Goal: Task Accomplishment & Management: Use online tool/utility

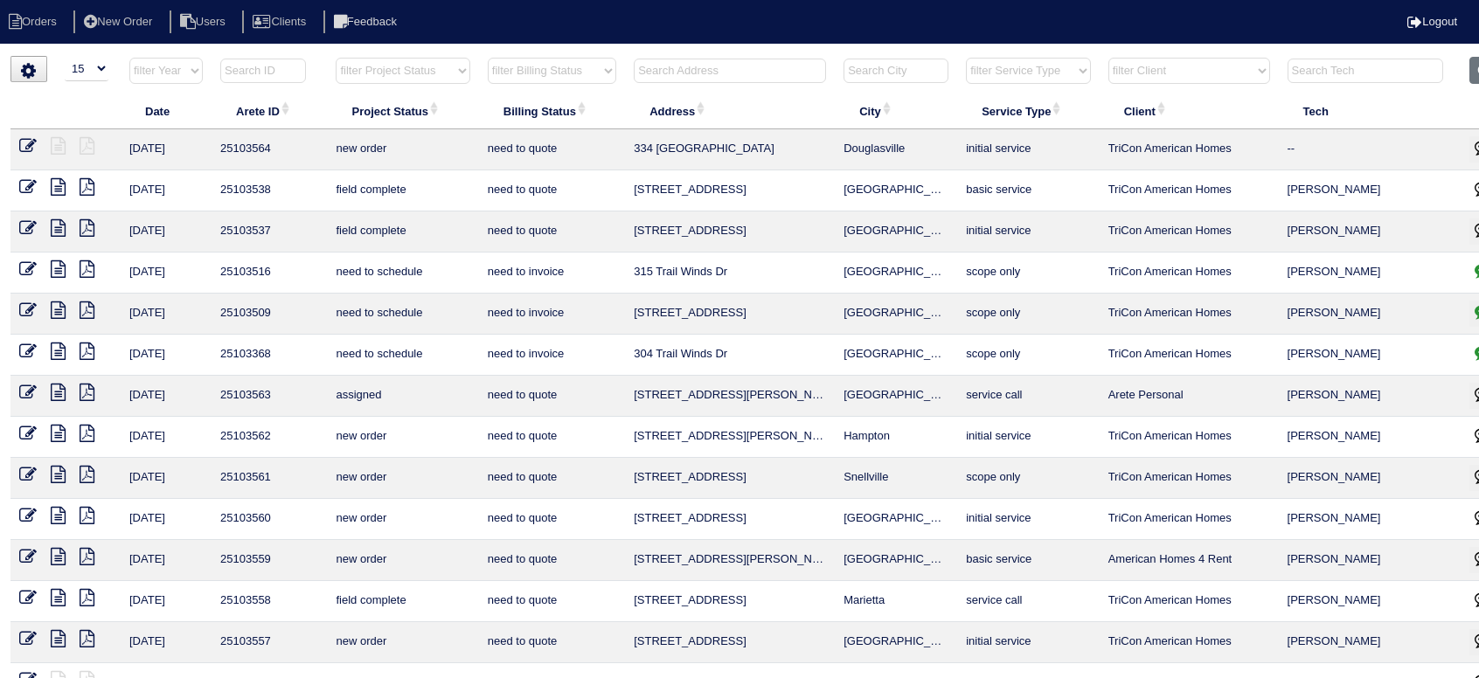
select select "15"
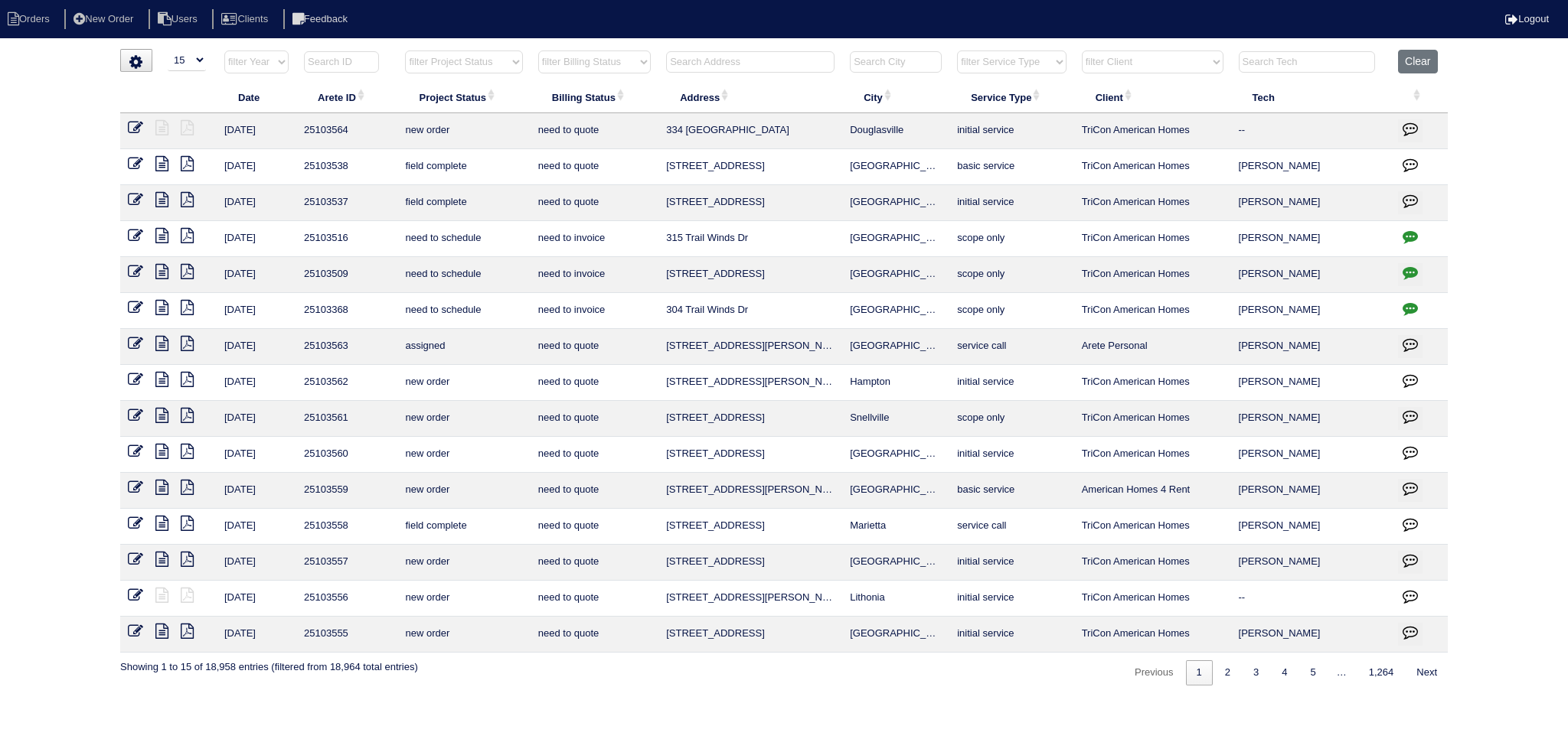
click at [758, 40] on html "Orders New Order Users Clients Feedback Logout Orders New Order Users Clients M…" at bounding box center [784, 350] width 1568 height 701
click at [759, 56] on input "text" at bounding box center [751, 62] width 168 height 21
click at [492, 59] on select "filter Project Status -- Any Project Status -- new order assigned in progress f…" at bounding box center [463, 62] width 117 height 23
click at [405, 51] on select "filter Project Status -- Any Project Status -- new order assigned in progress f…" at bounding box center [463, 62] width 117 height 23
select select "assigned"
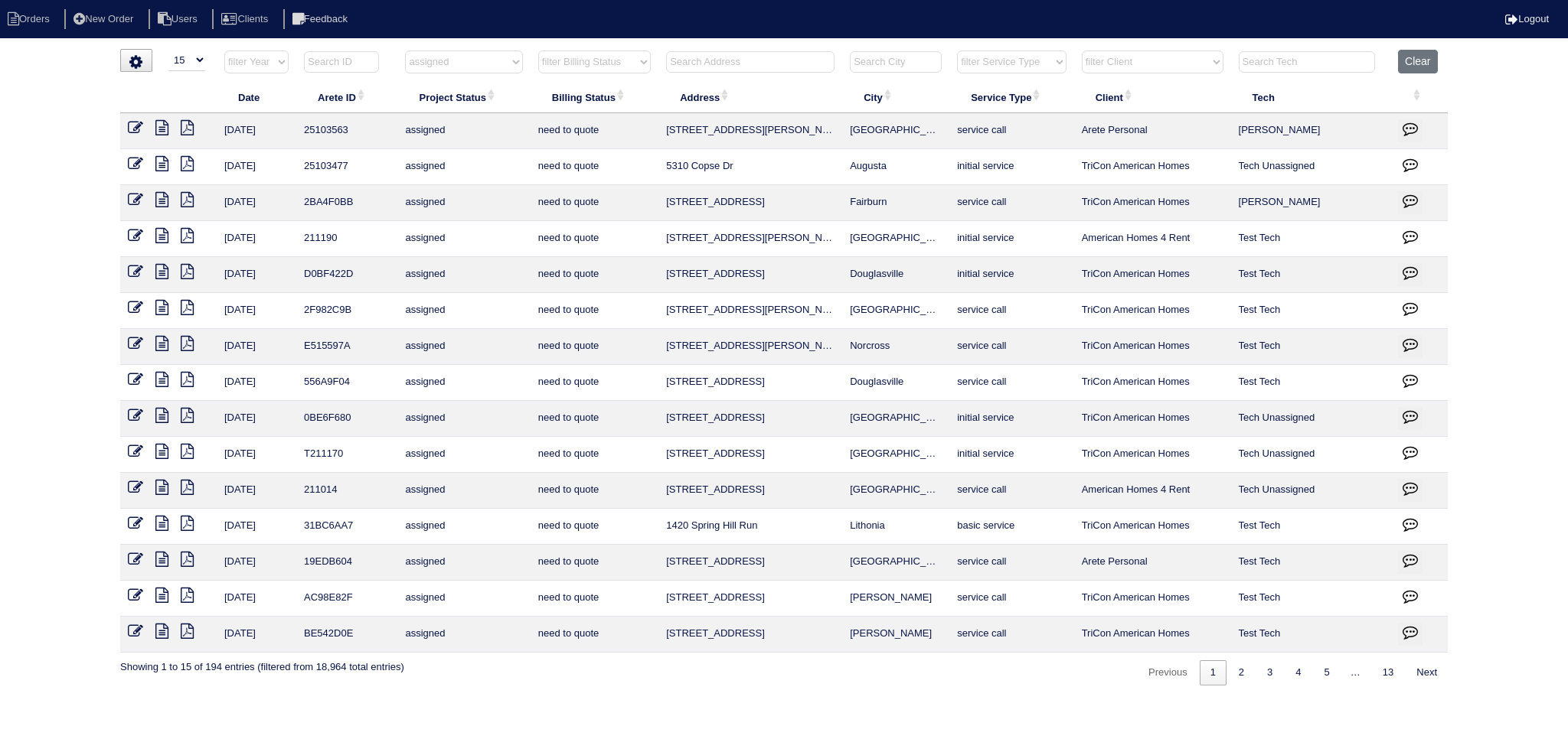
click at [162, 125] on icon at bounding box center [161, 127] width 13 height 15
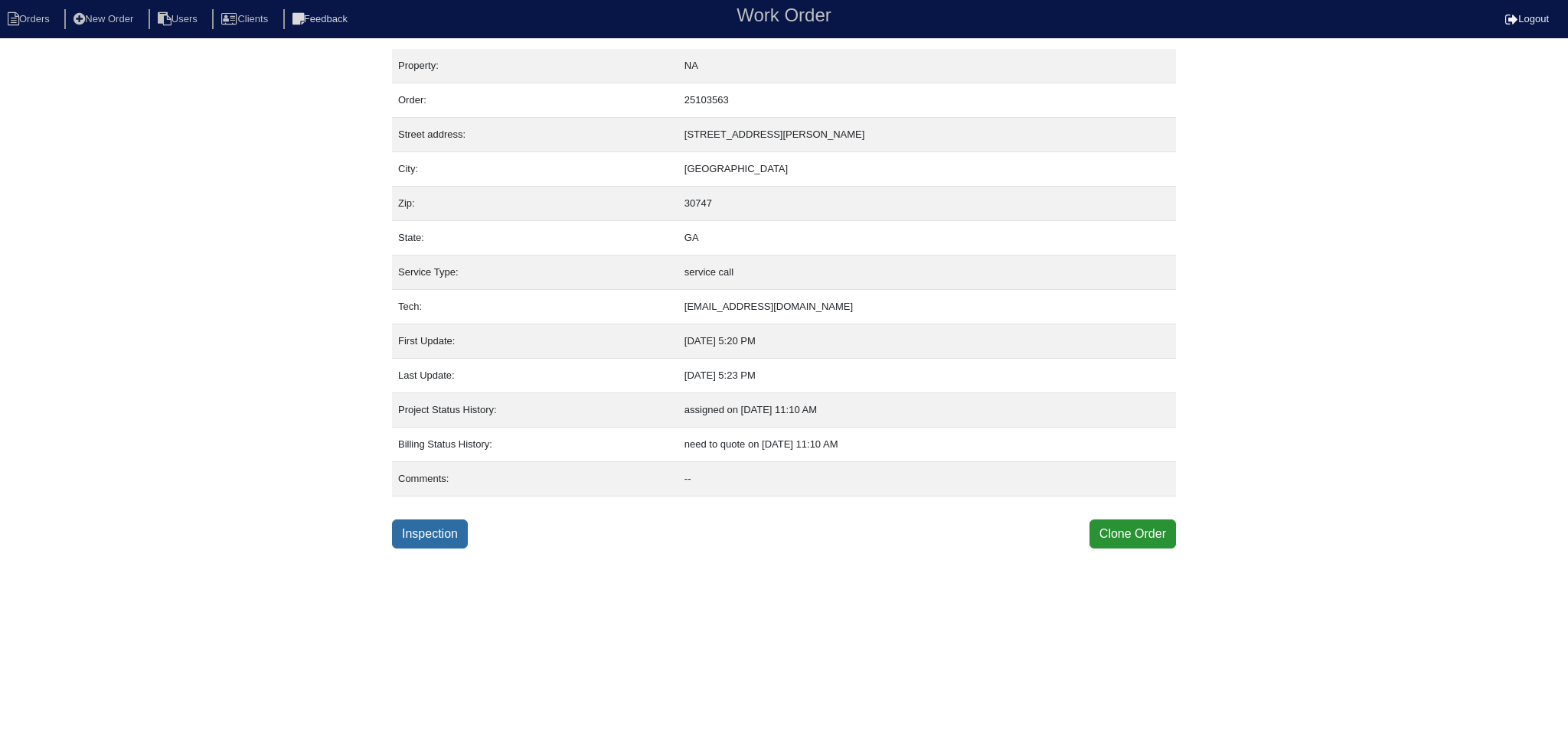
click at [461, 544] on link "Inspection" at bounding box center [430, 534] width 76 height 29
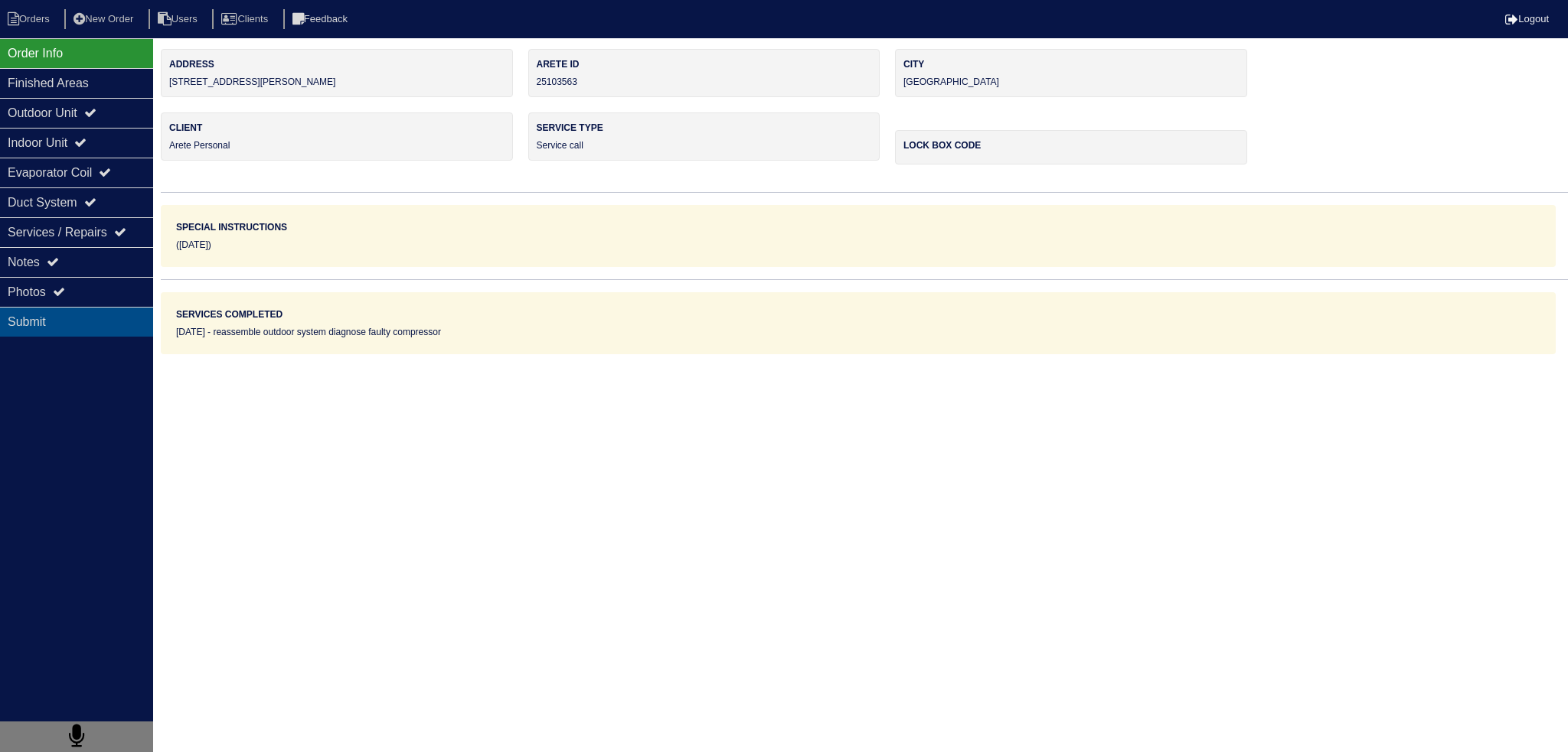
click at [121, 307] on div "Submit" at bounding box center [76, 322] width 153 height 30
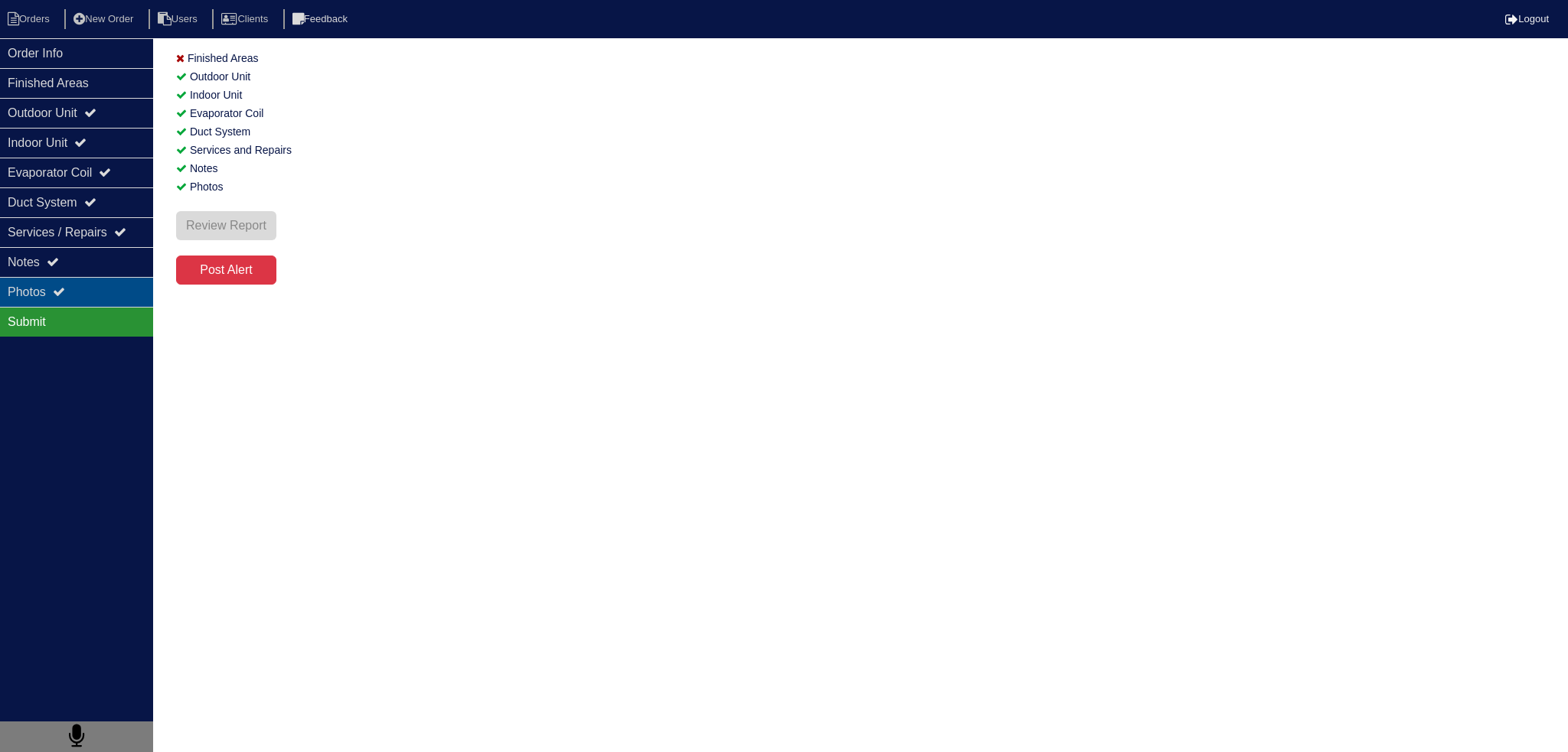
click at [121, 296] on div "Photos" at bounding box center [76, 292] width 153 height 30
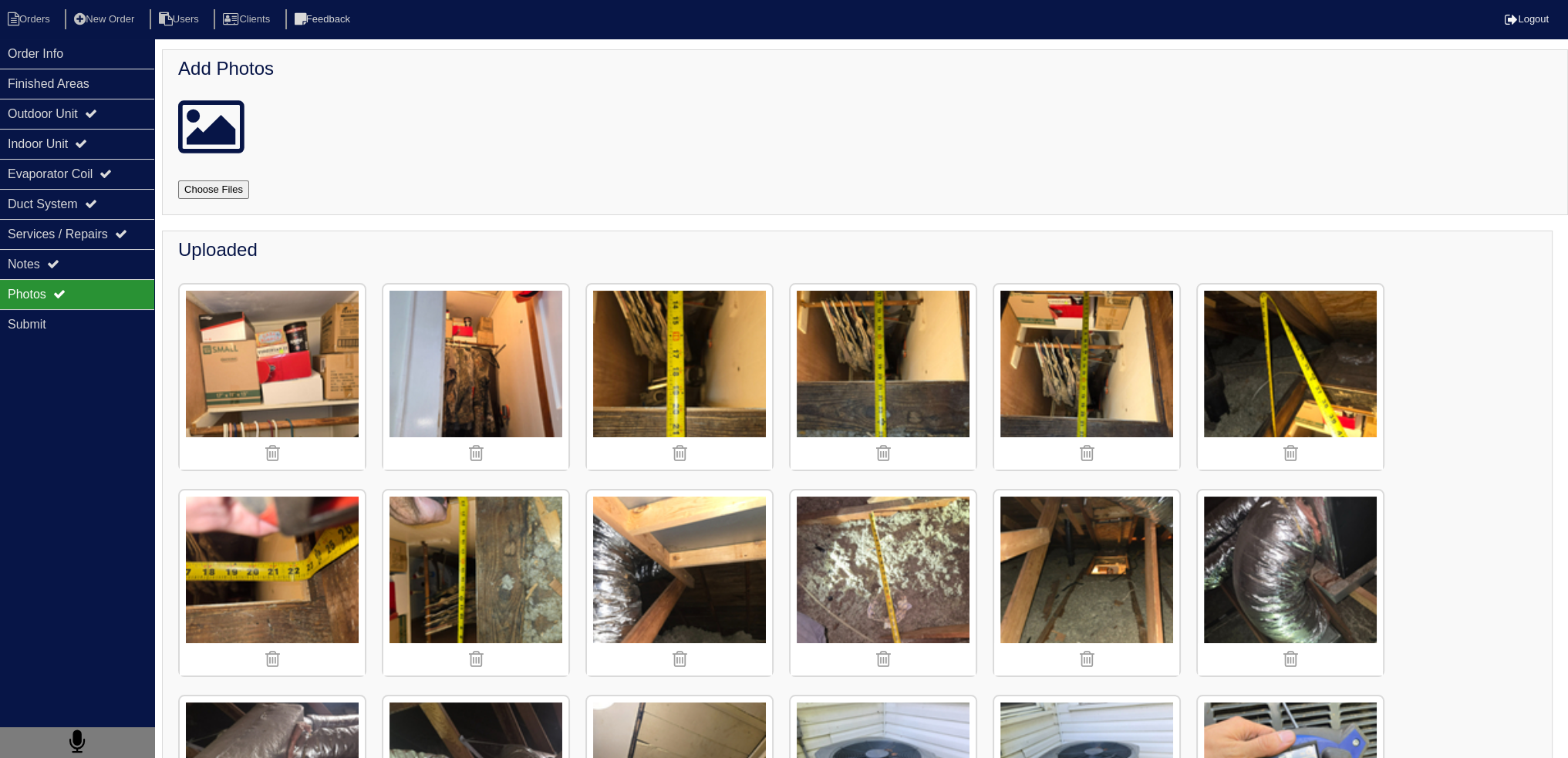
click at [1083, 548] on img at bounding box center [1087, 583] width 185 height 185
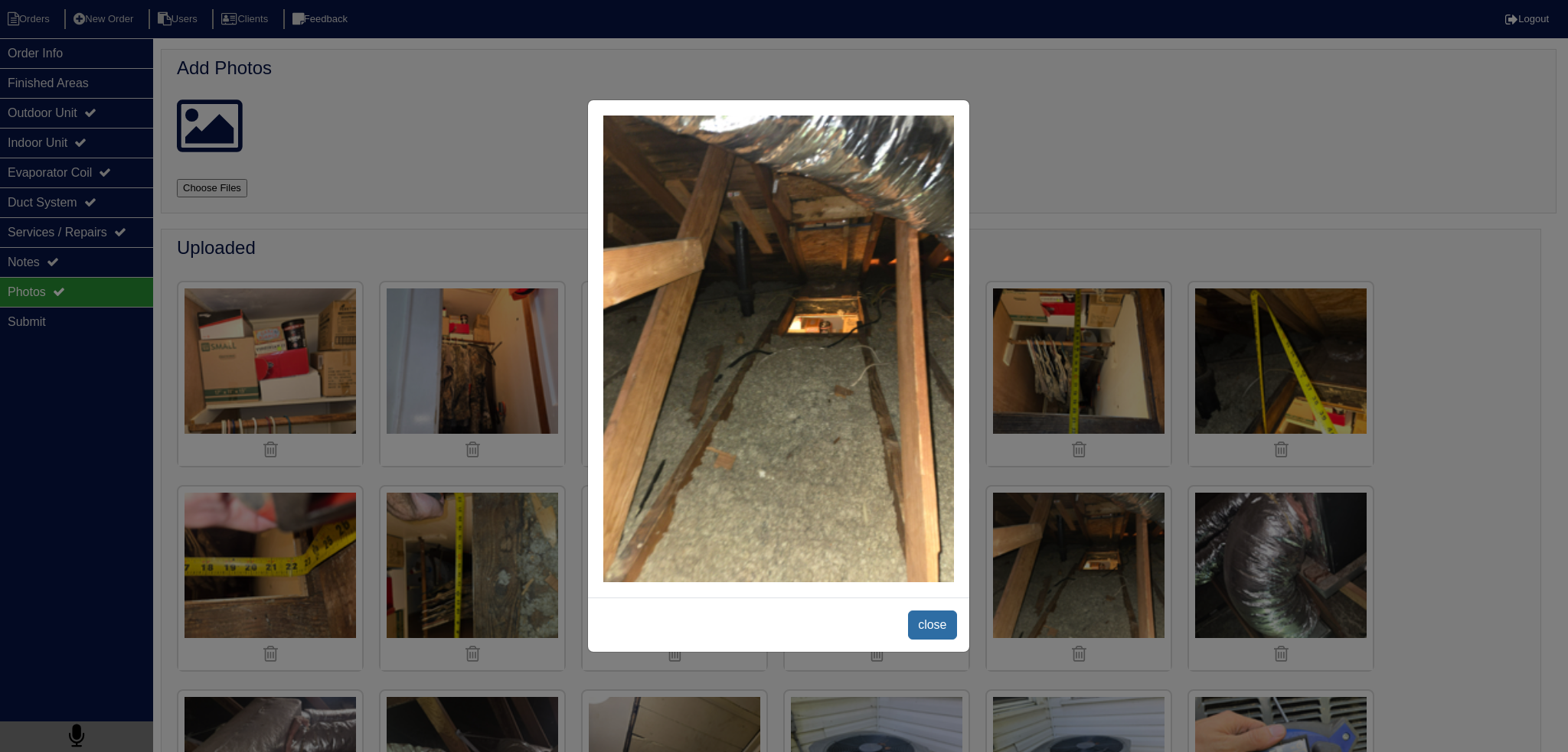
click at [935, 627] on span "close" at bounding box center [932, 625] width 48 height 29
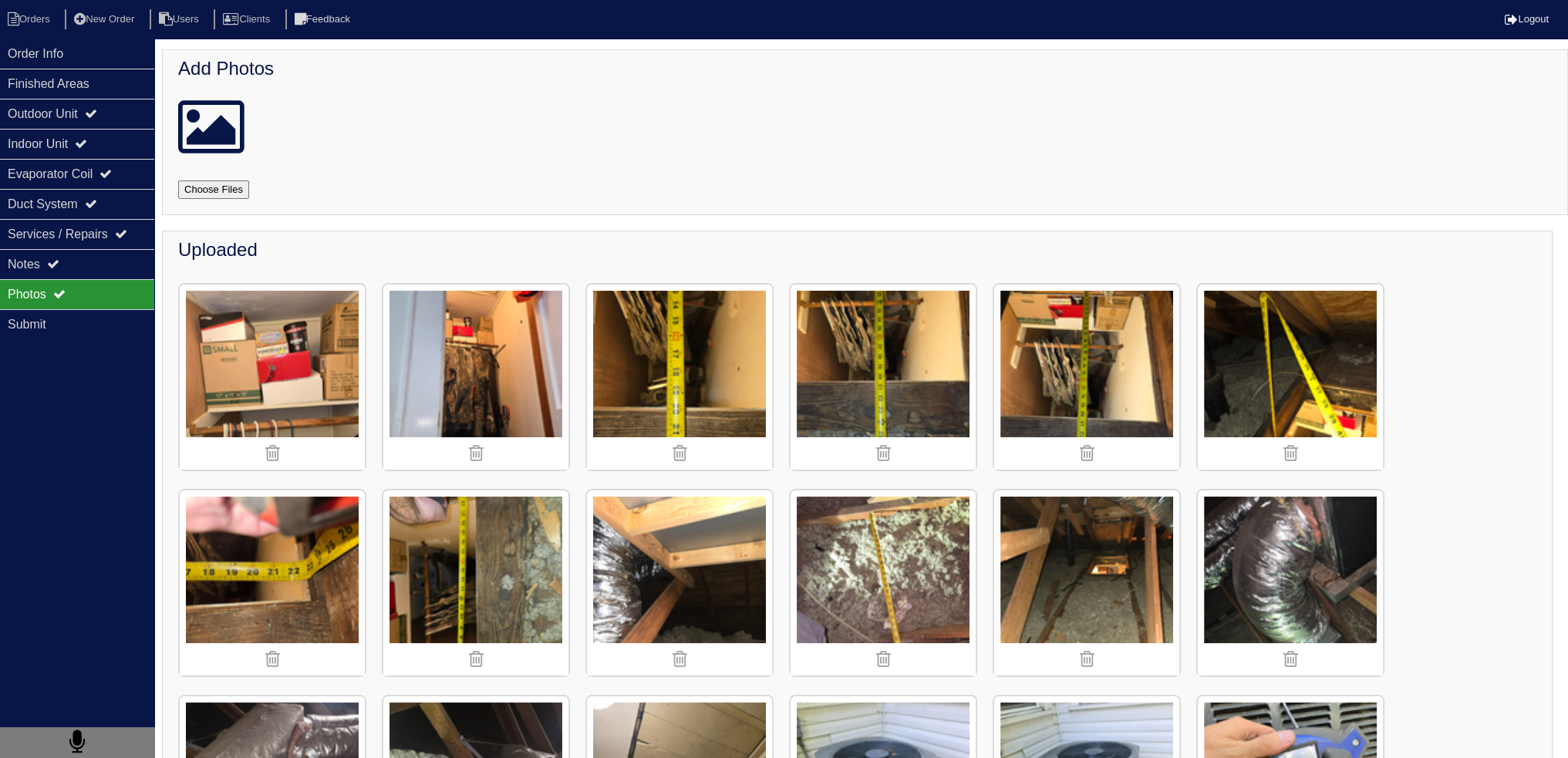
click at [498, 341] on img at bounding box center [476, 378] width 185 height 185
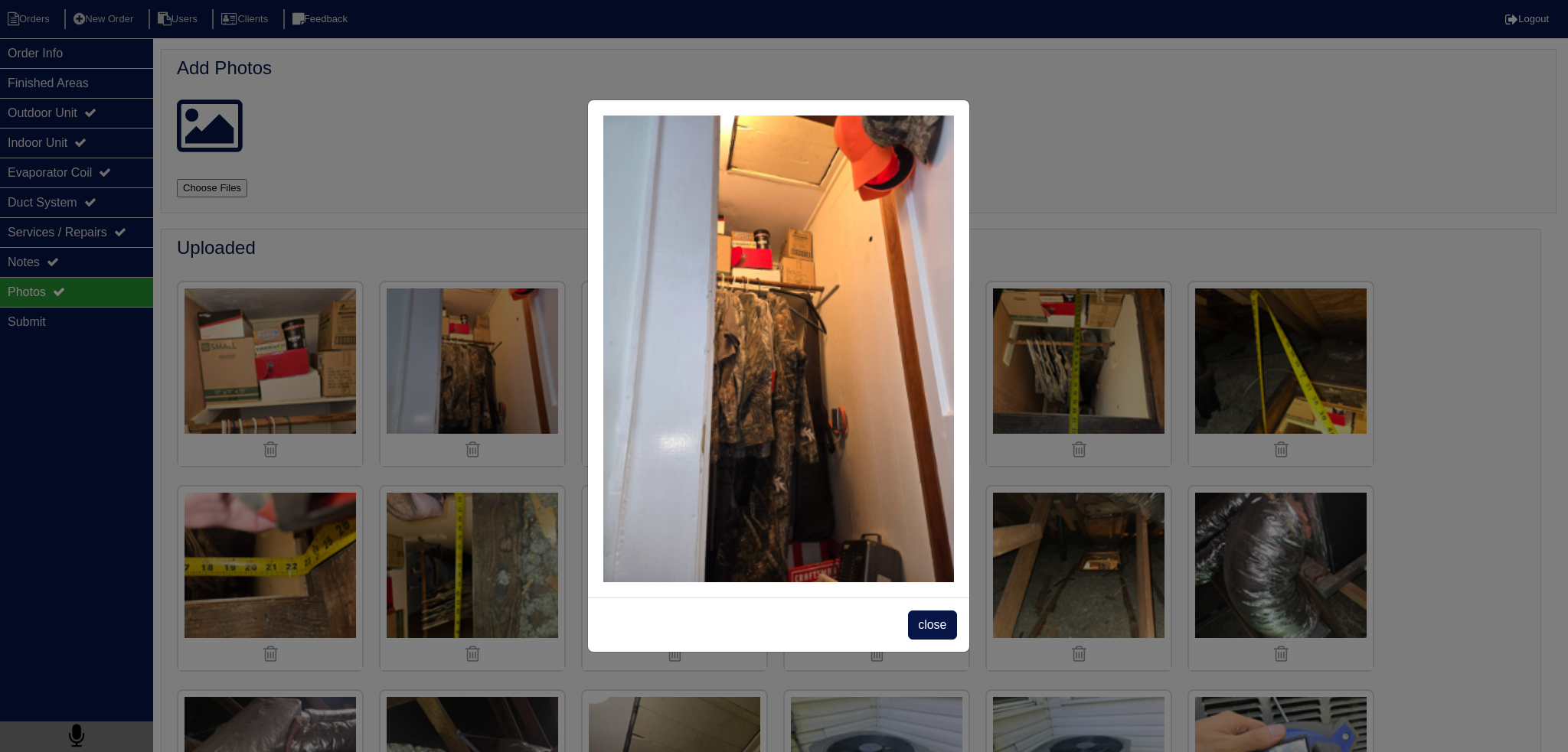
drag, startPoint x: 929, startPoint y: 629, endPoint x: 934, endPoint y: 636, distance: 8.6
click at [932, 636] on span "close" at bounding box center [932, 625] width 48 height 29
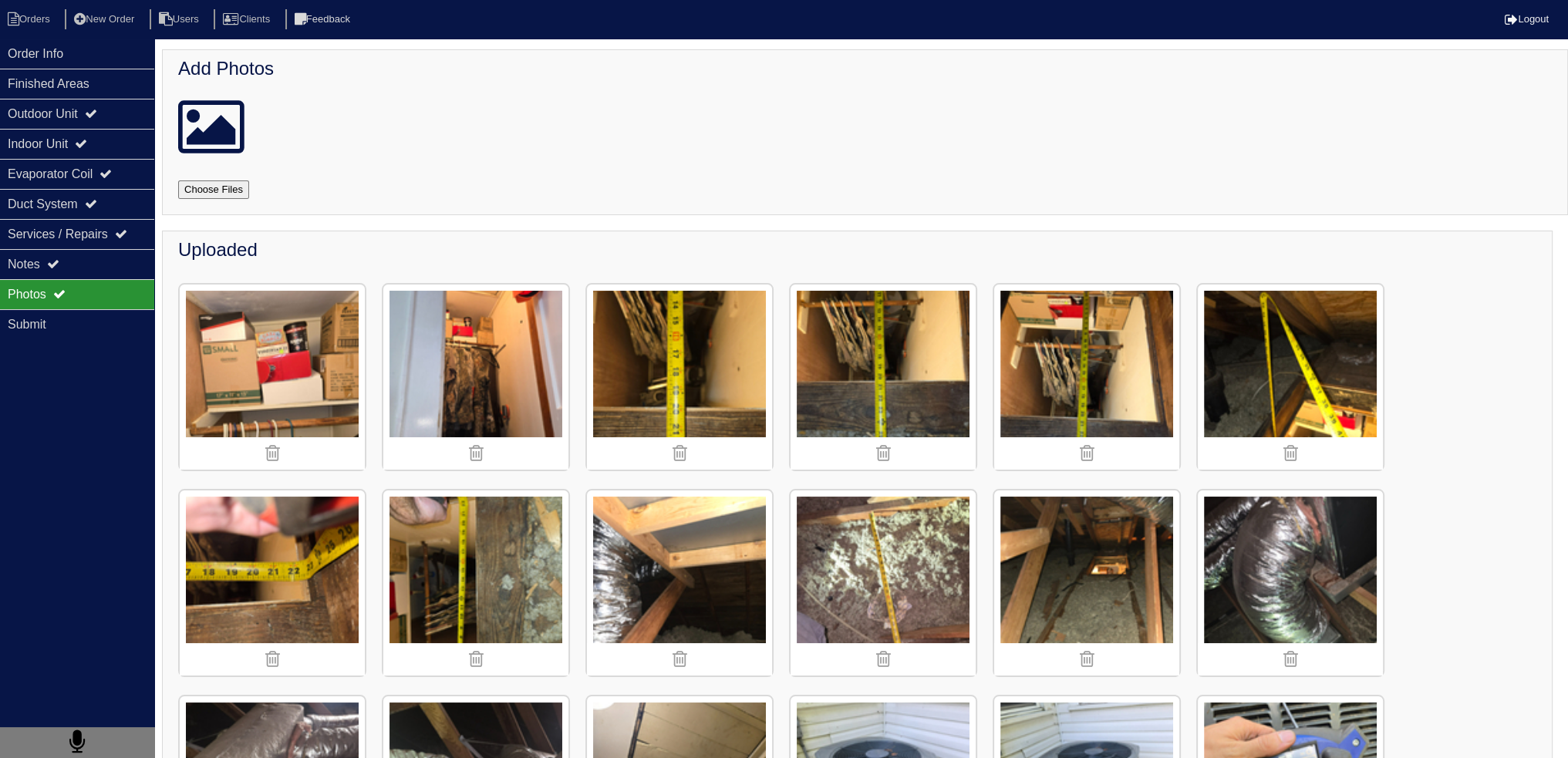
click at [1296, 377] on img at bounding box center [1291, 378] width 185 height 185
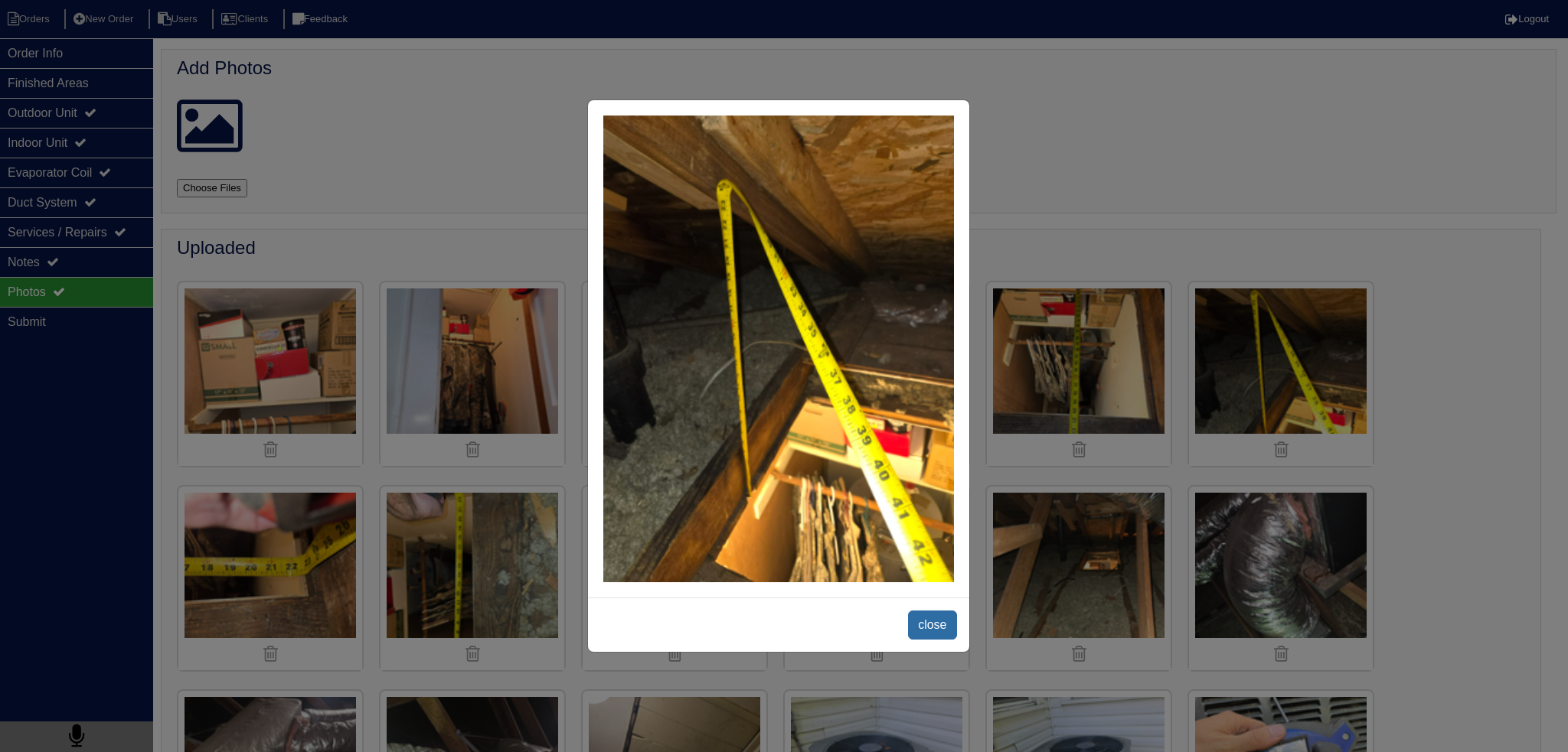
click at [909, 617] on span "close" at bounding box center [932, 625] width 48 height 29
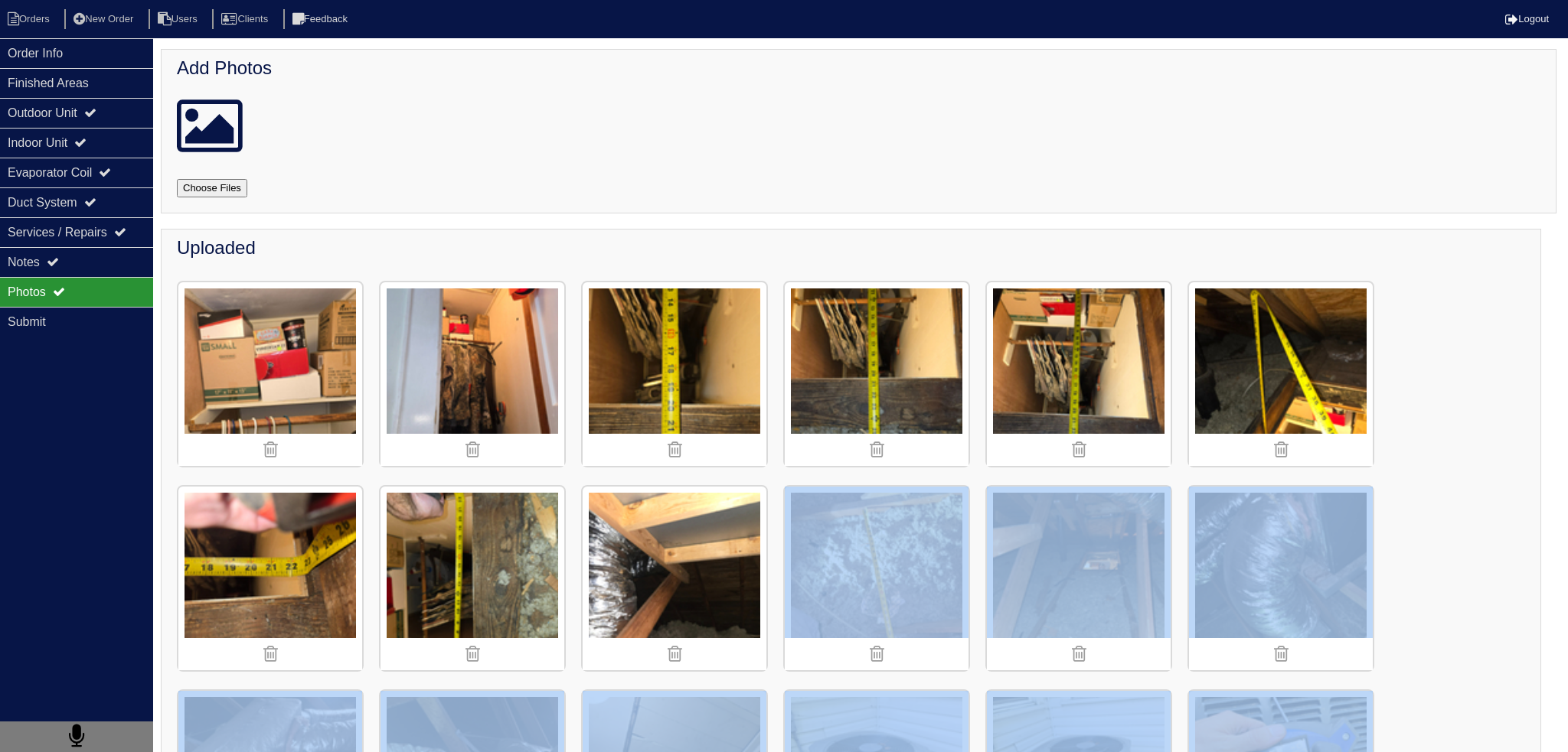
drag, startPoint x: 916, startPoint y: 623, endPoint x: 901, endPoint y: 629, distance: 16.2
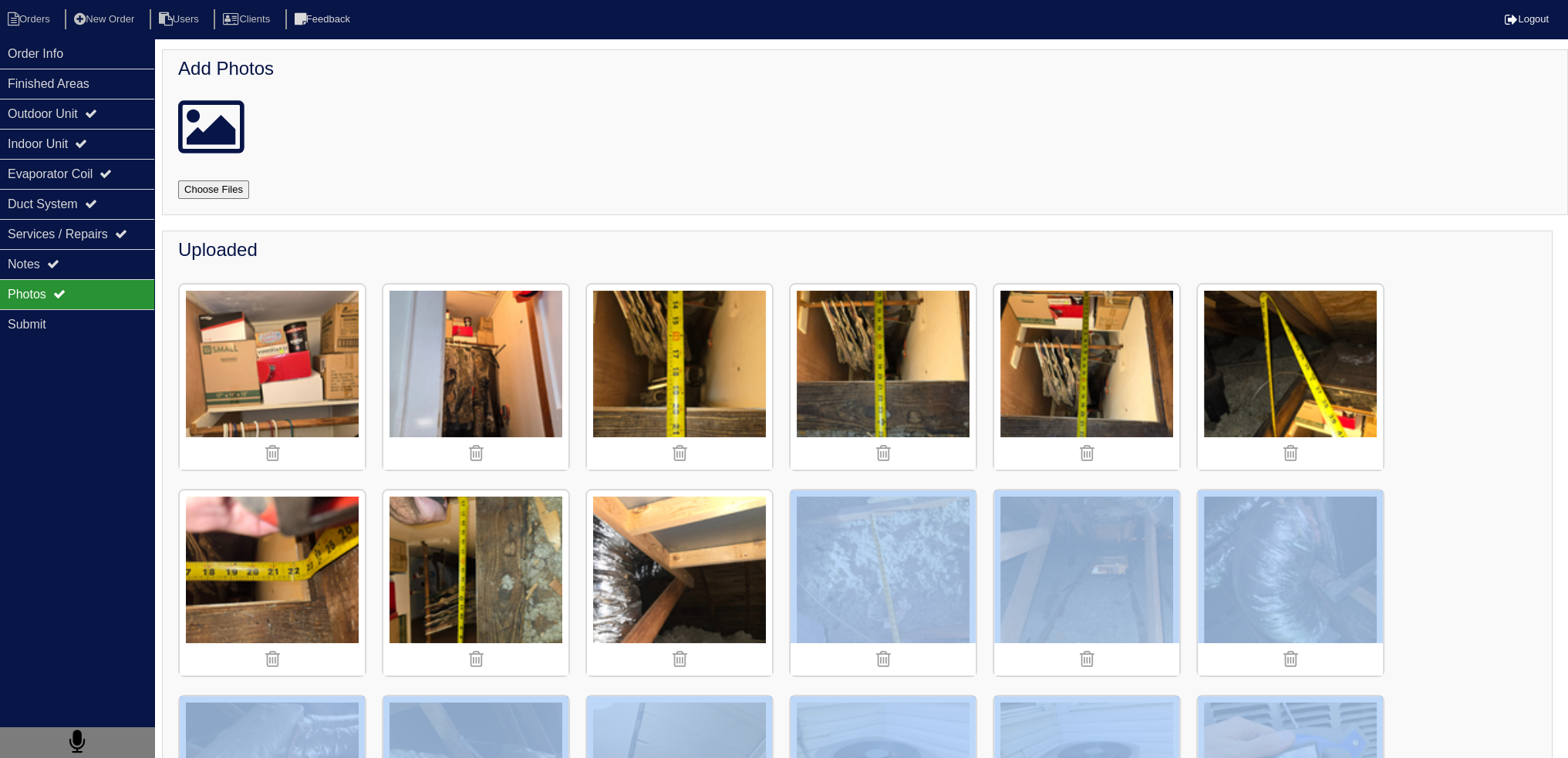
click at [466, 375] on img at bounding box center [476, 378] width 185 height 185
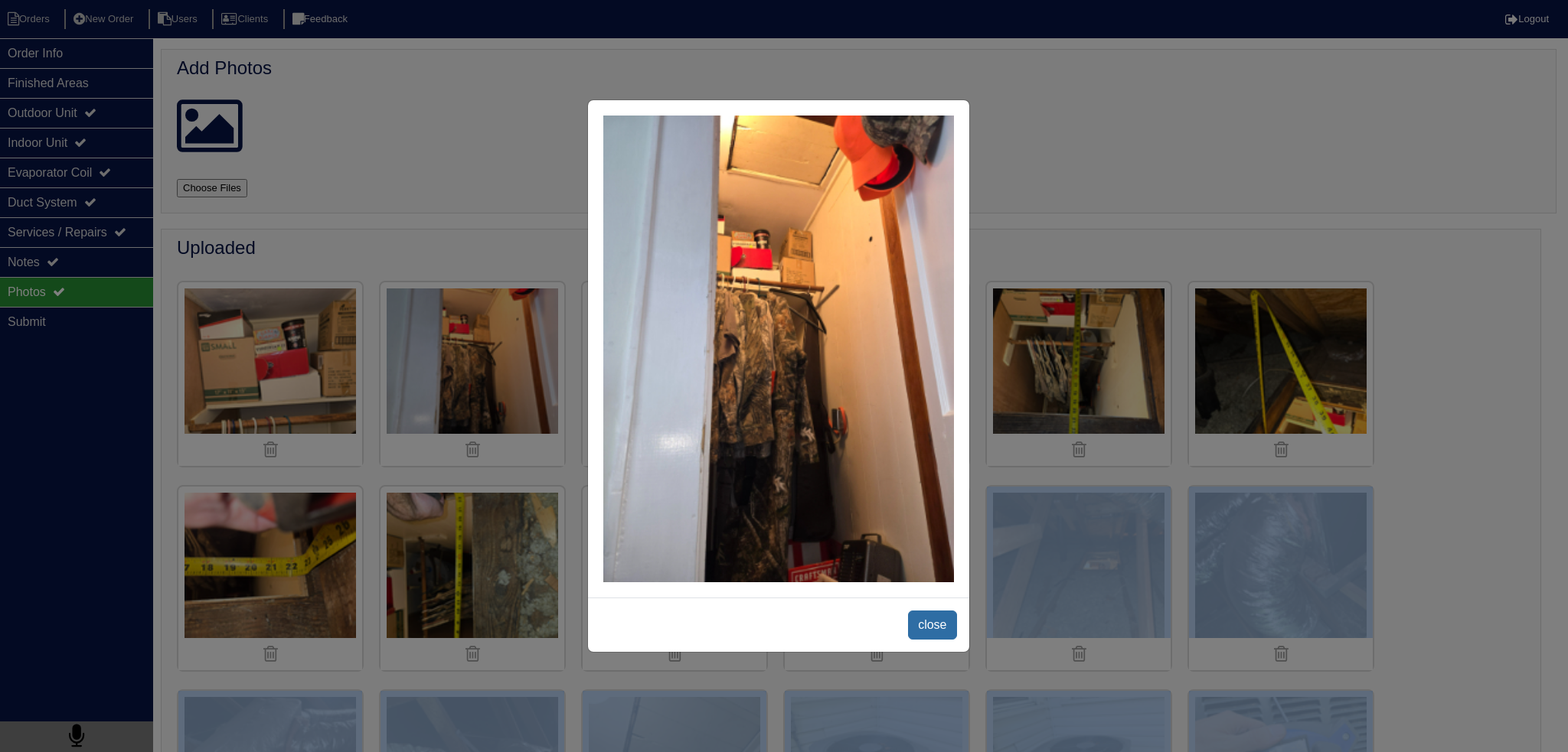
click at [940, 619] on span "close" at bounding box center [932, 625] width 48 height 29
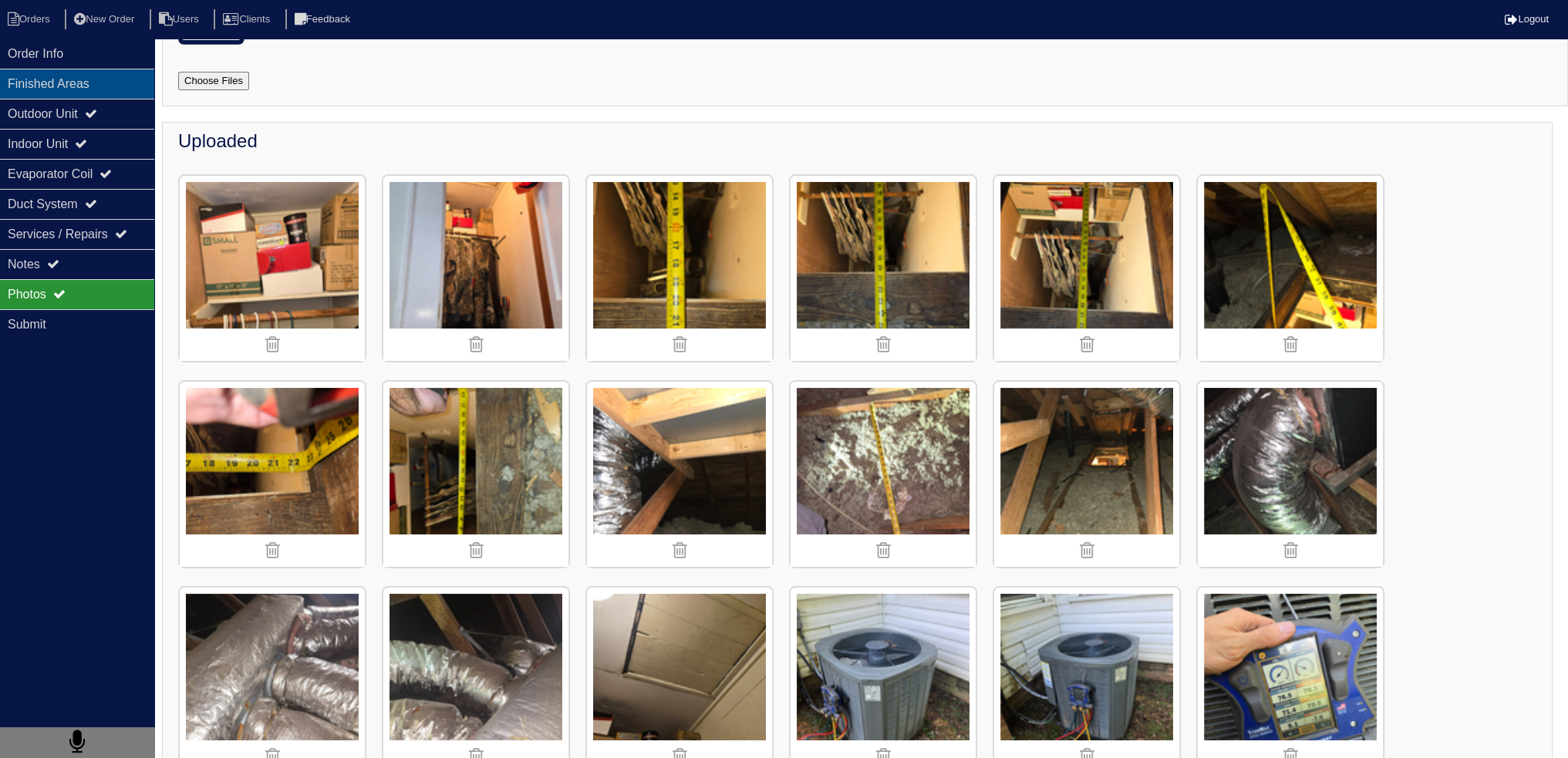
scroll to position [74, 0]
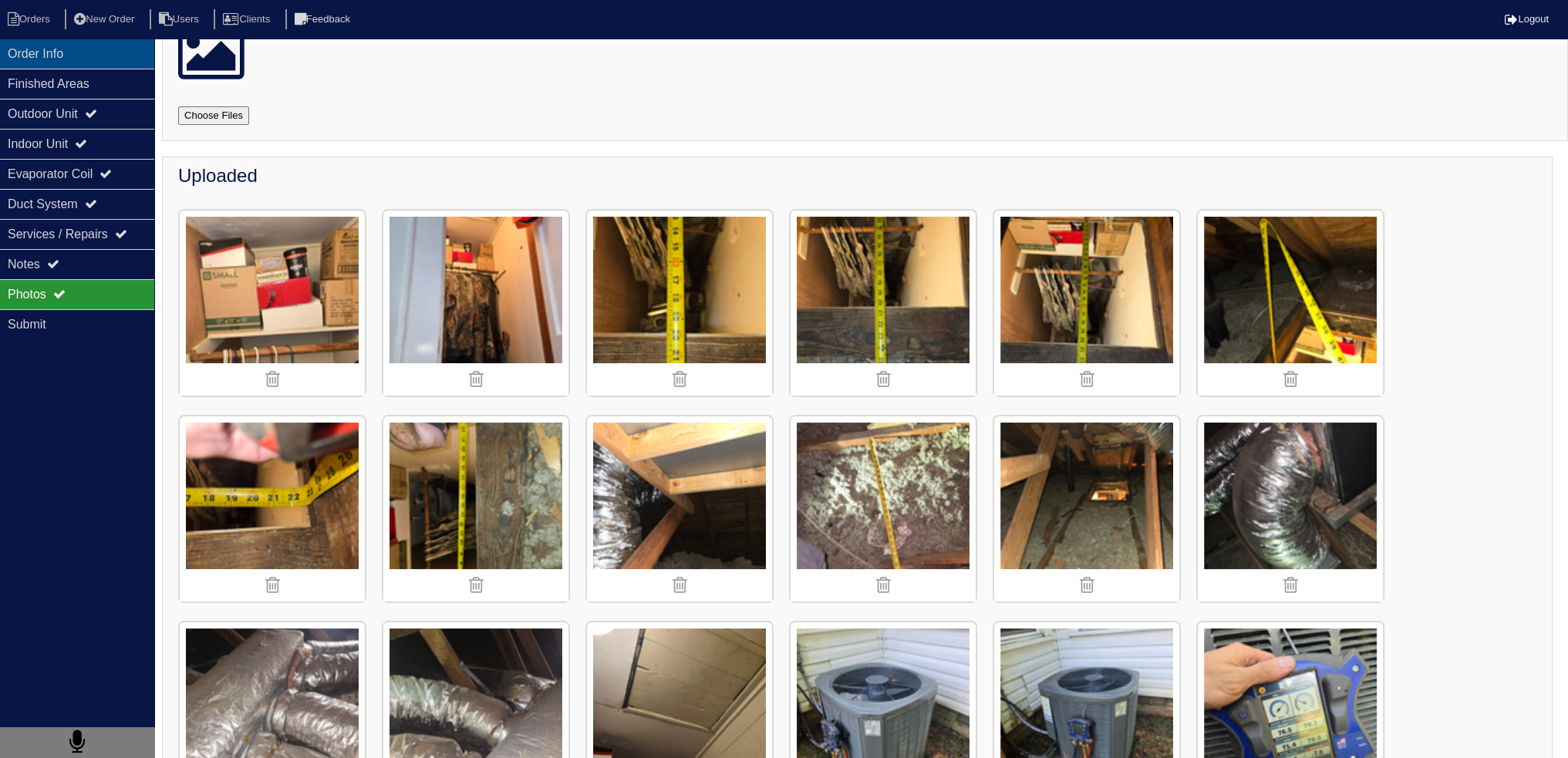
click at [99, 54] on div "Order Info" at bounding box center [77, 54] width 154 height 30
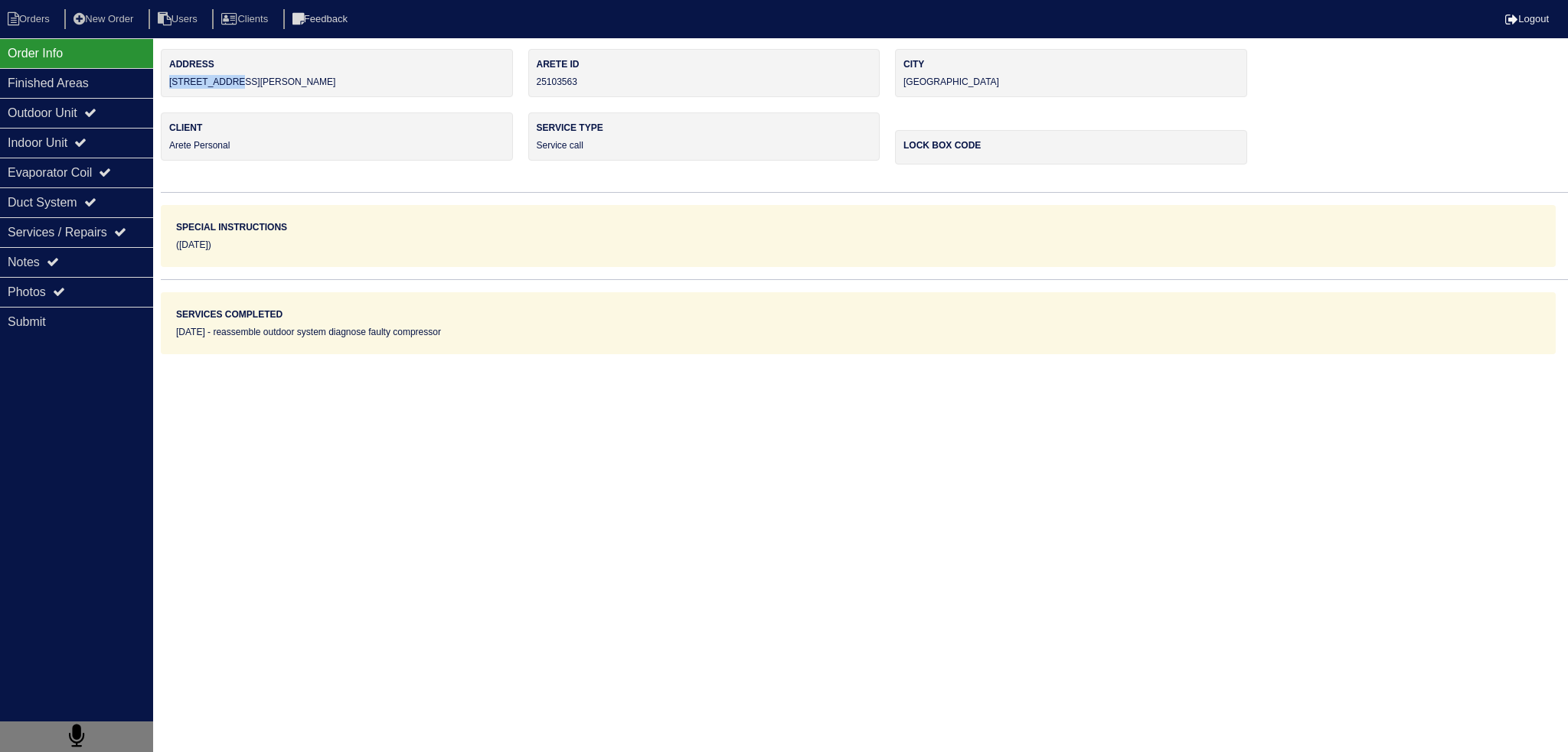
drag, startPoint x: 245, startPoint y: 92, endPoint x: 172, endPoint y: 85, distance: 73.3
click at [172, 85] on div "Address [STREET_ADDRESS][PERSON_NAME]" at bounding box center [337, 73] width 352 height 48
click at [109, 295] on div "Photos" at bounding box center [76, 292] width 153 height 30
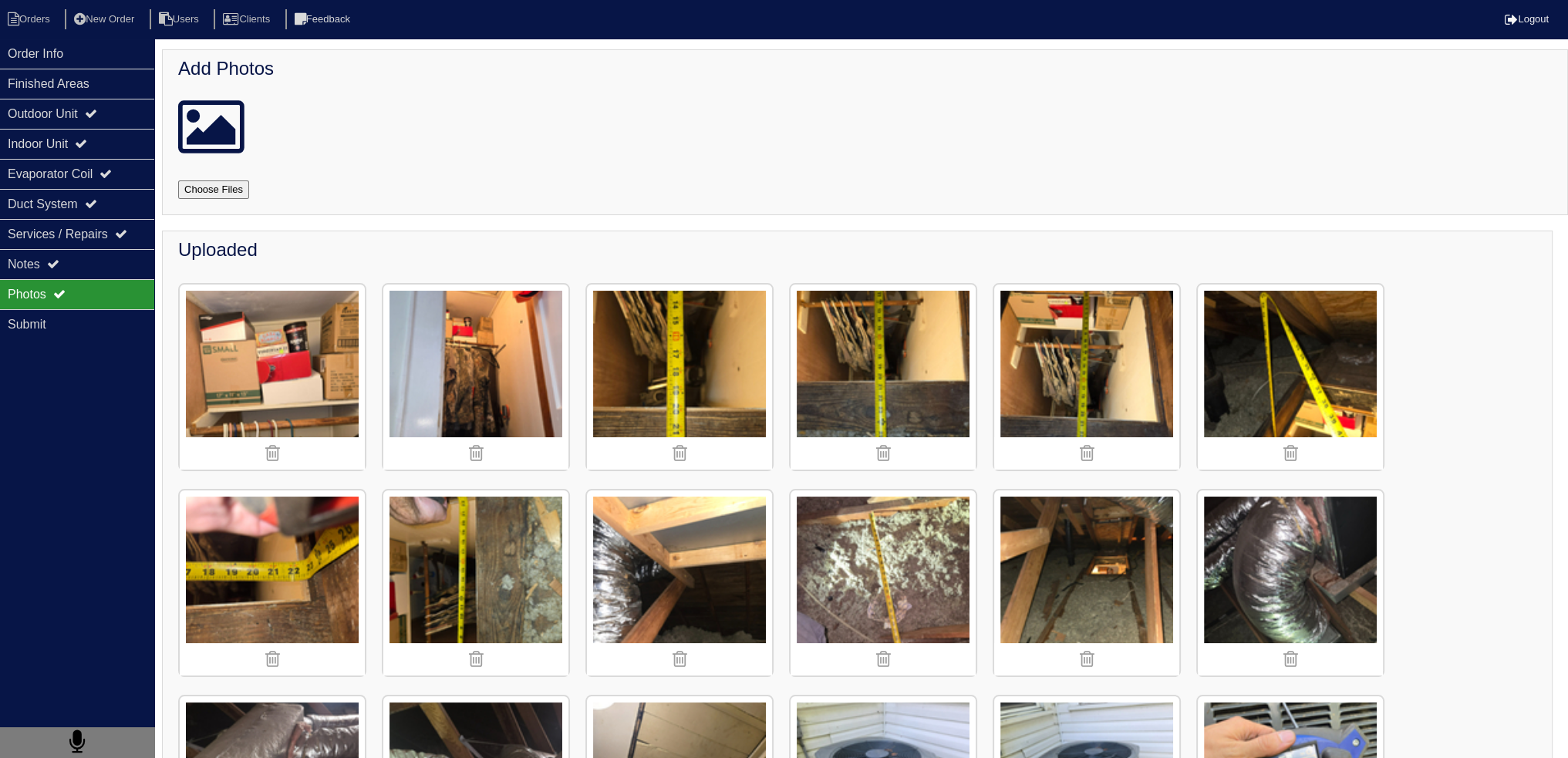
click at [1144, 567] on img at bounding box center [1087, 583] width 185 height 185
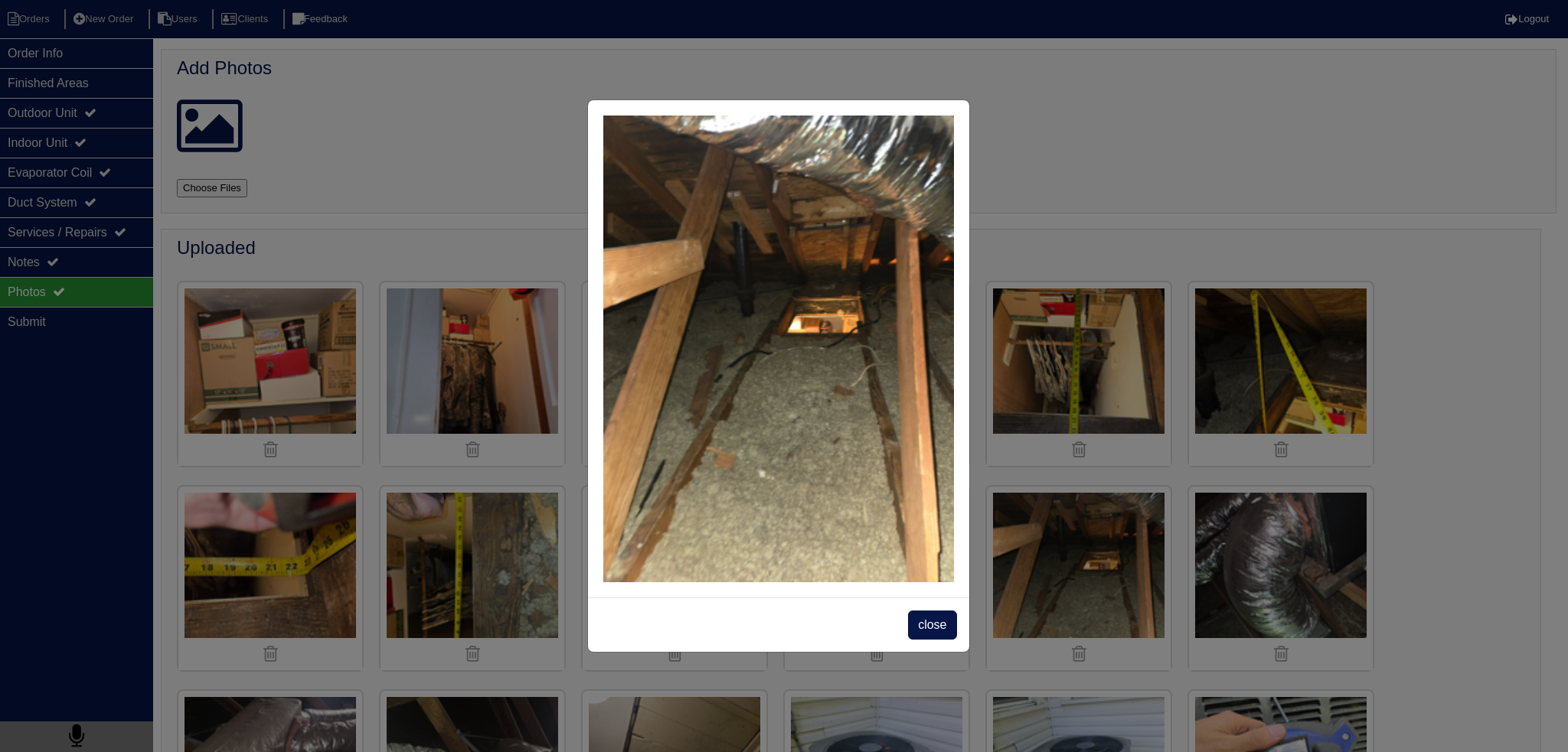
click at [1294, 411] on div "close" at bounding box center [784, 376] width 1568 height 752
click at [950, 616] on span "close" at bounding box center [932, 625] width 48 height 29
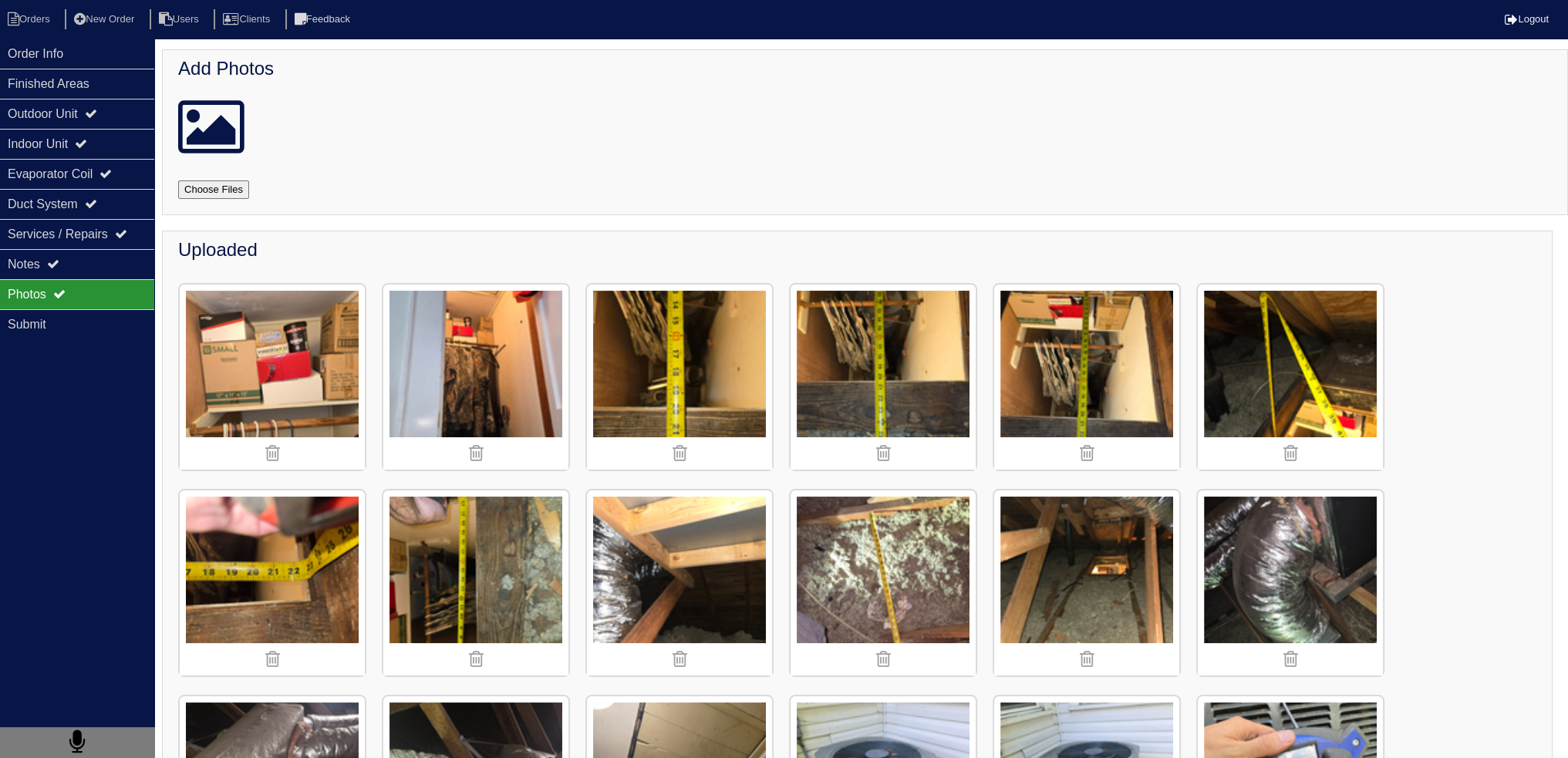
click at [1252, 394] on img at bounding box center [1291, 378] width 185 height 185
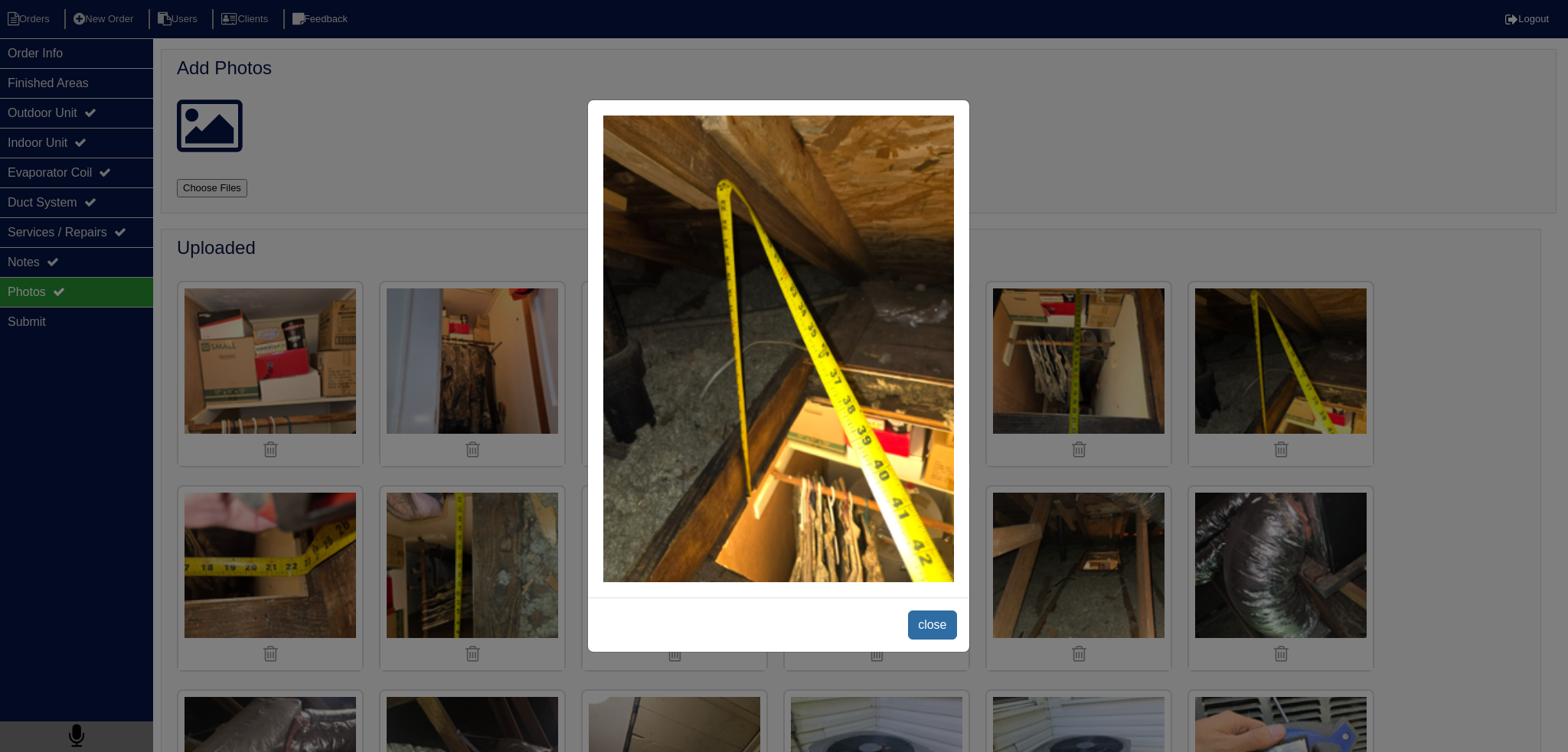
click at [942, 632] on span "close" at bounding box center [932, 625] width 48 height 29
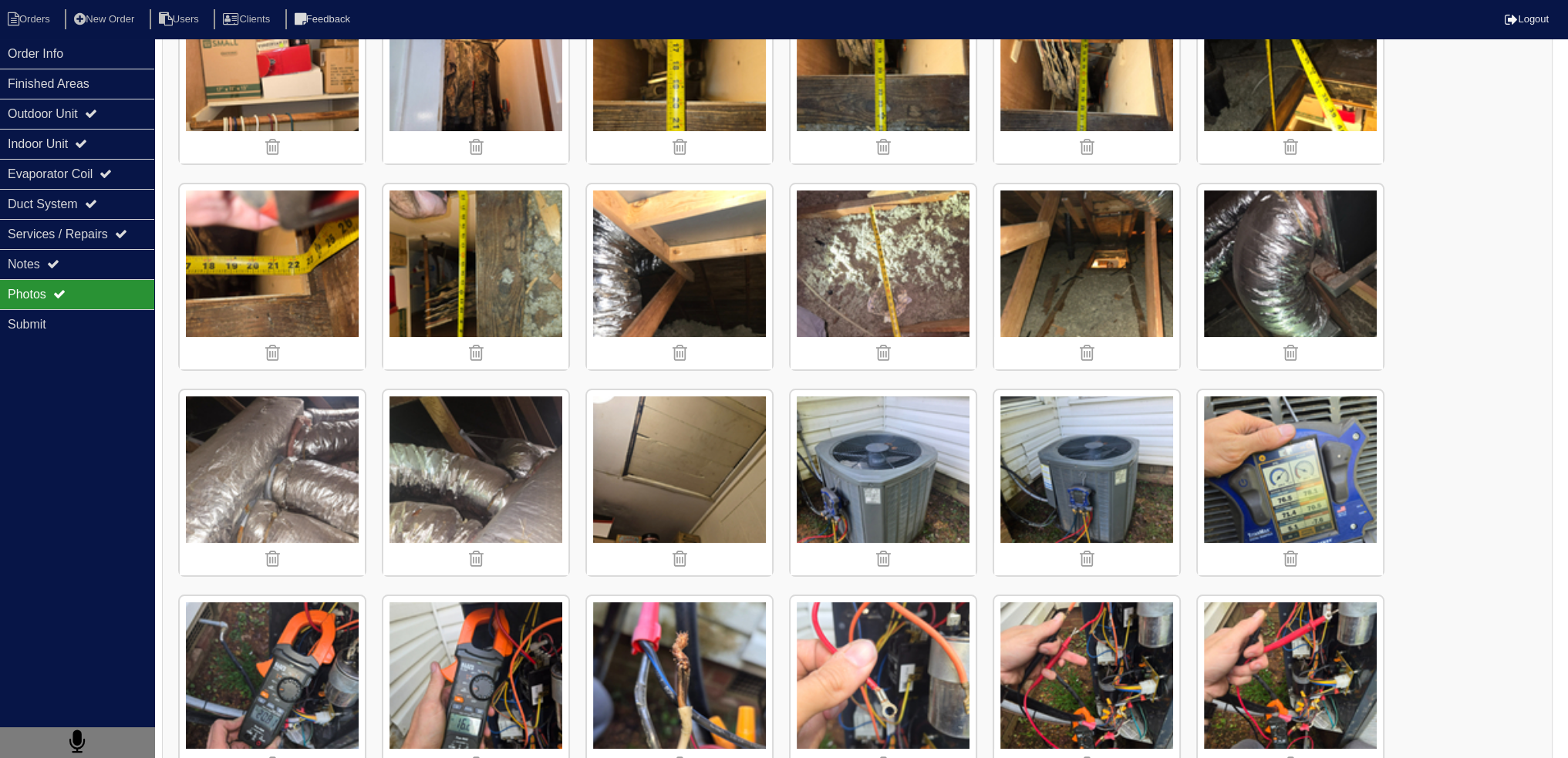
scroll to position [309, 0]
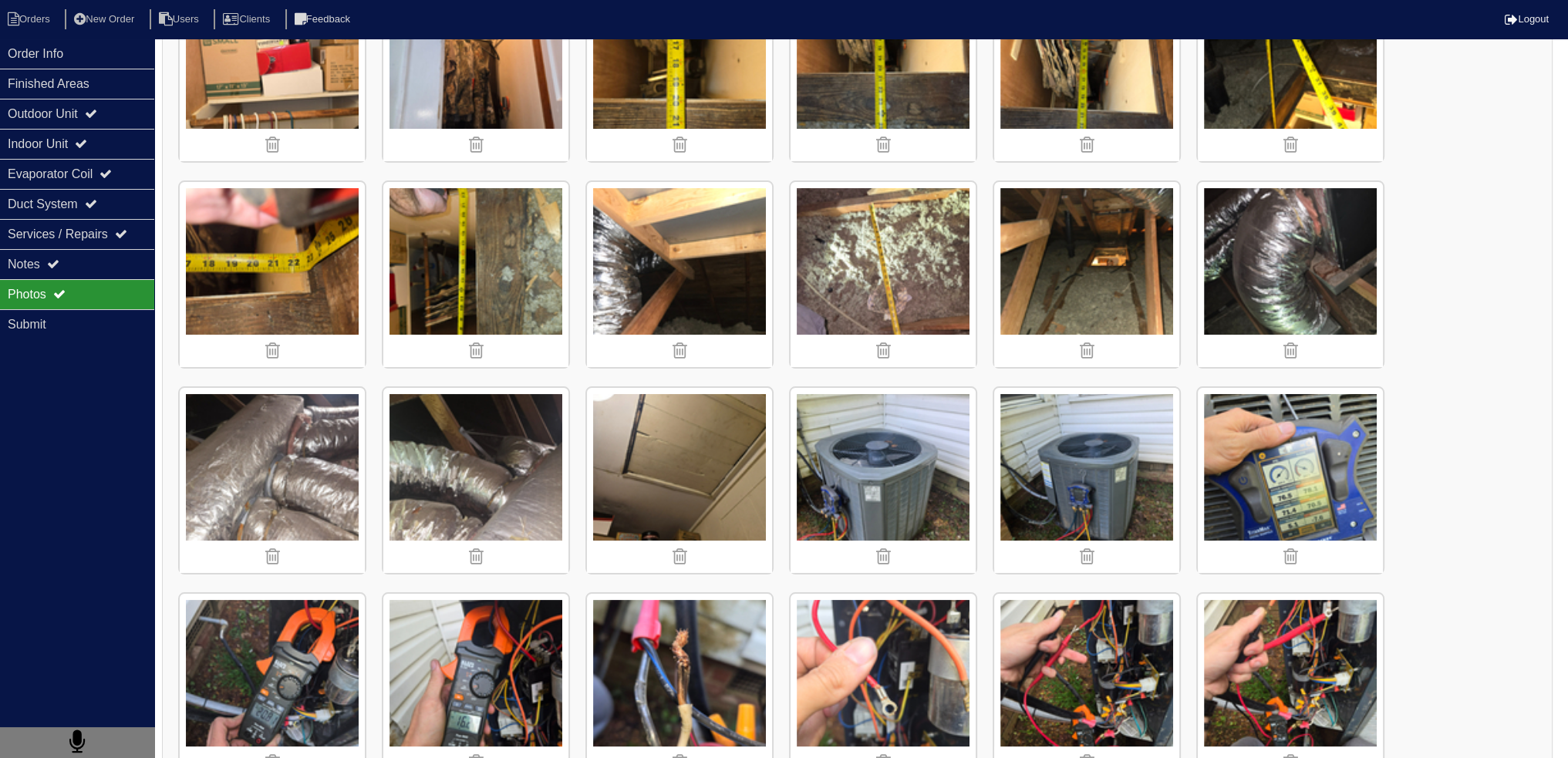
click at [909, 235] on img at bounding box center [883, 274] width 185 height 185
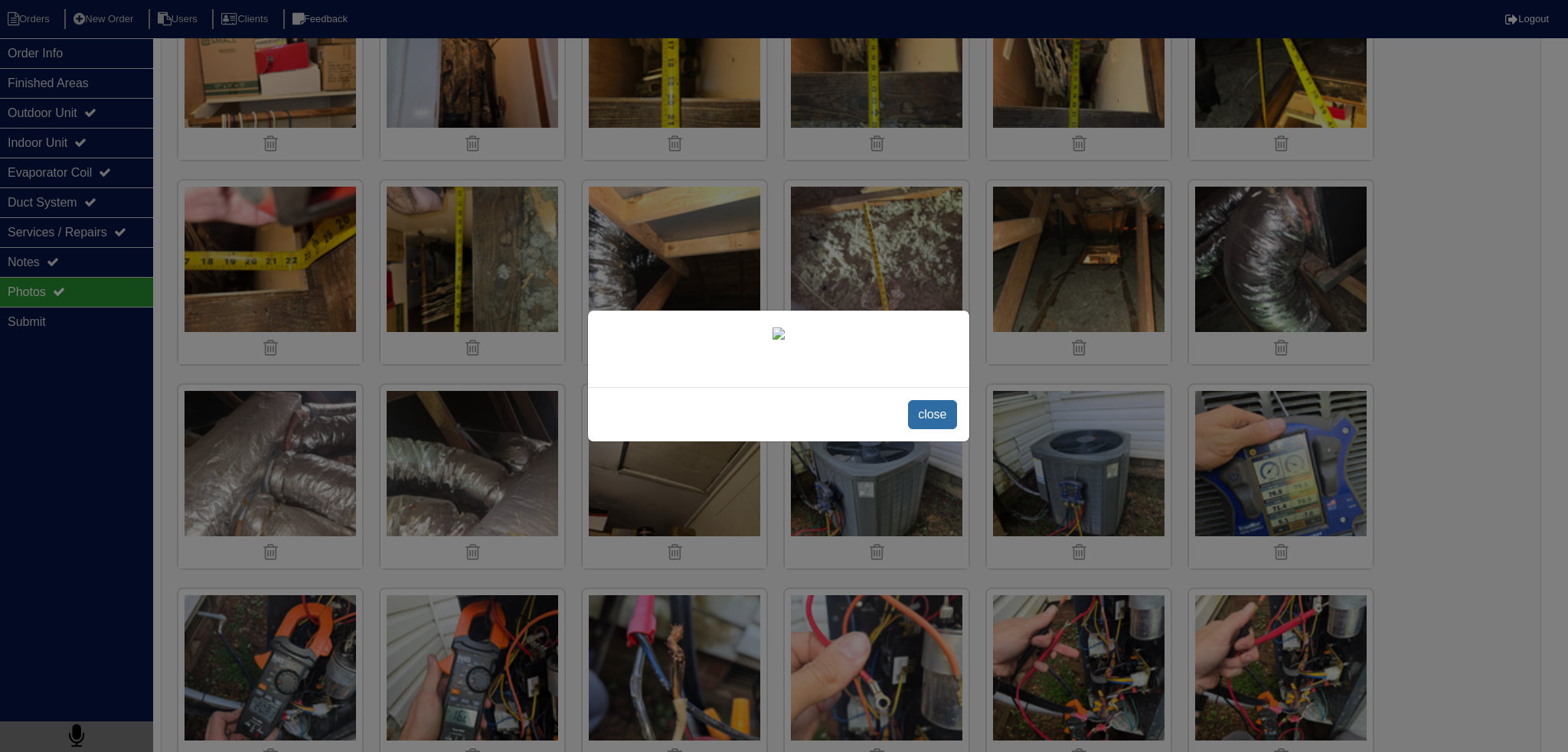
click at [924, 429] on span "close" at bounding box center [932, 414] width 48 height 29
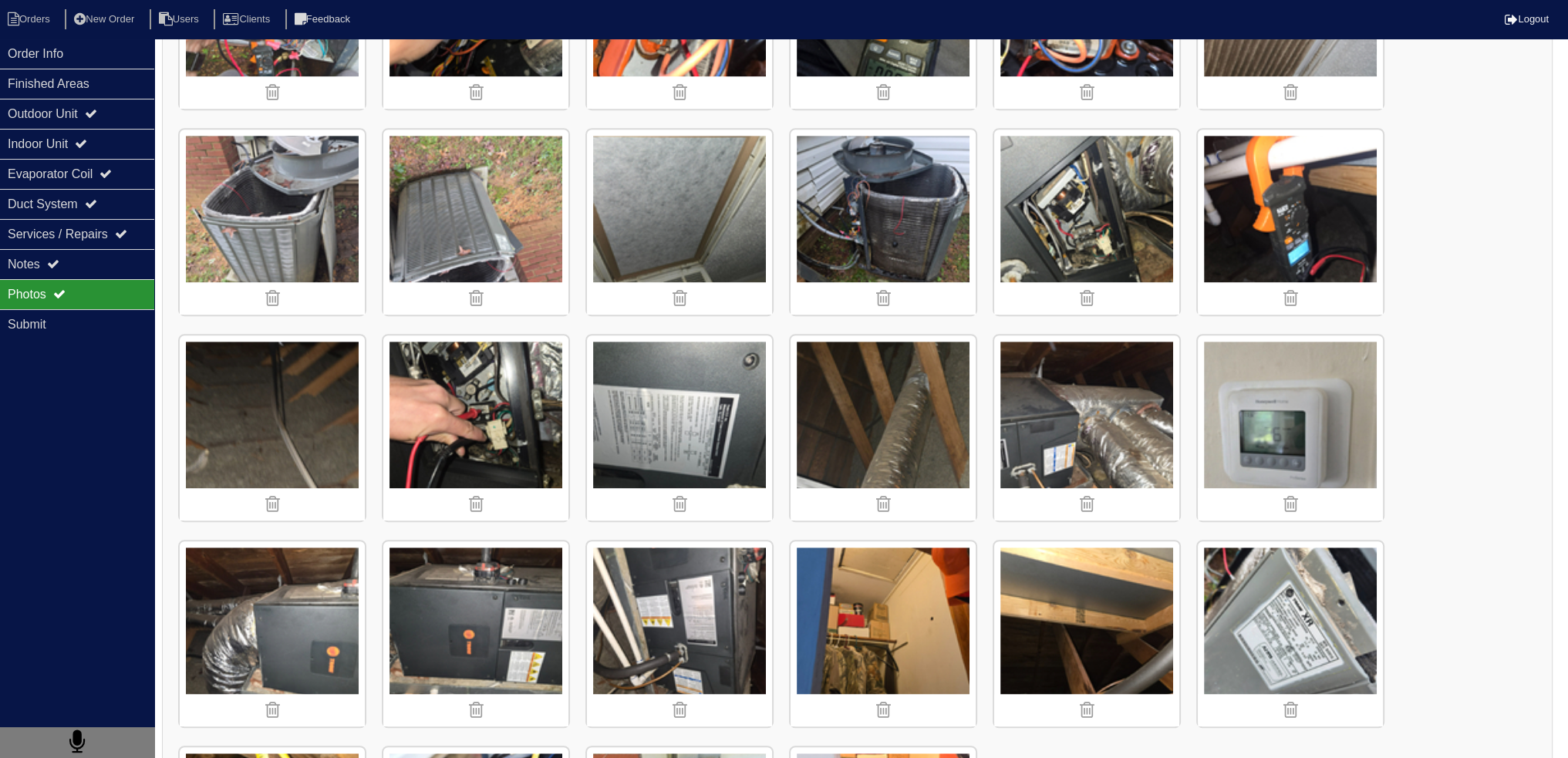
scroll to position [1385, 0]
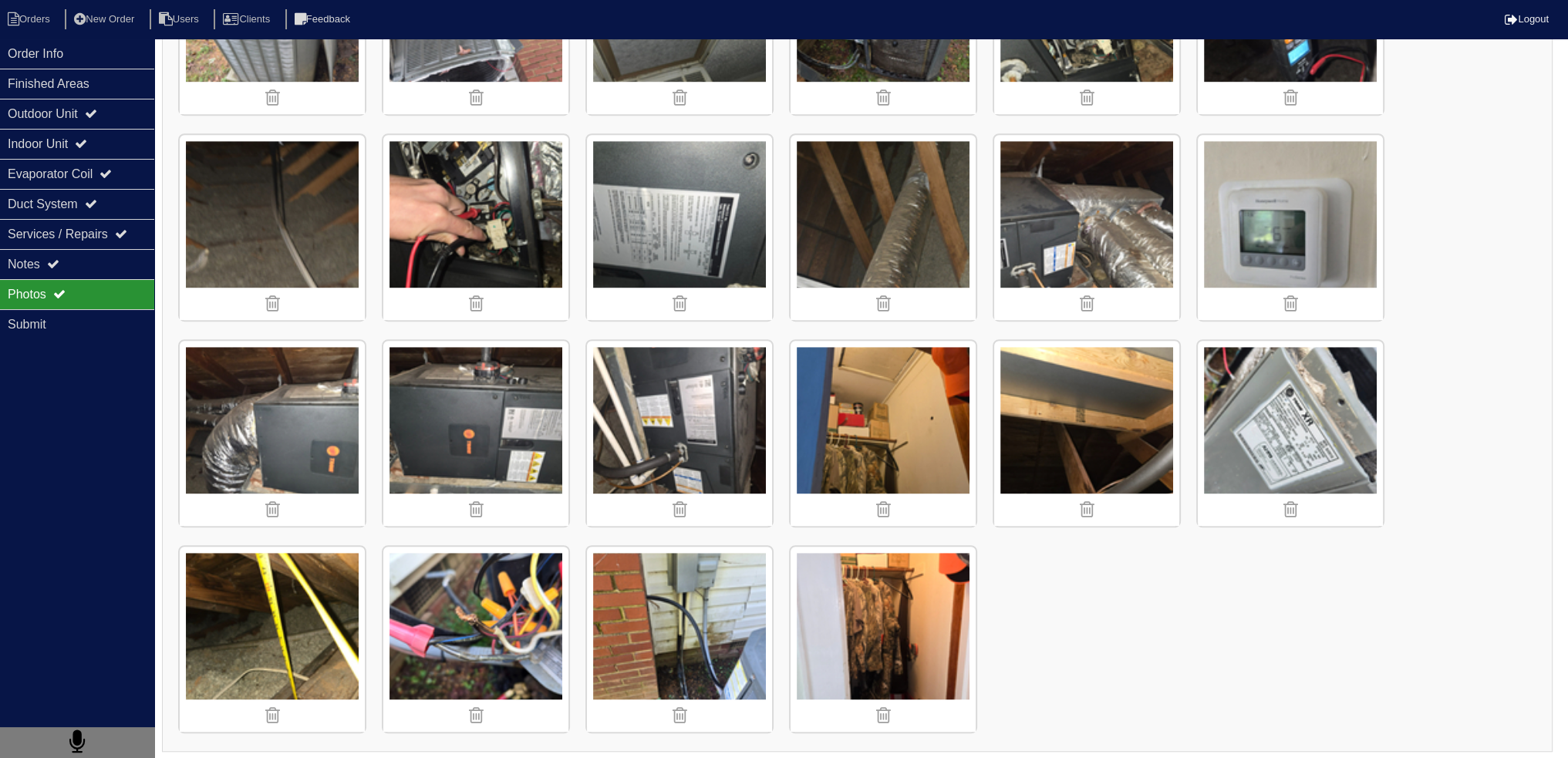
click at [293, 641] on img at bounding box center [273, 640] width 185 height 185
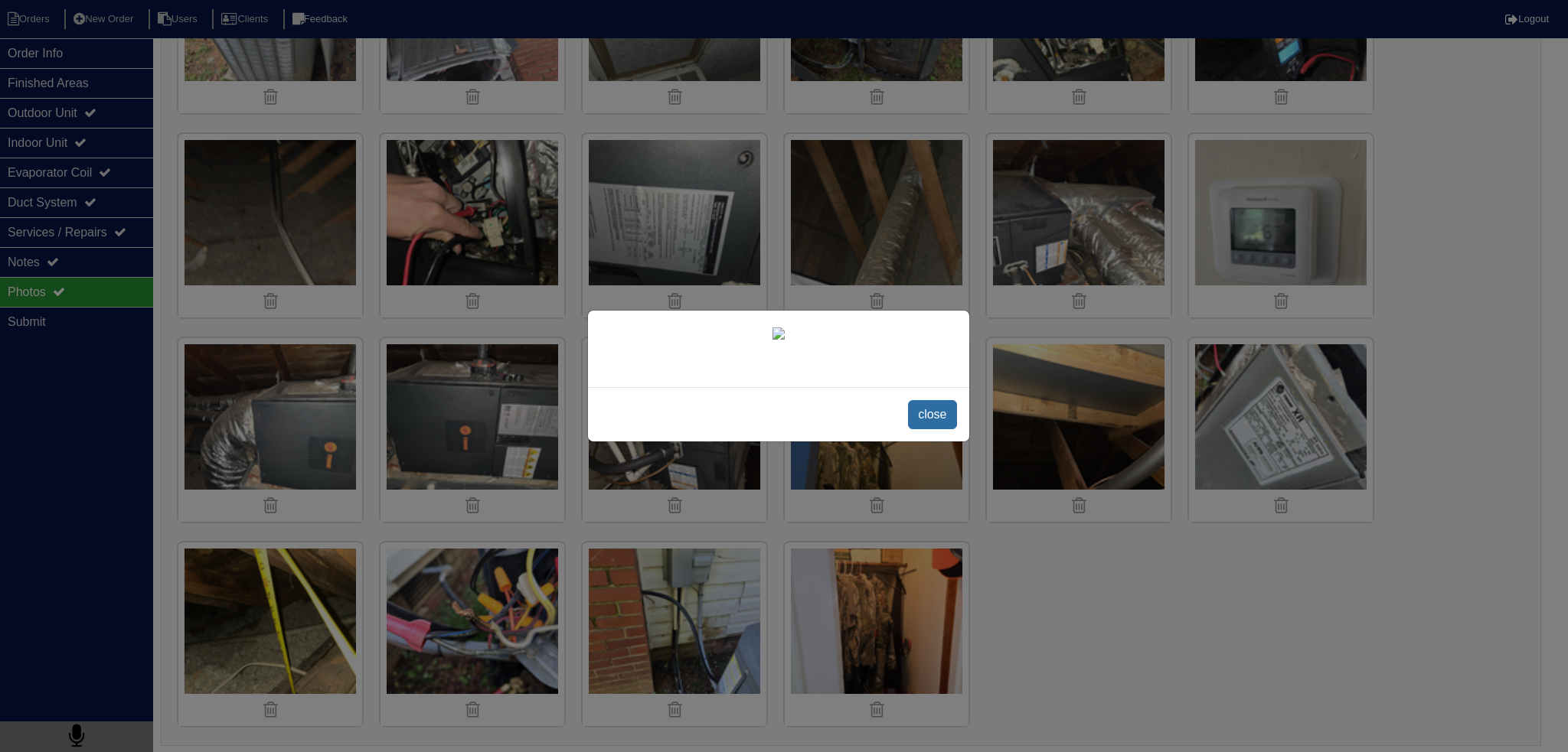
click at [916, 429] on span "close" at bounding box center [932, 414] width 48 height 29
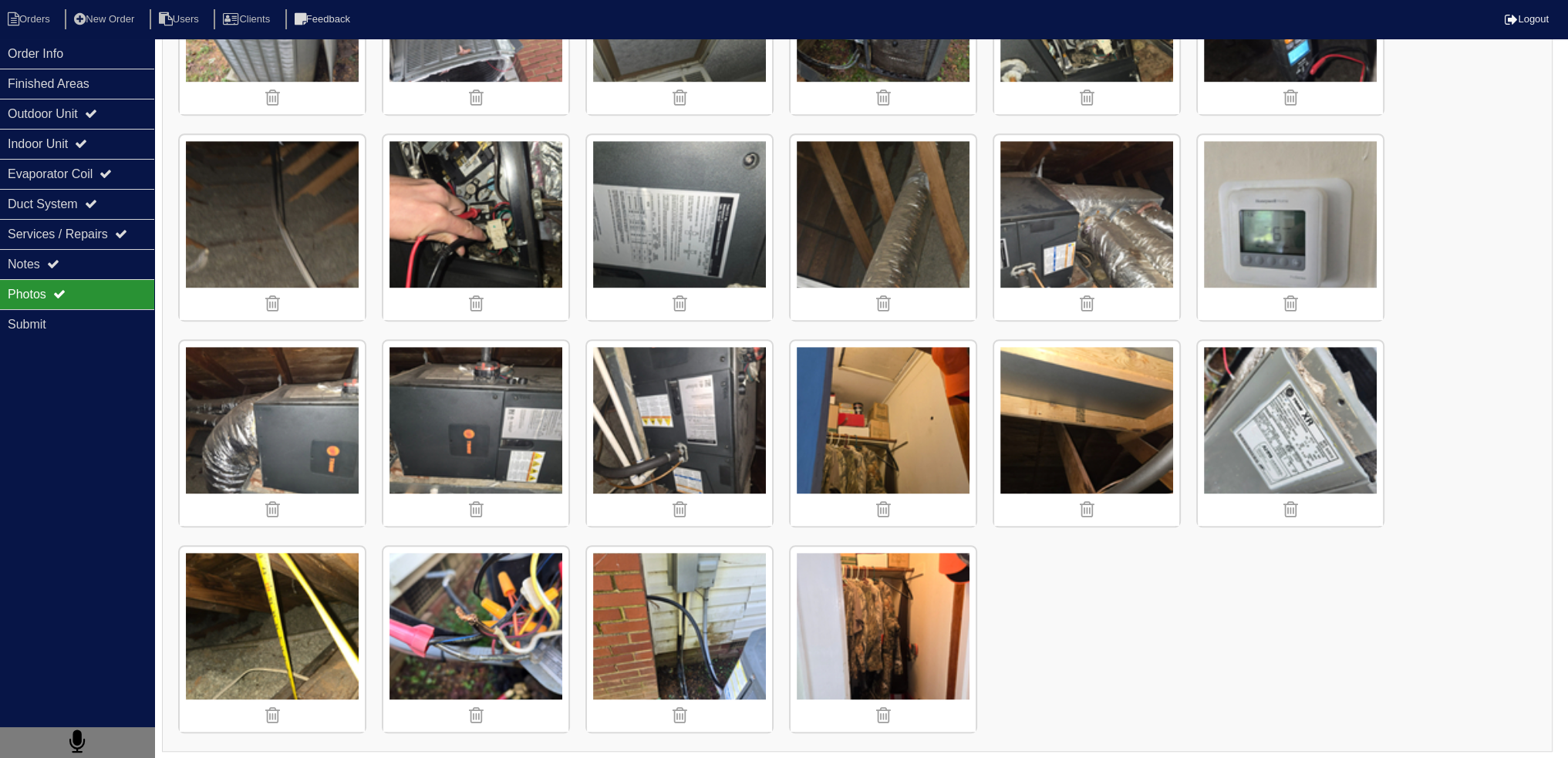
drag, startPoint x: 919, startPoint y: 570, endPoint x: 905, endPoint y: 570, distance: 14.0
drag, startPoint x: 905, startPoint y: 570, endPoint x: 1274, endPoint y: 616, distance: 371.9
click at [37, 102] on div "Outdoor Unit" at bounding box center [77, 114] width 154 height 30
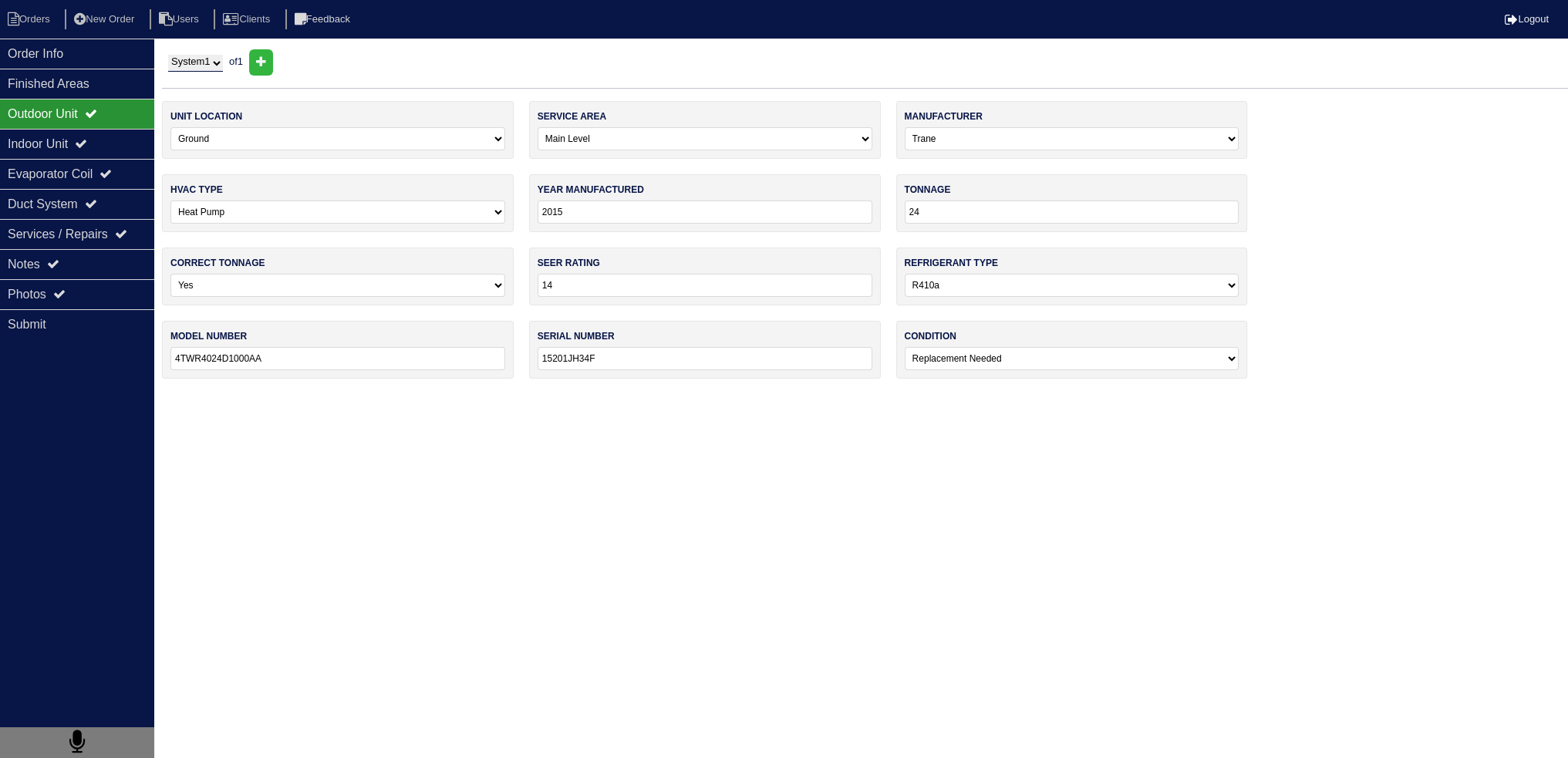
scroll to position [0, 0]
drag, startPoint x: 32, startPoint y: 278, endPoint x: 181, endPoint y: 304, distance: 151.3
click at [33, 279] on div "Photos" at bounding box center [77, 294] width 154 height 30
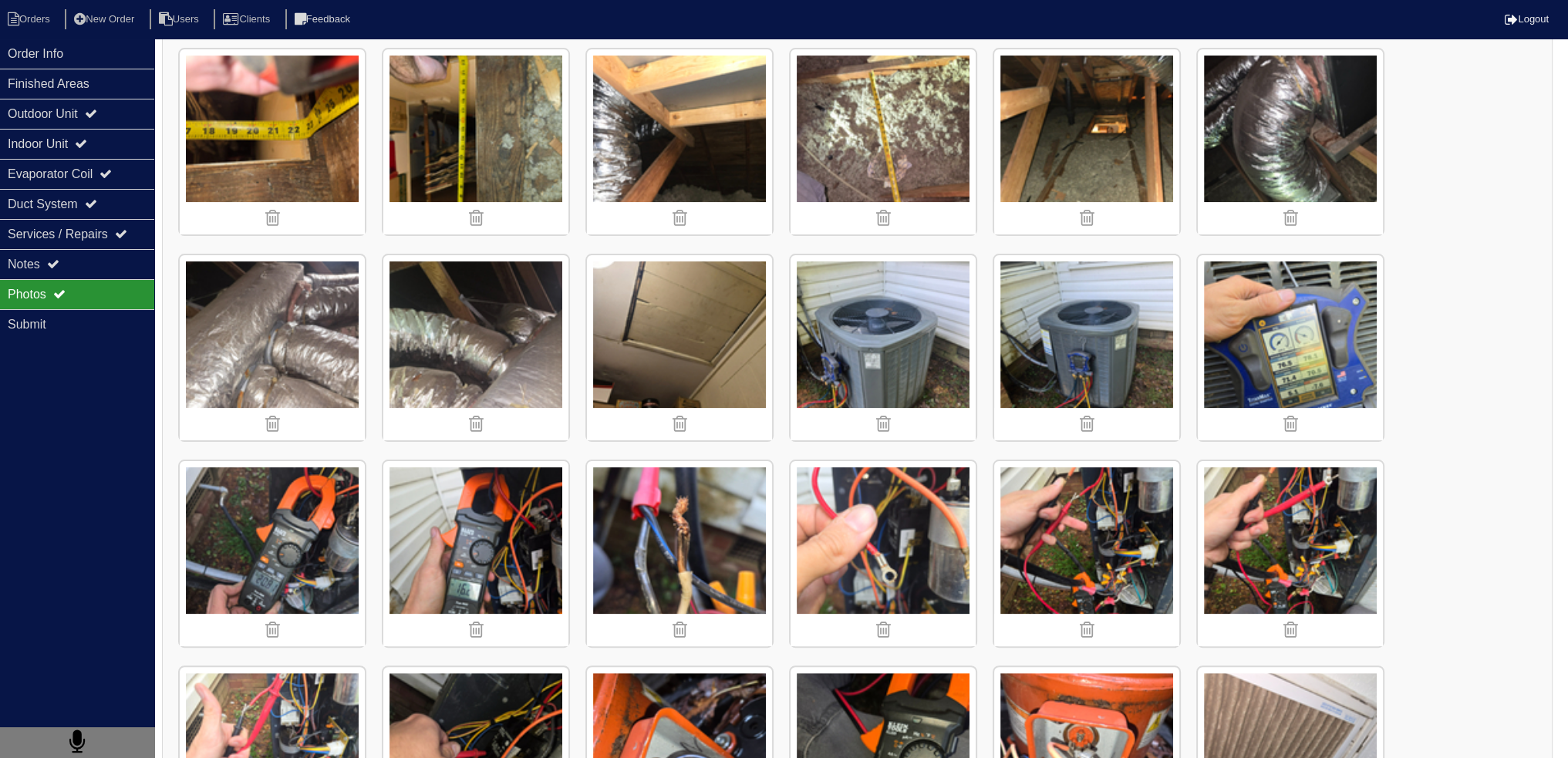
scroll to position [386, 0]
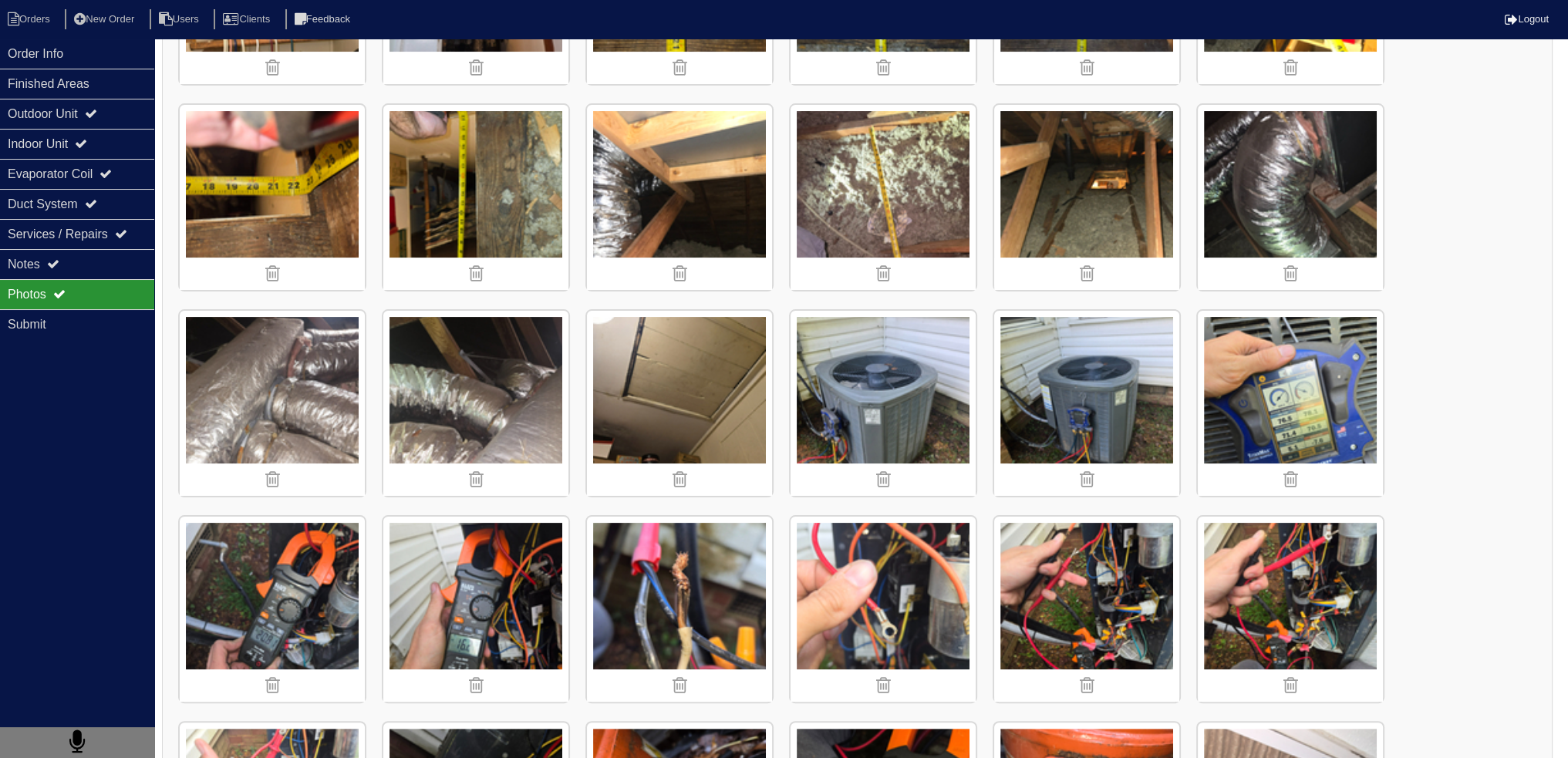
click at [1307, 156] on img at bounding box center [1291, 198] width 185 height 185
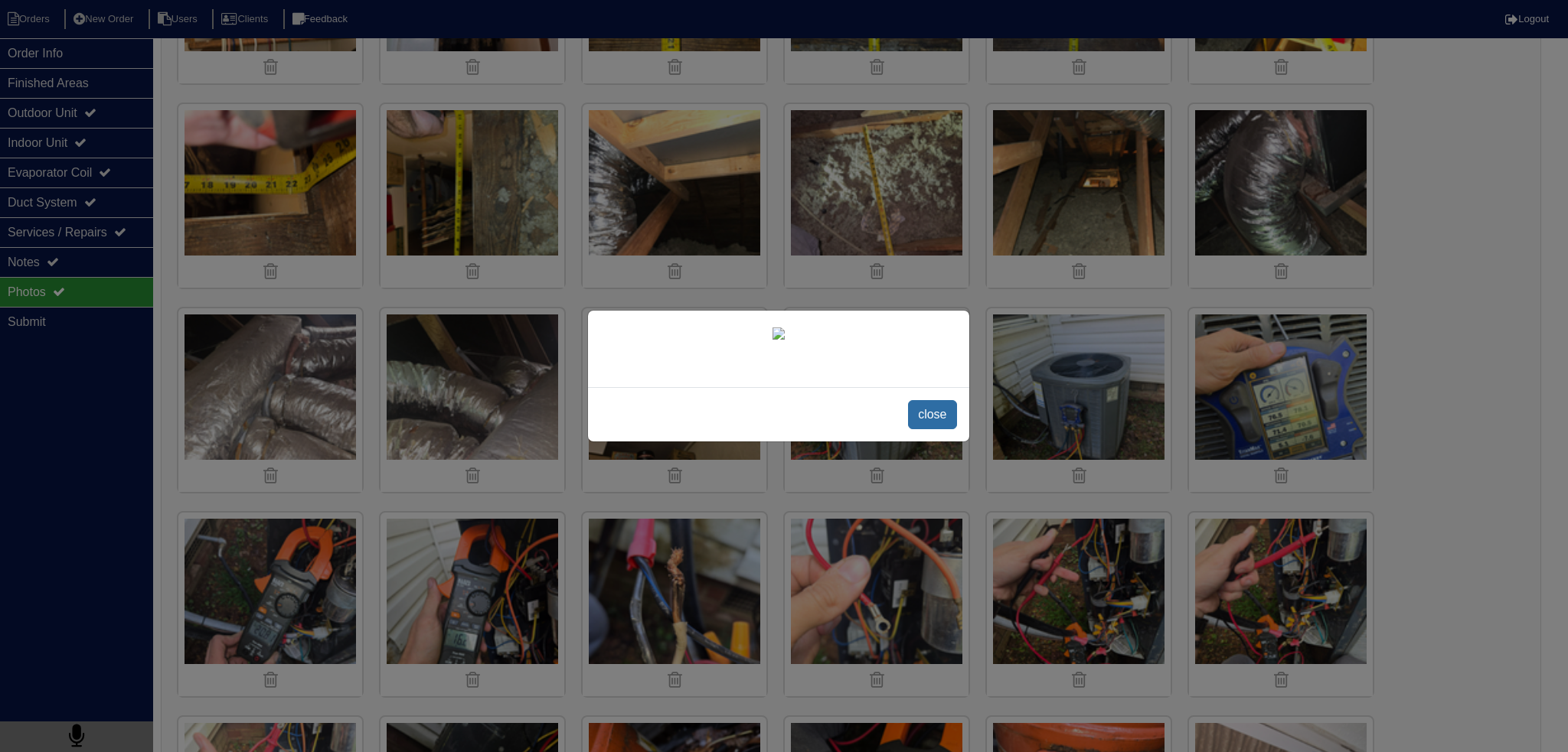
click at [918, 429] on span "close" at bounding box center [932, 414] width 48 height 29
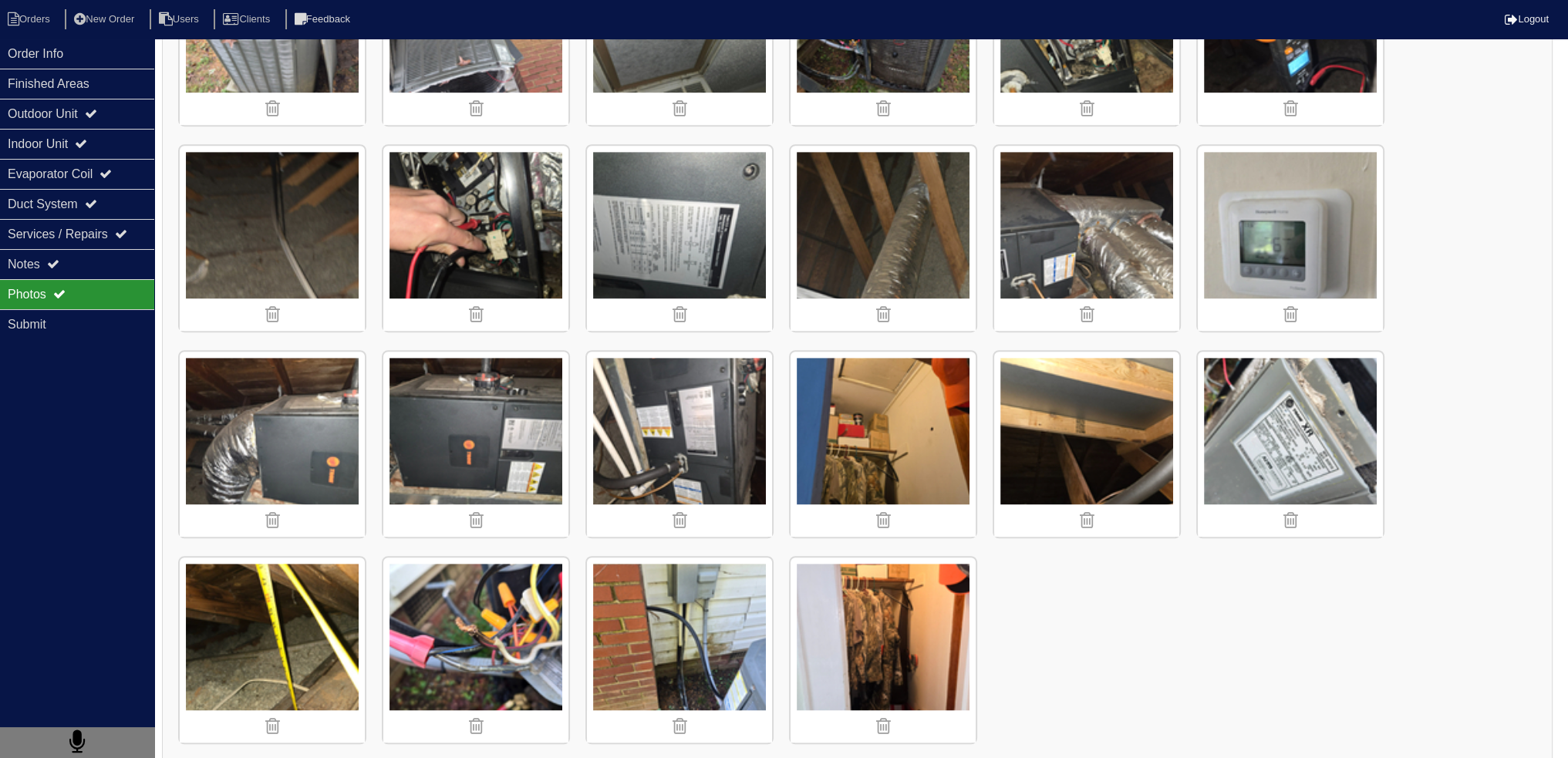
scroll to position [1385, 0]
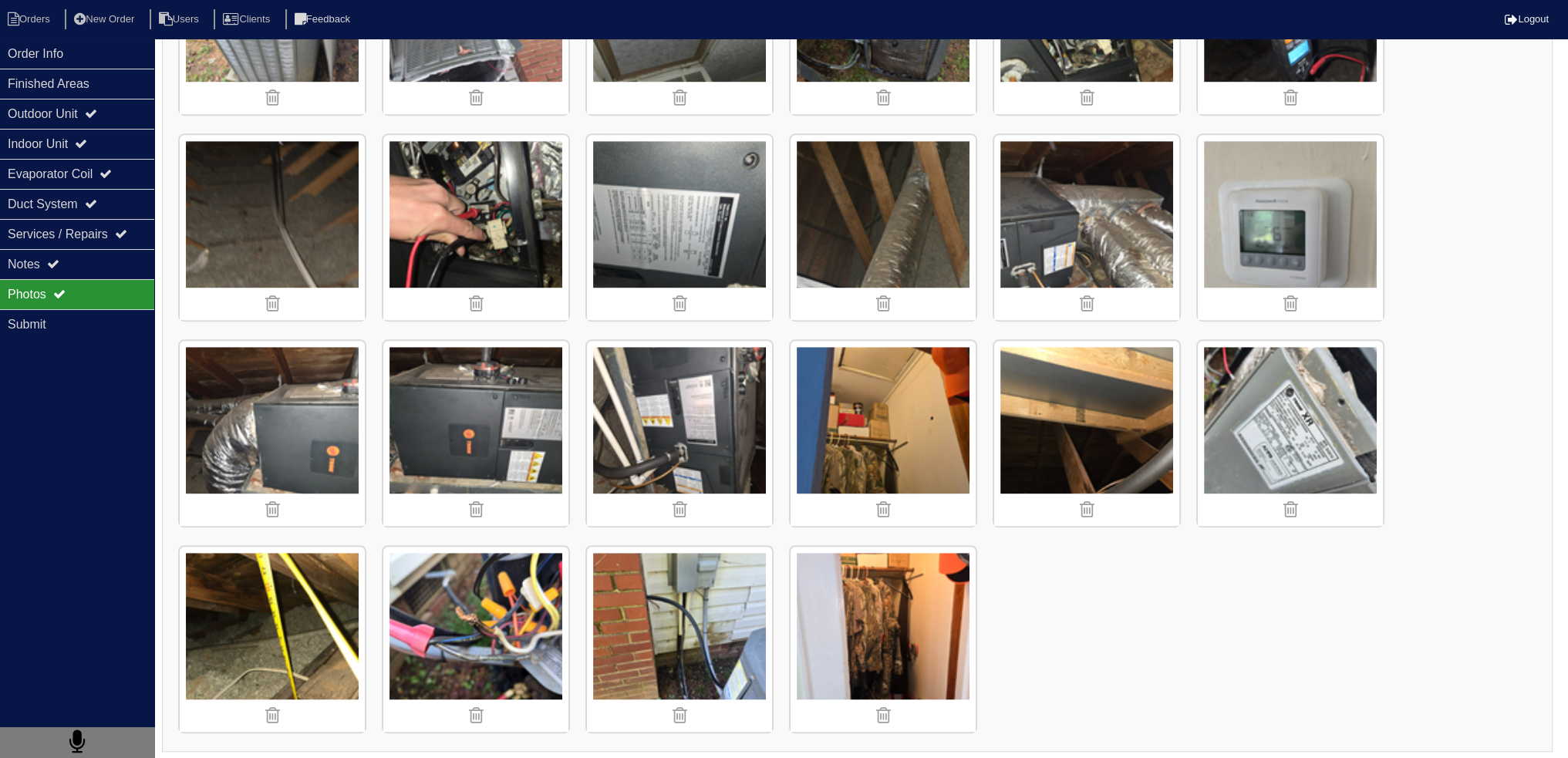
click at [502, 431] on img at bounding box center [476, 433] width 185 height 185
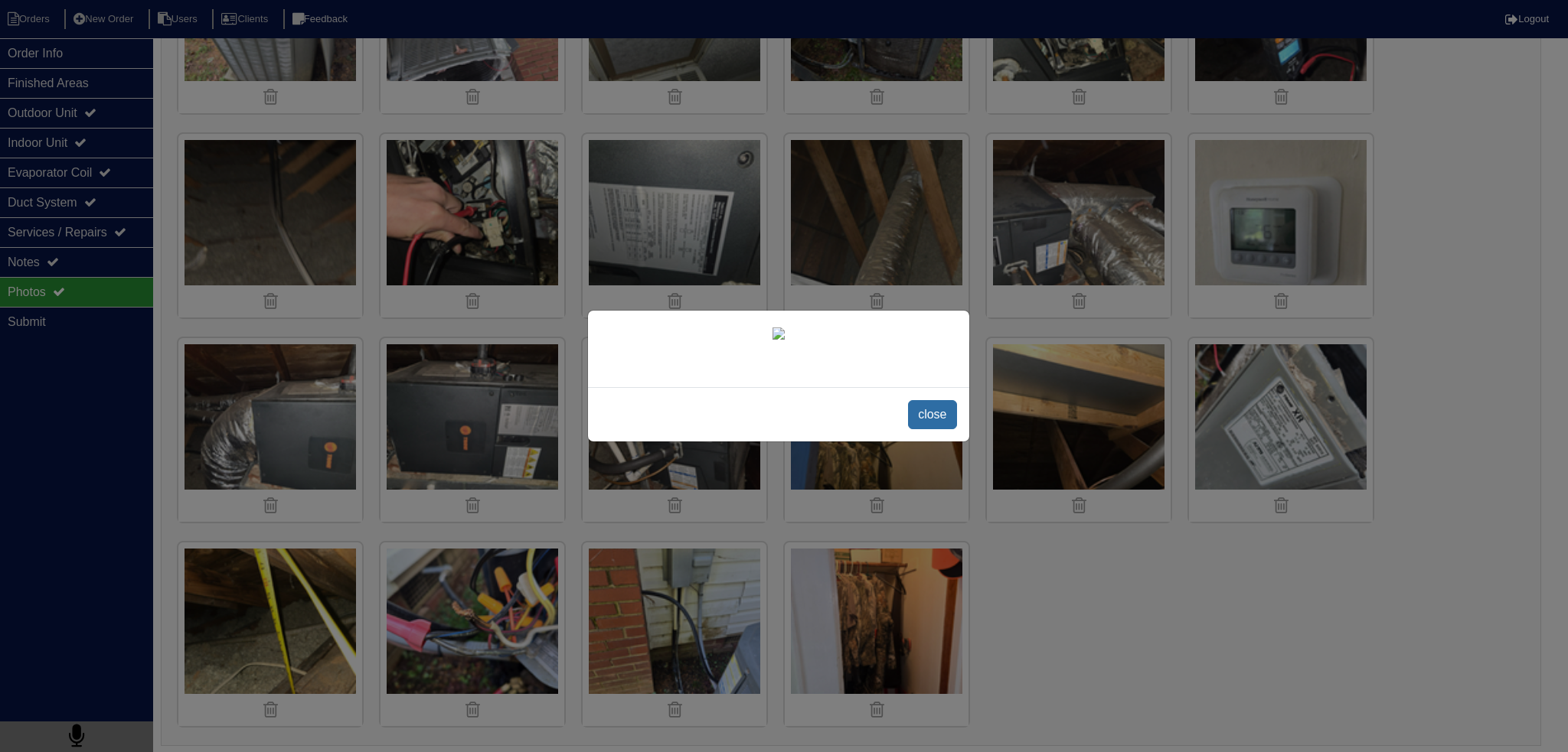
click at [933, 429] on span "close" at bounding box center [932, 414] width 48 height 29
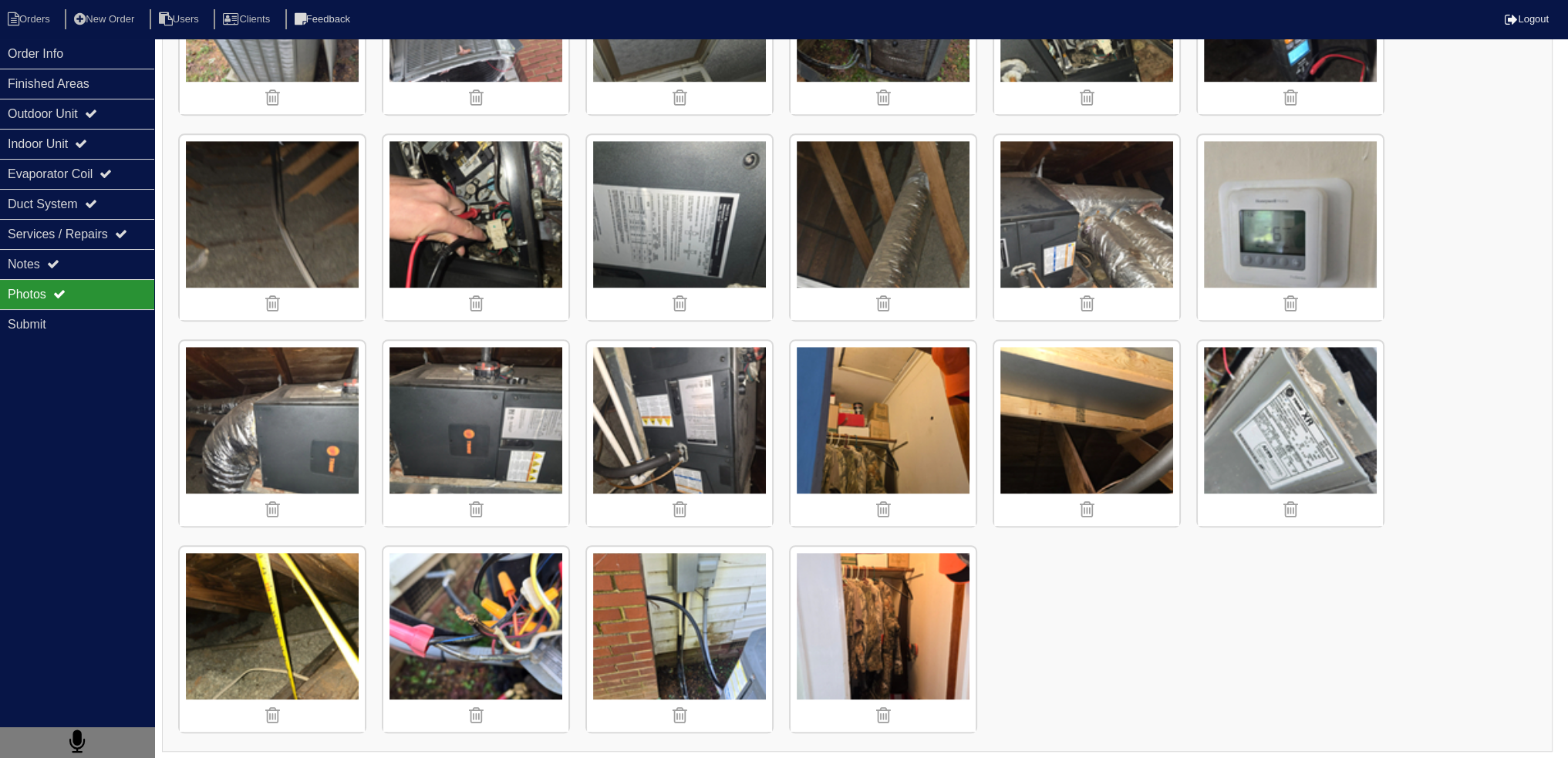
click at [718, 439] on img at bounding box center [679, 433] width 185 height 185
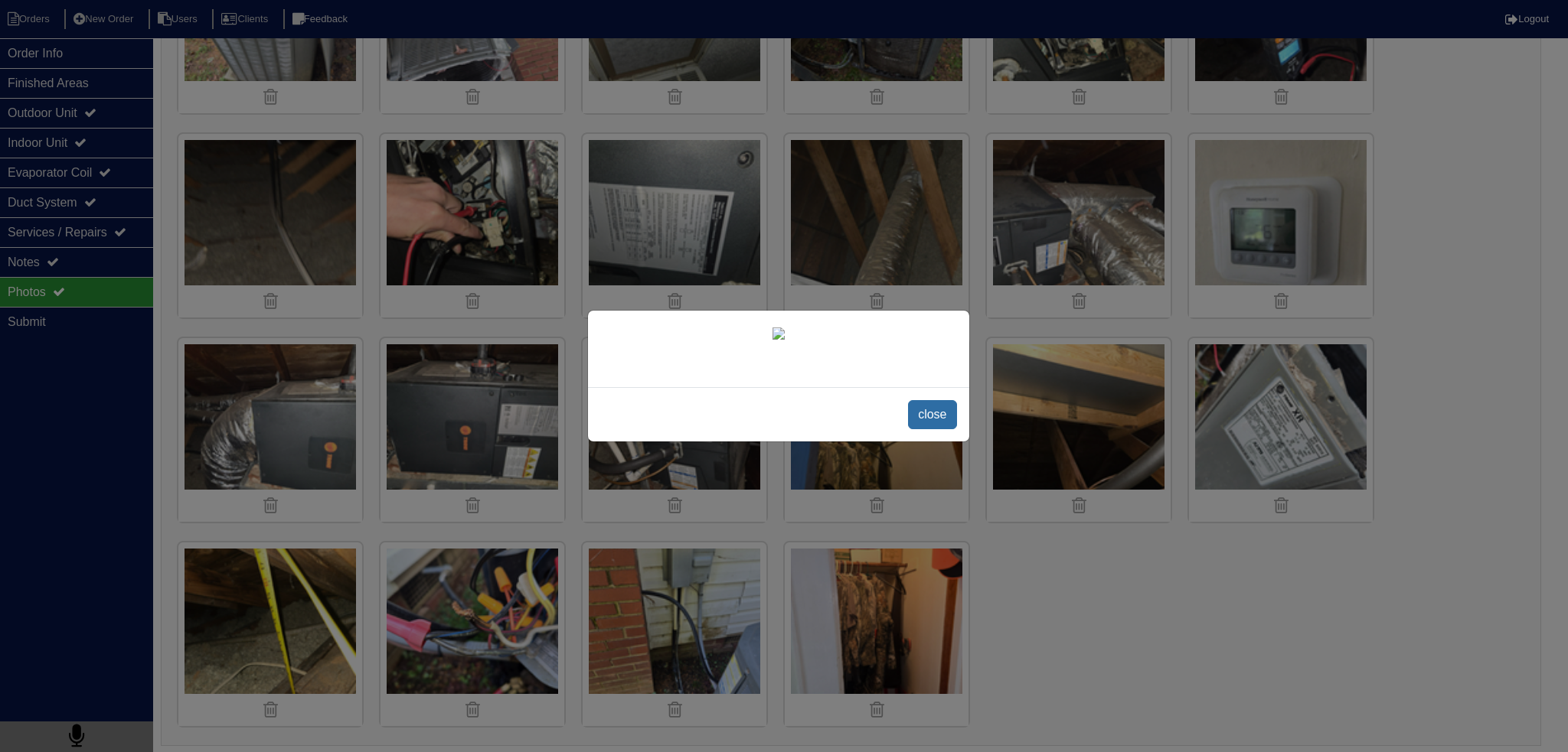
click at [922, 429] on span "close" at bounding box center [932, 414] width 48 height 29
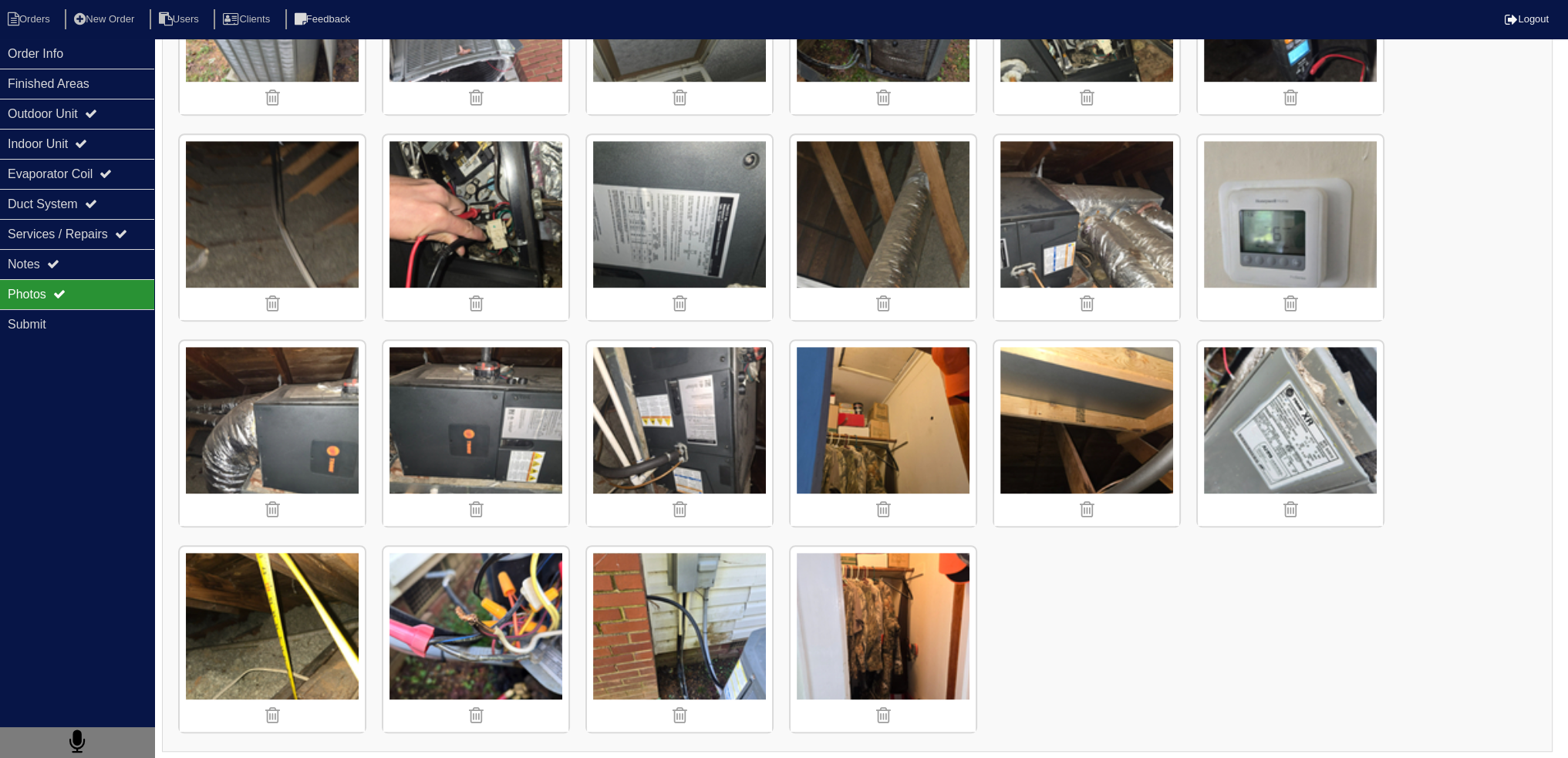
click at [1077, 416] on img at bounding box center [1087, 433] width 185 height 185
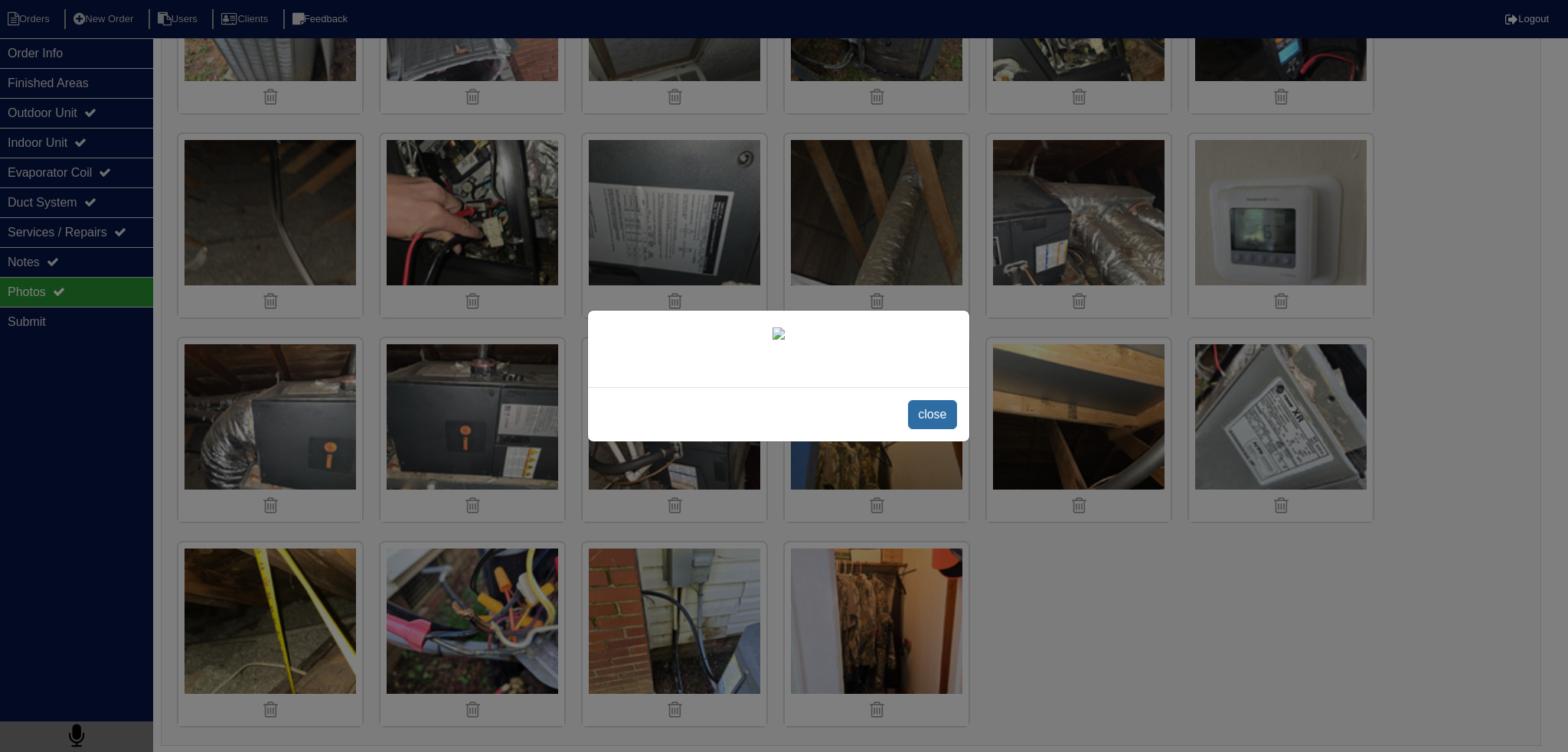
click at [919, 429] on span "close" at bounding box center [932, 414] width 48 height 29
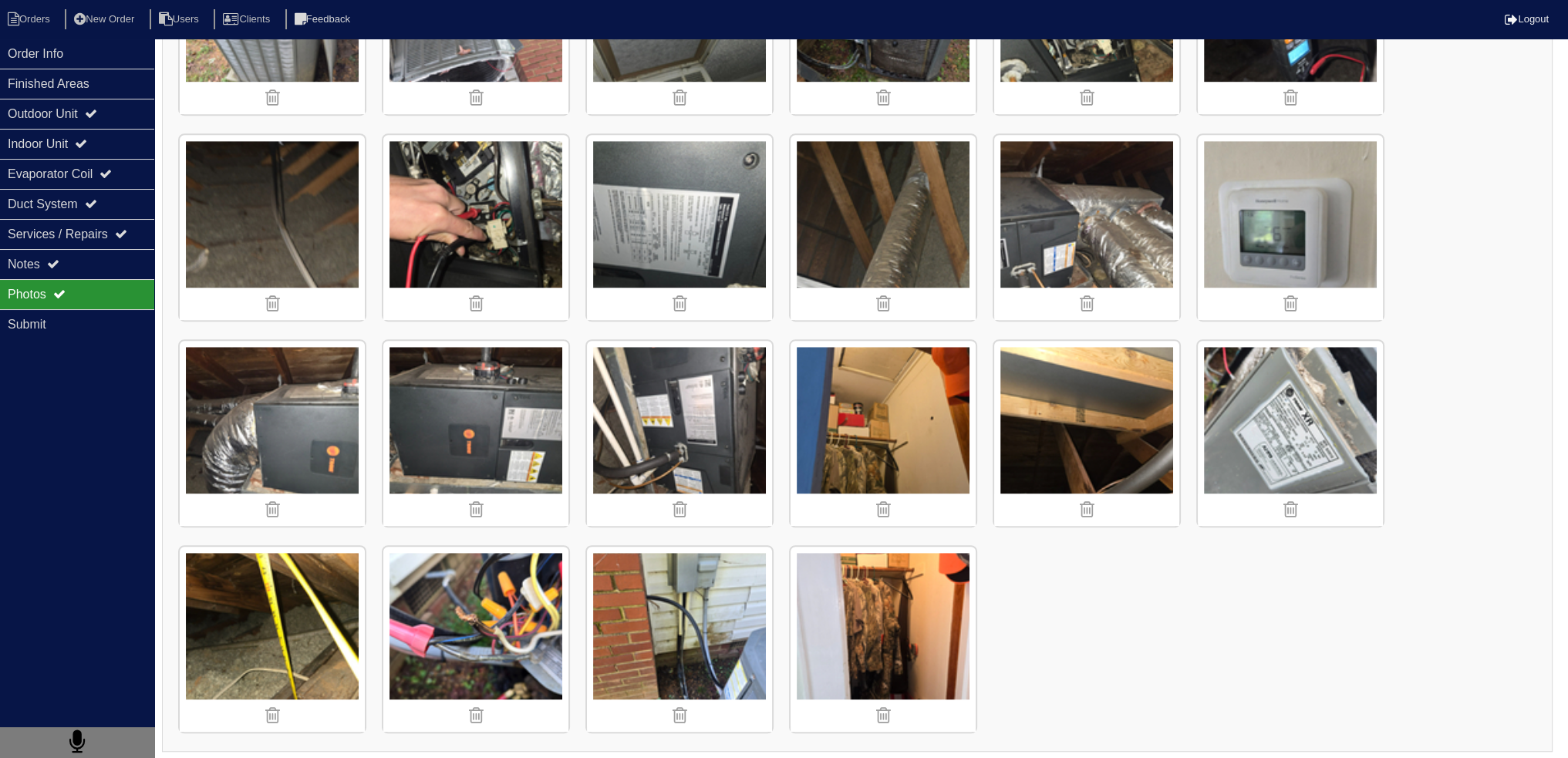
click at [1033, 413] on img at bounding box center [1087, 433] width 185 height 185
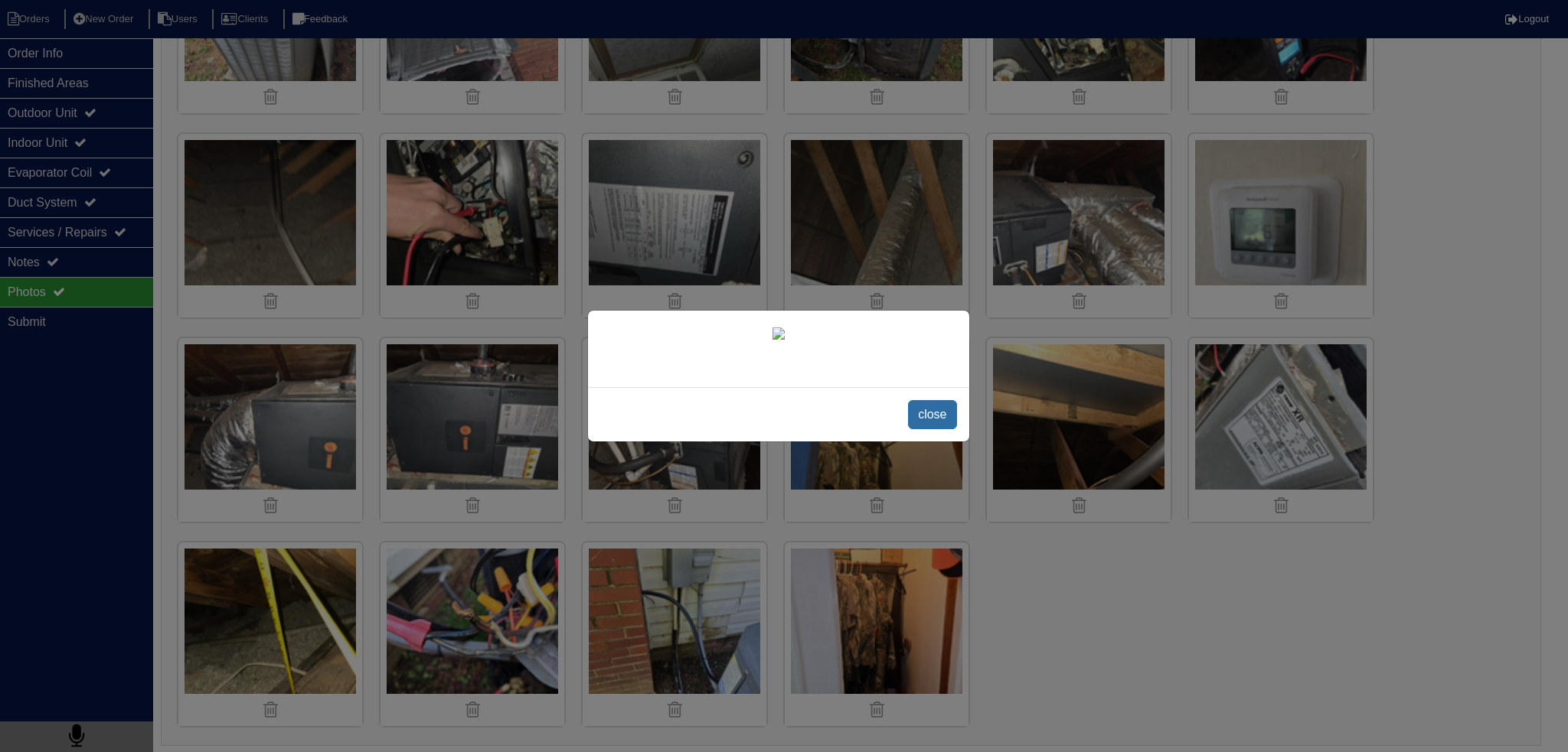
click at [925, 429] on span "close" at bounding box center [932, 414] width 48 height 29
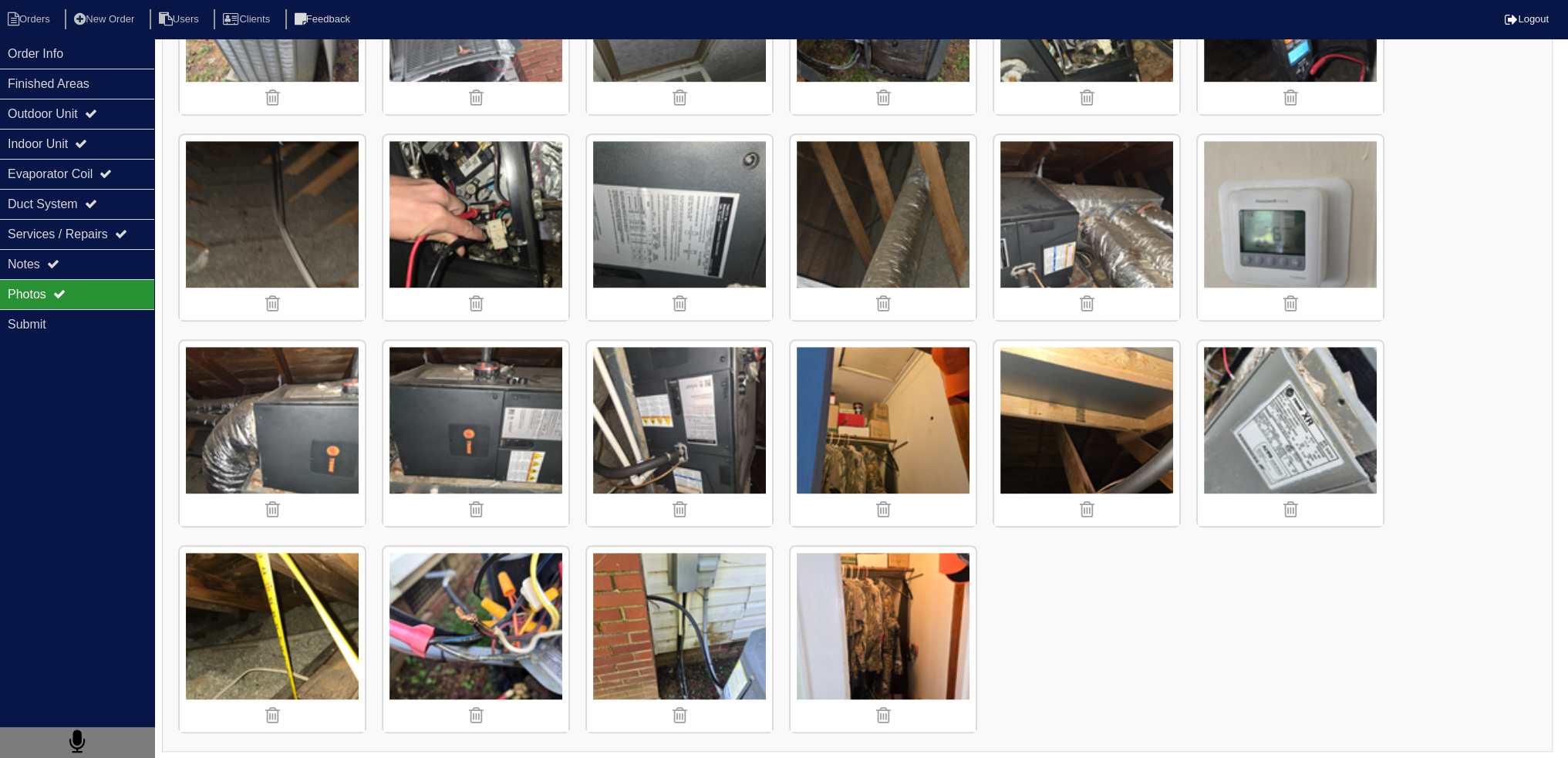
click at [533, 423] on img at bounding box center [476, 433] width 185 height 185
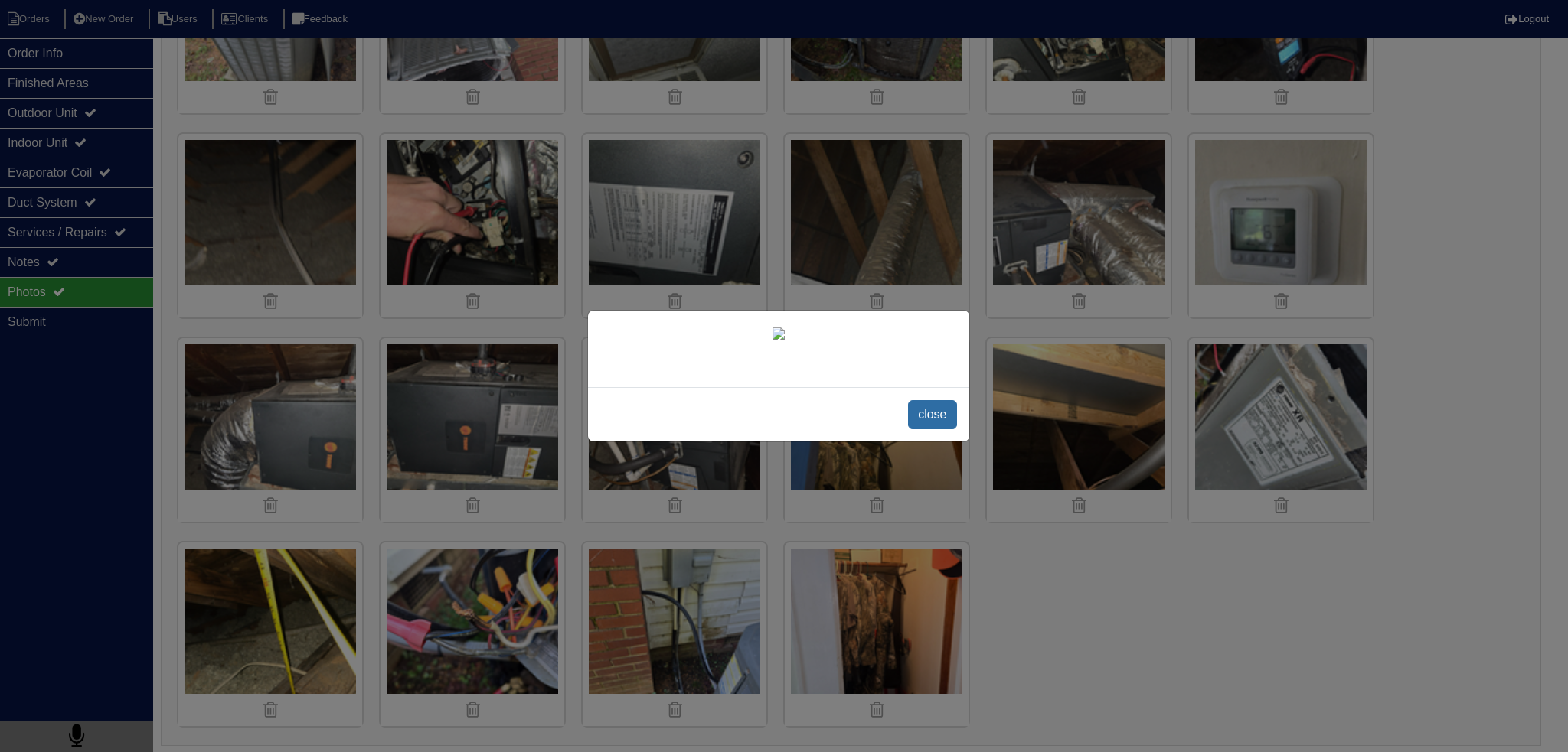
click at [927, 429] on span "close" at bounding box center [932, 414] width 48 height 29
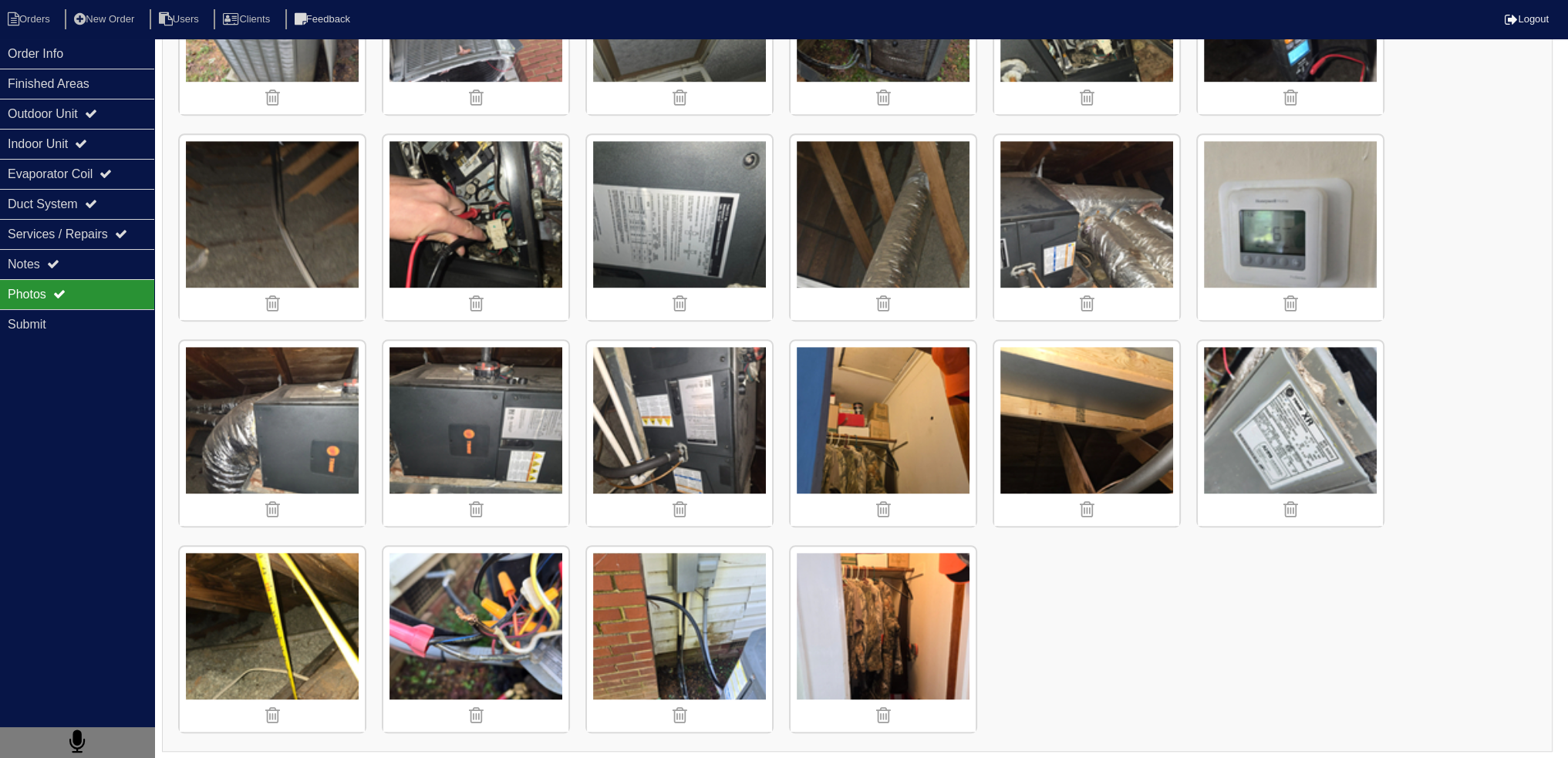
click at [1087, 232] on img at bounding box center [1087, 228] width 185 height 185
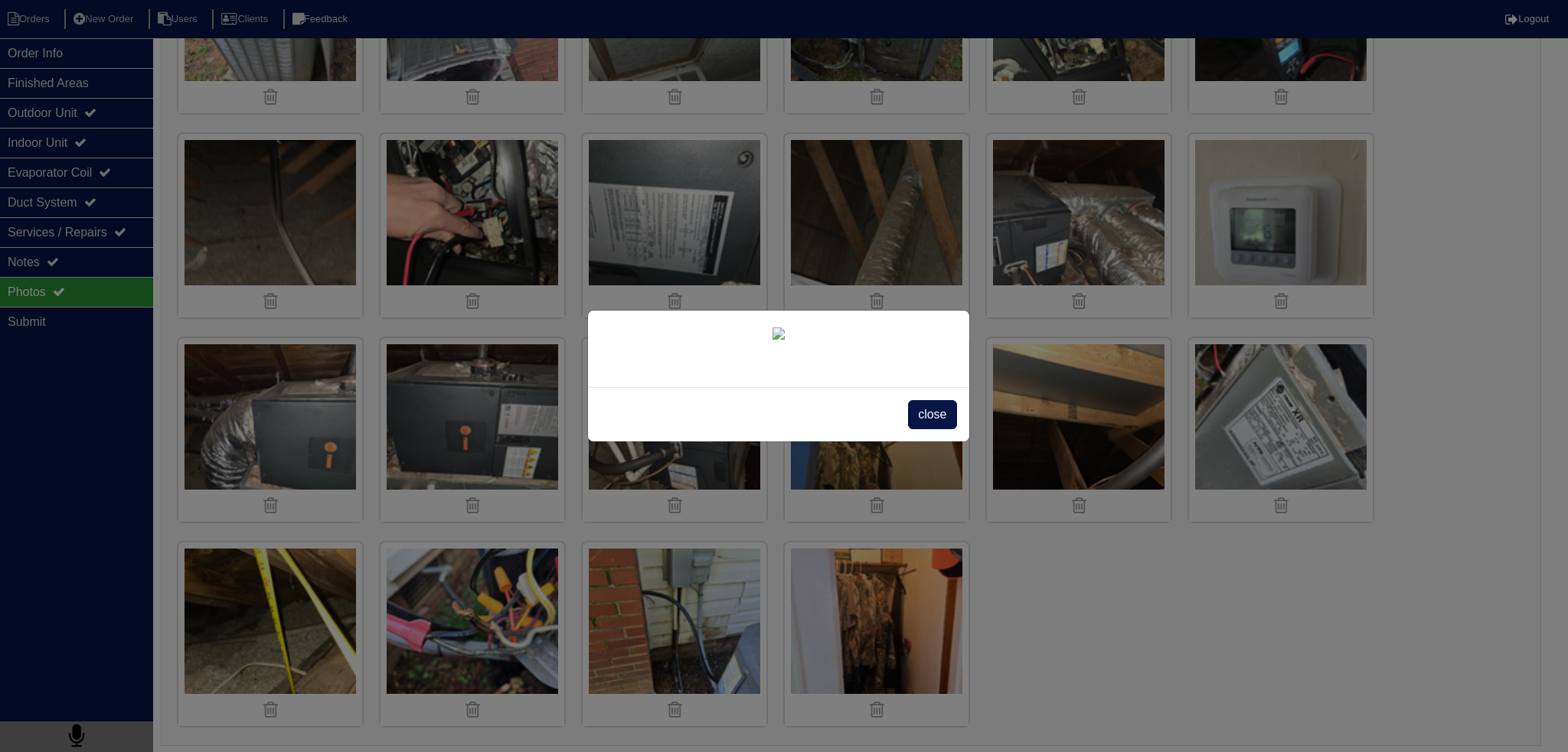
click at [920, 429] on span "close" at bounding box center [932, 414] width 48 height 29
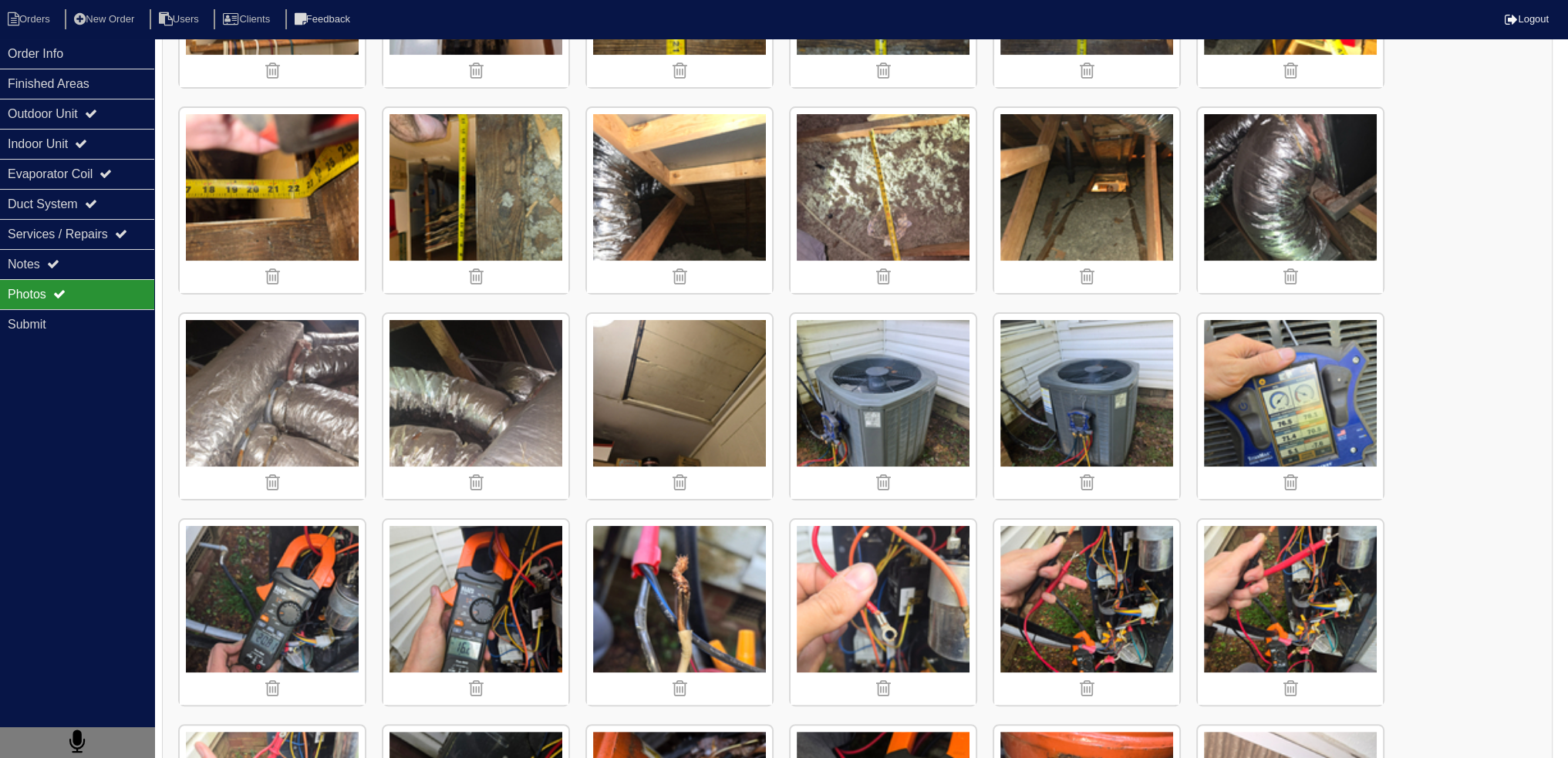
scroll to position [305, 0]
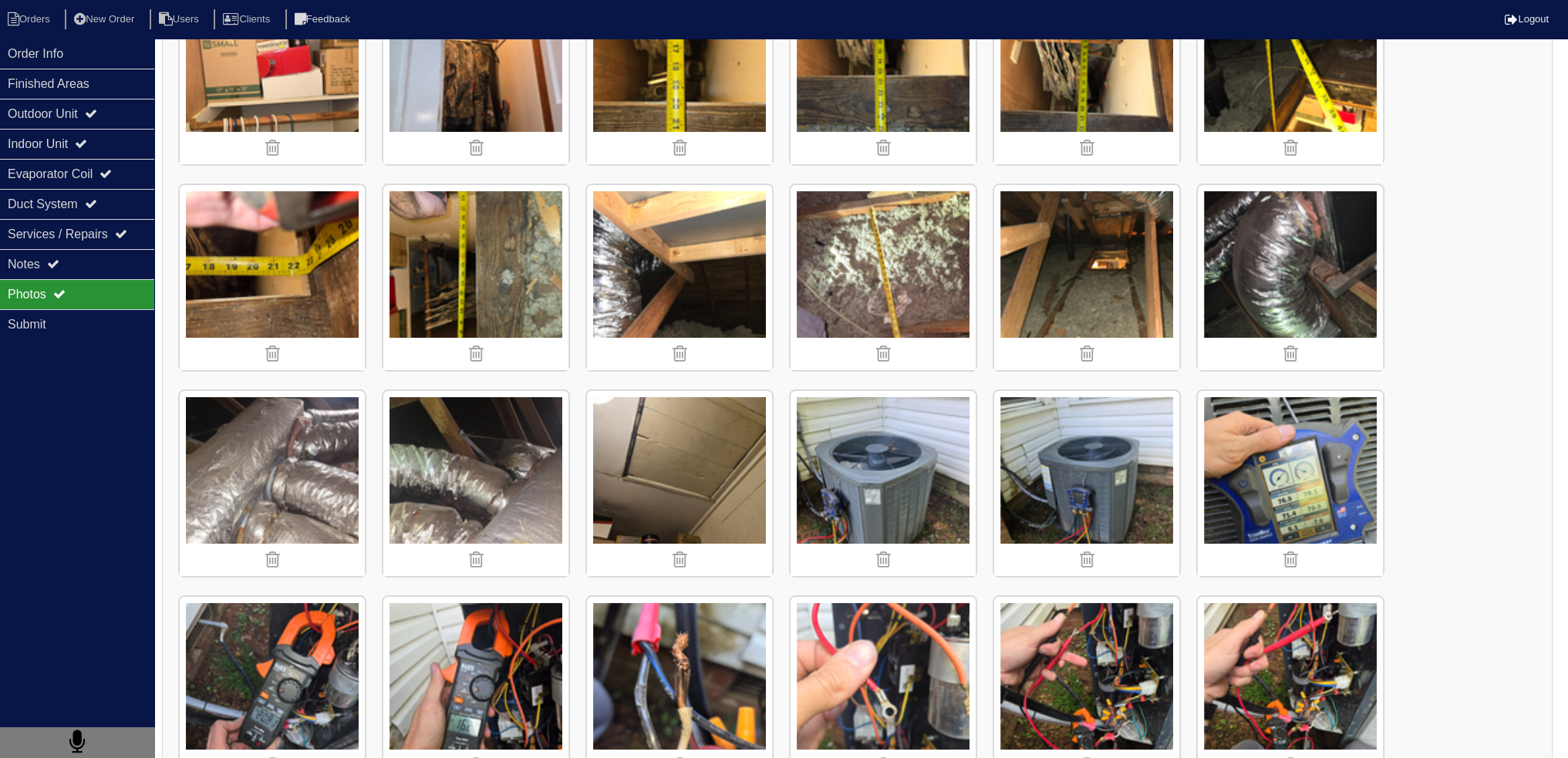
click at [512, 450] on img at bounding box center [476, 484] width 185 height 185
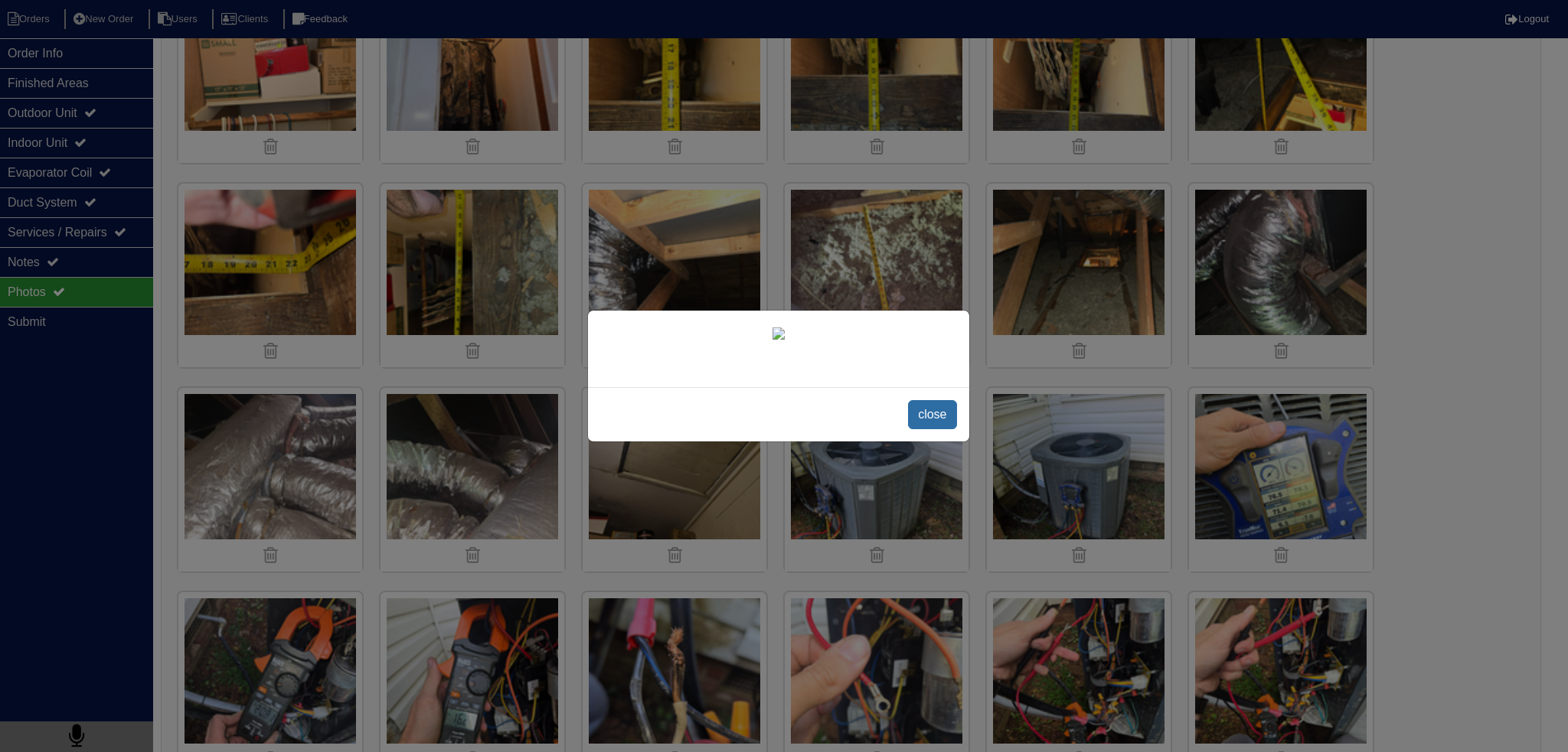
click at [927, 429] on span "close" at bounding box center [932, 414] width 48 height 29
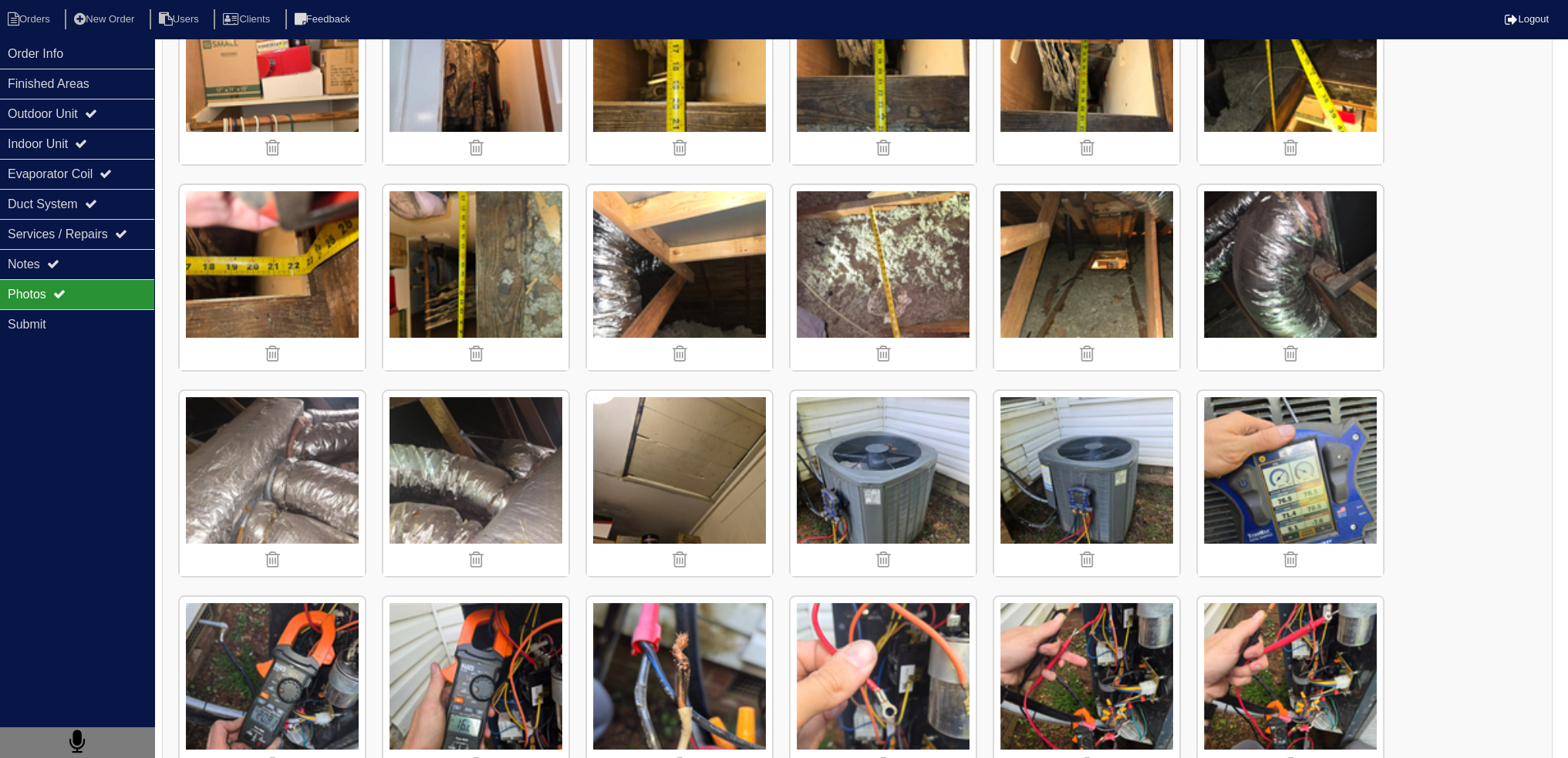
click at [302, 455] on img at bounding box center [273, 484] width 185 height 185
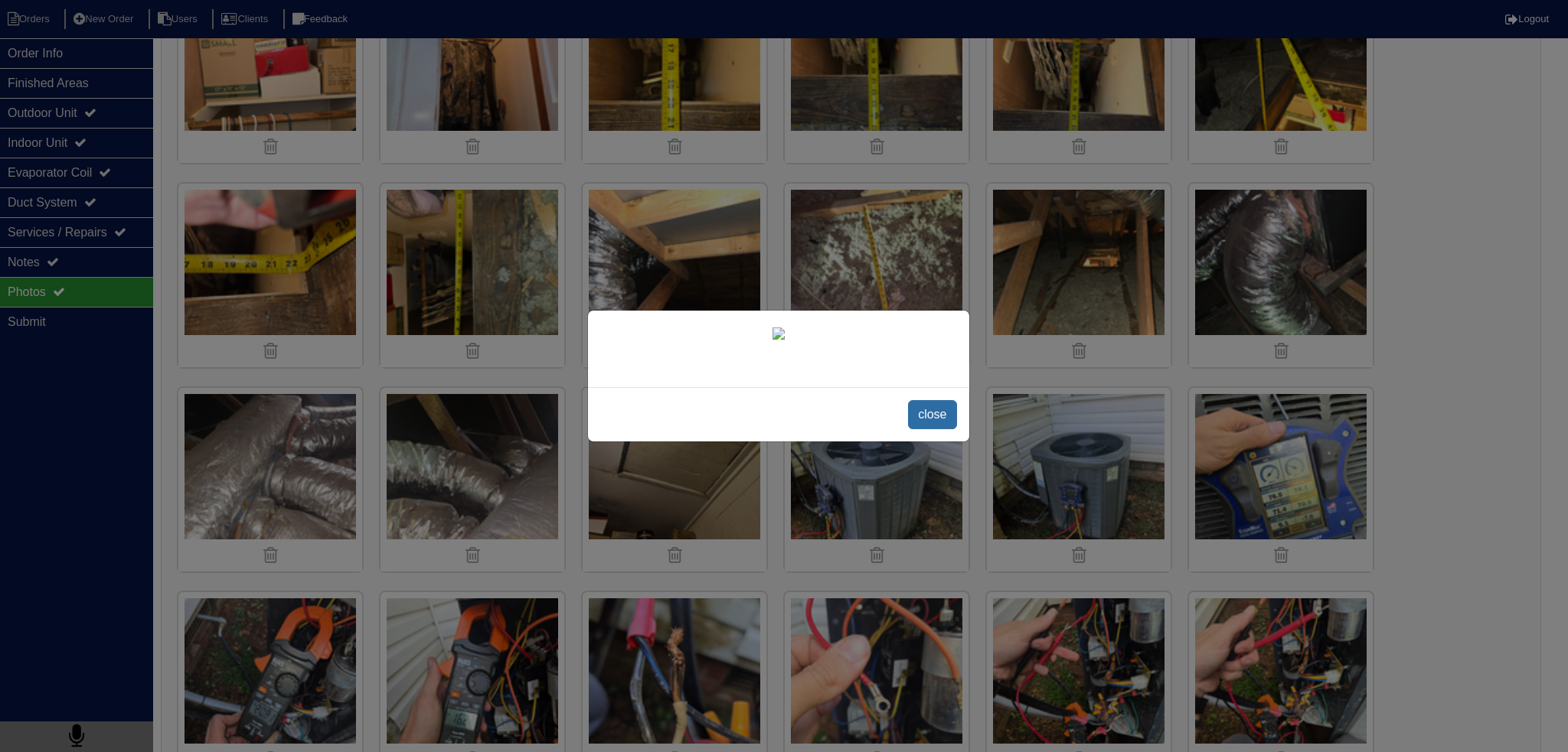
click at [932, 429] on span "close" at bounding box center [932, 414] width 48 height 29
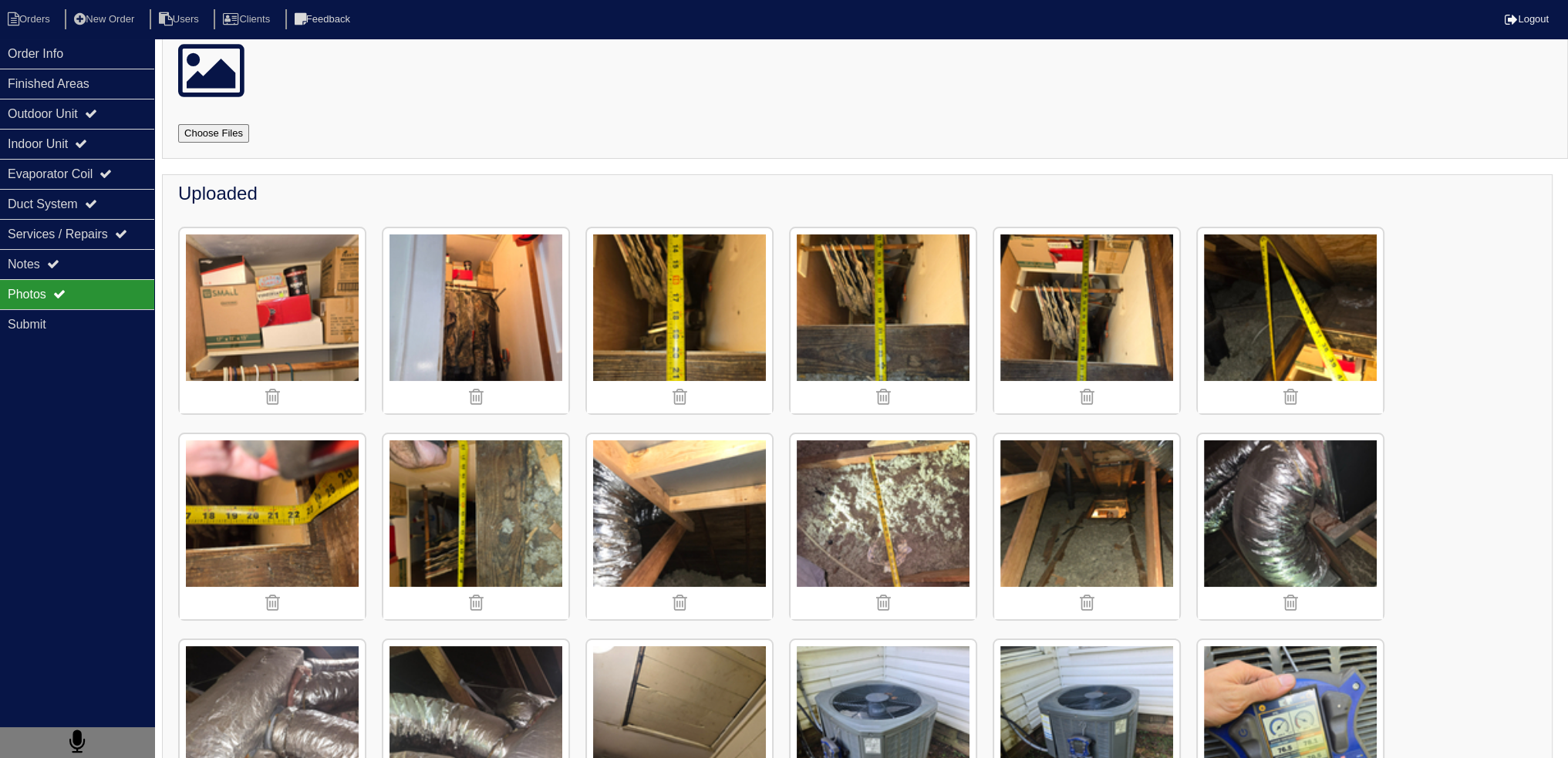
scroll to position [231, 0]
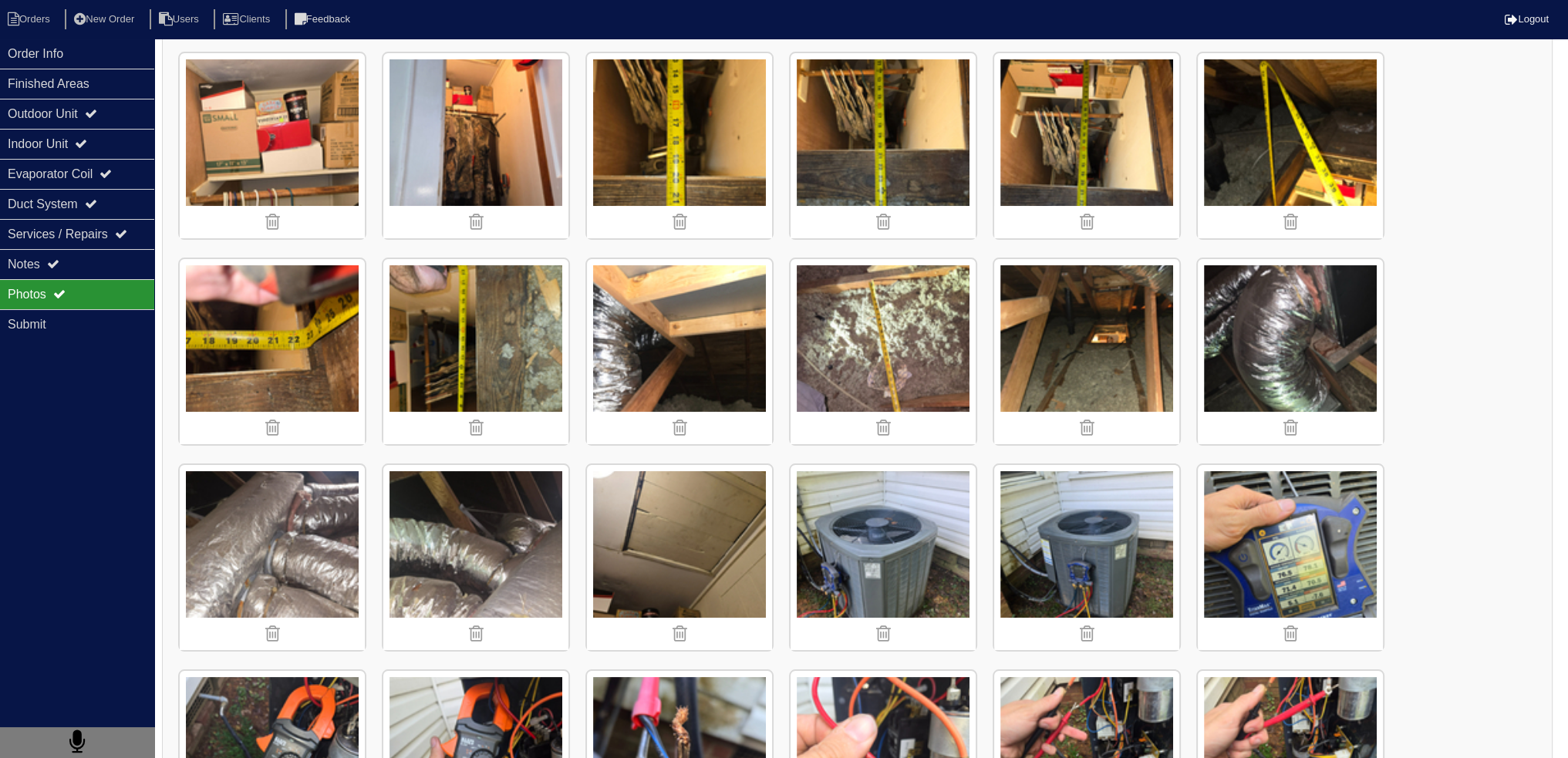
click at [1120, 333] on img at bounding box center [1087, 352] width 185 height 185
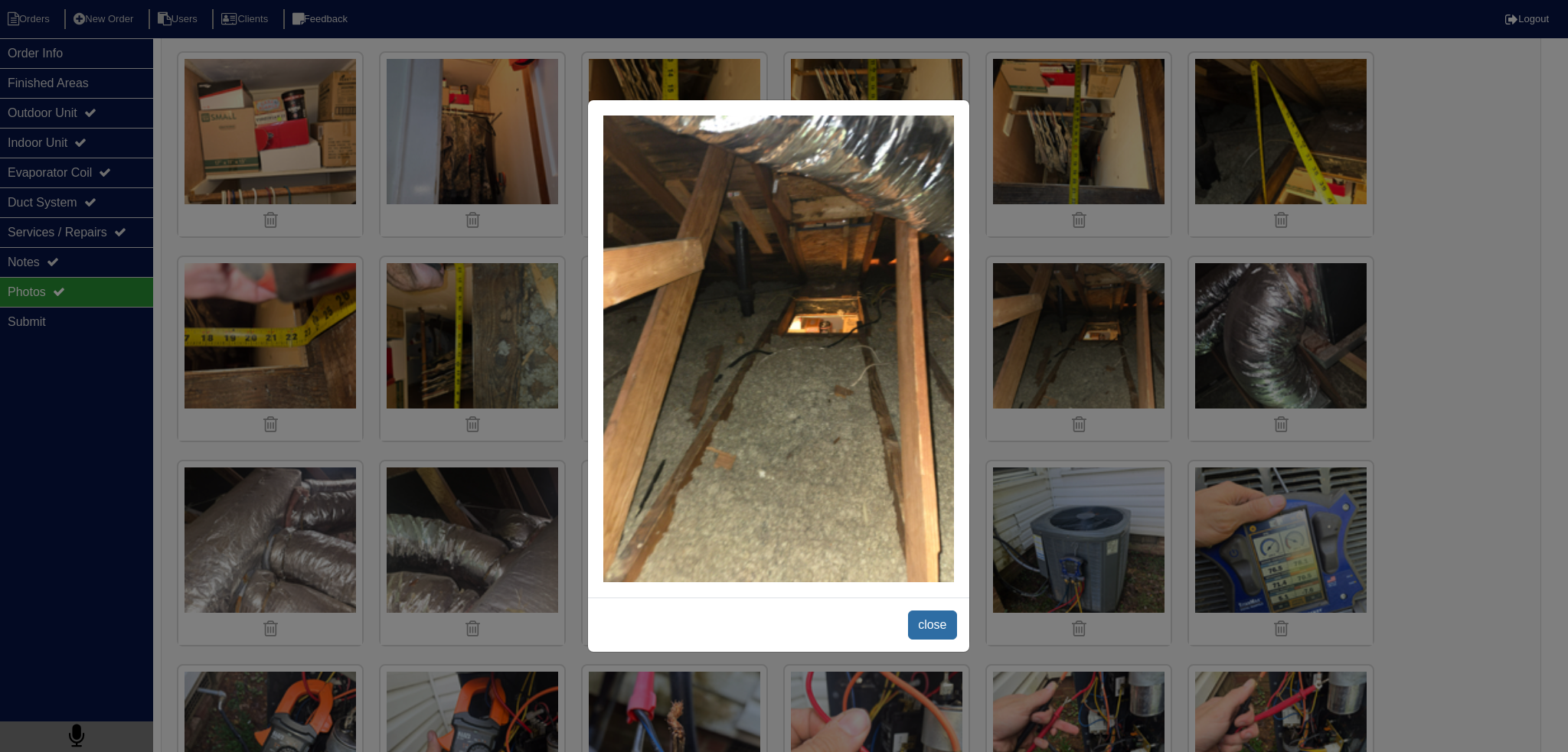
click at [952, 611] on span "close" at bounding box center [932, 625] width 48 height 29
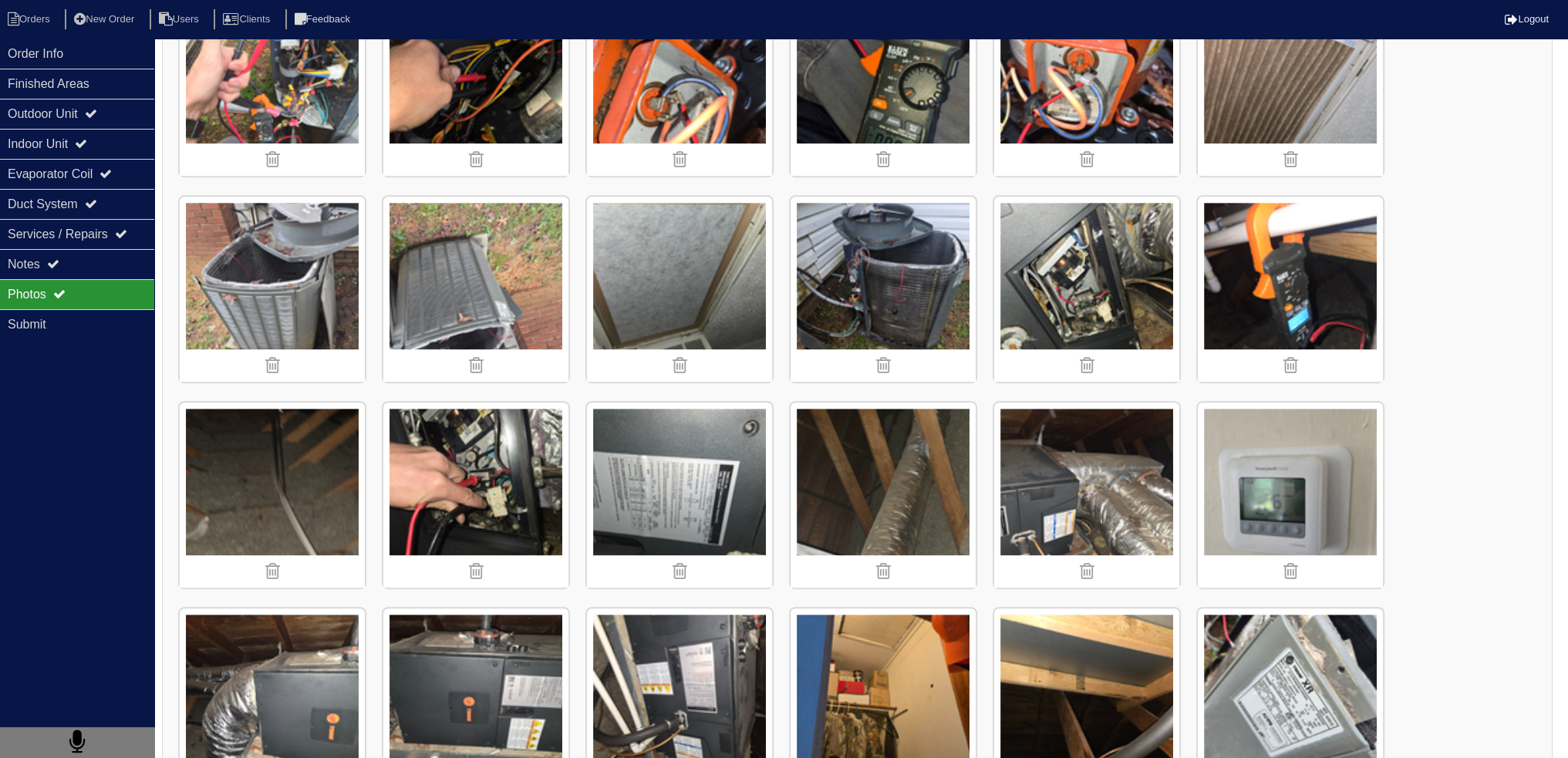
scroll to position [1385, 0]
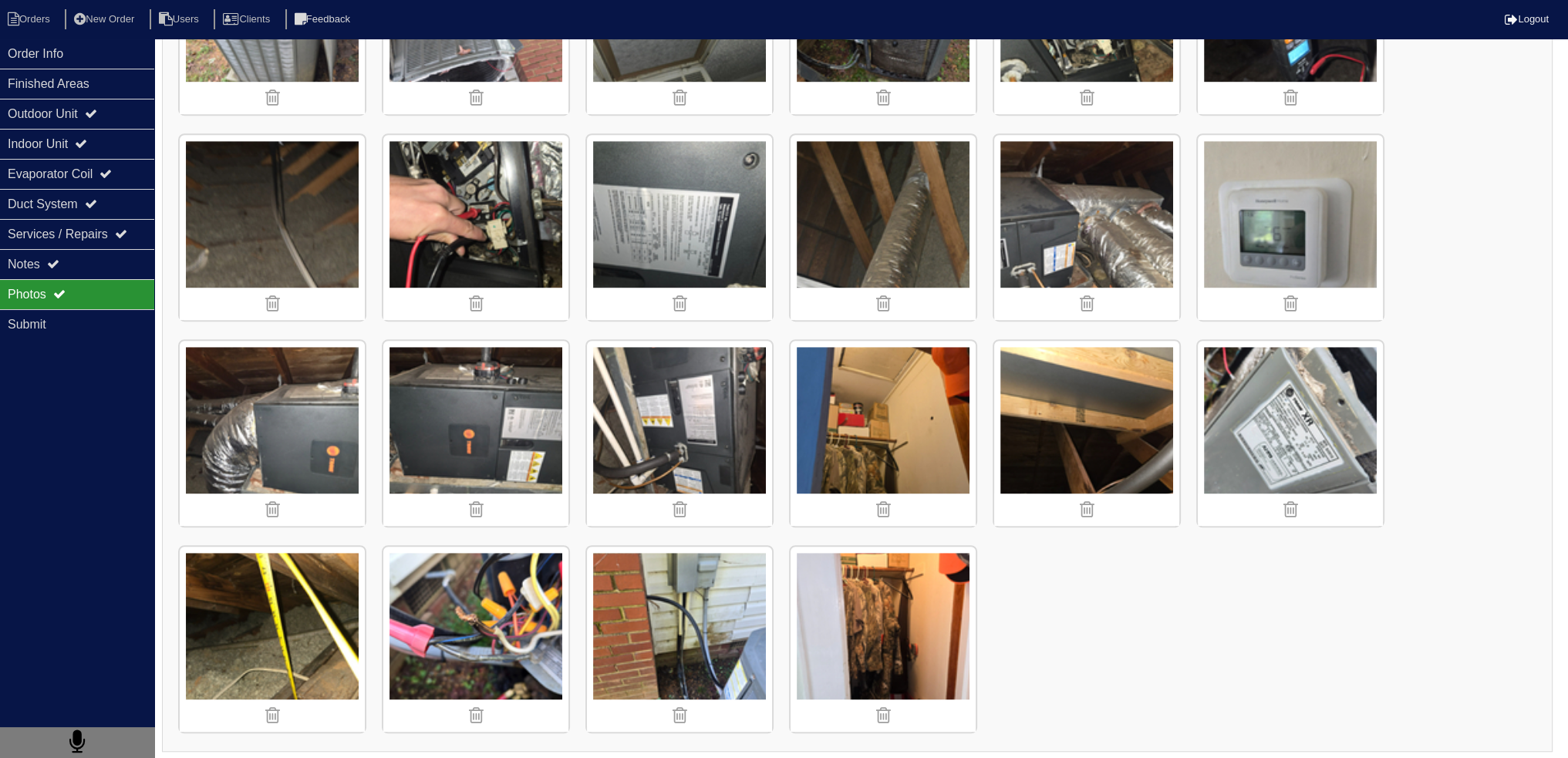
click at [275, 424] on img at bounding box center [273, 433] width 185 height 185
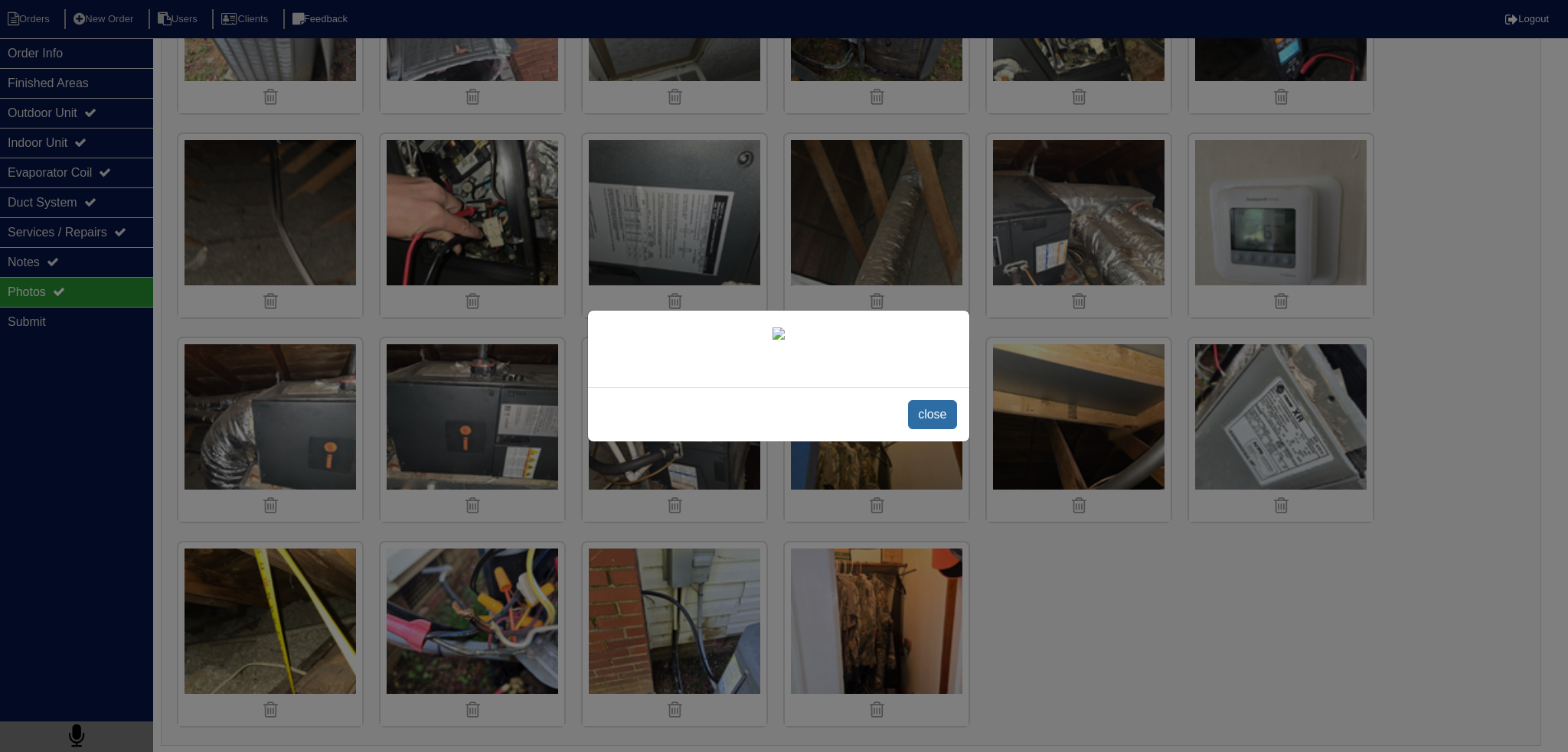
click at [933, 425] on span "close" at bounding box center [932, 414] width 48 height 29
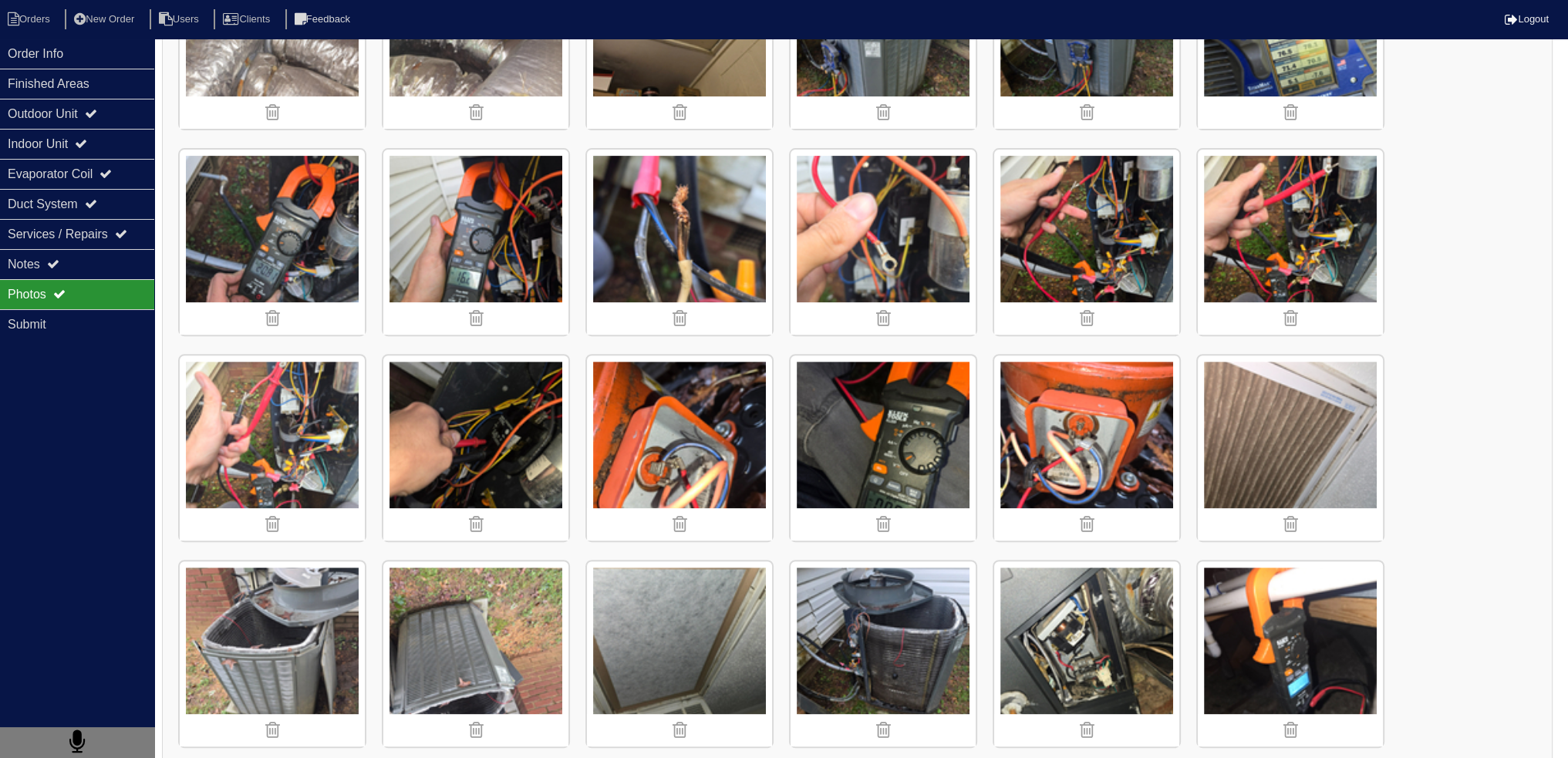
scroll to position [1002, 0]
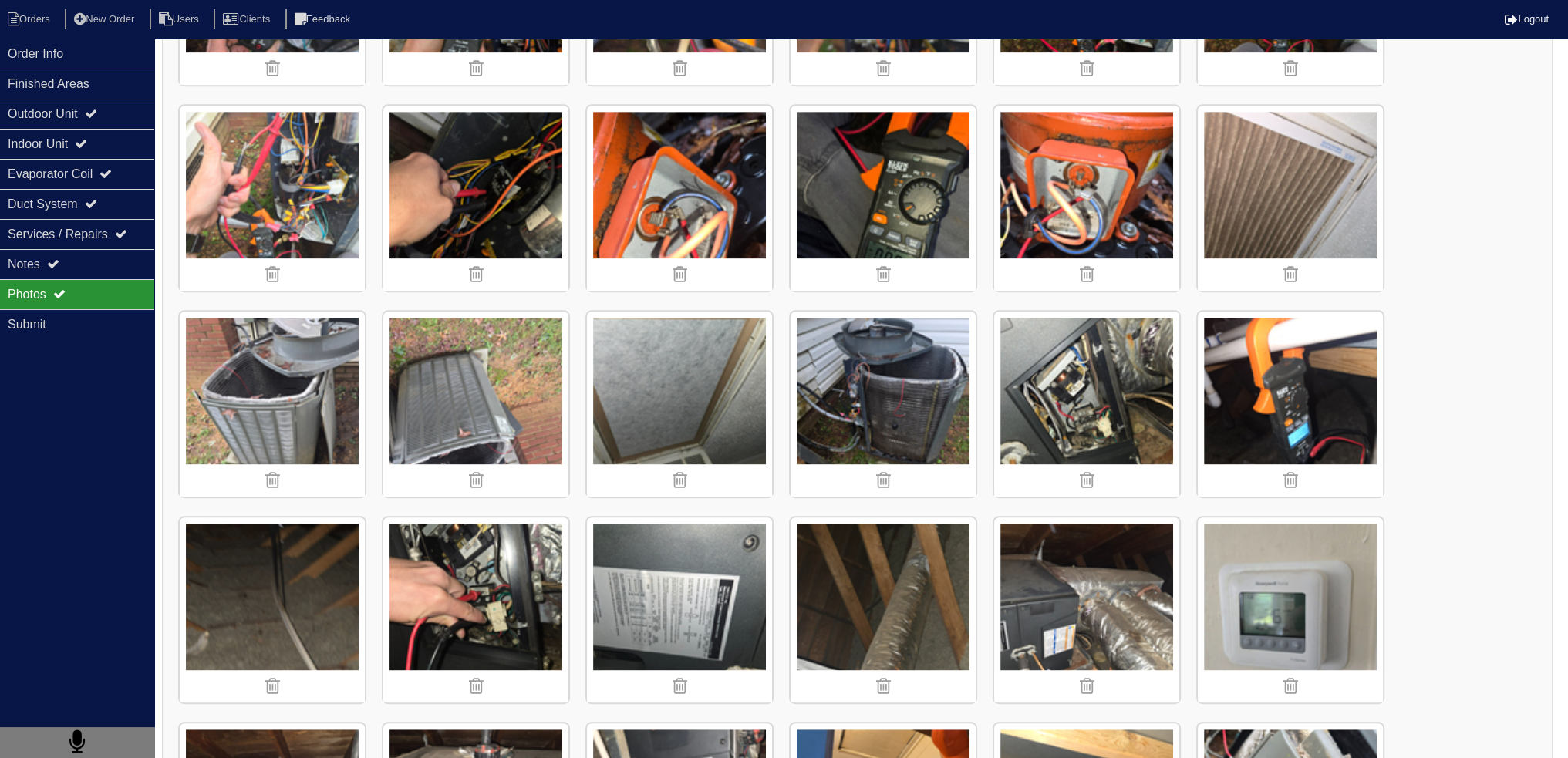
click at [895, 379] on img at bounding box center [883, 404] width 185 height 185
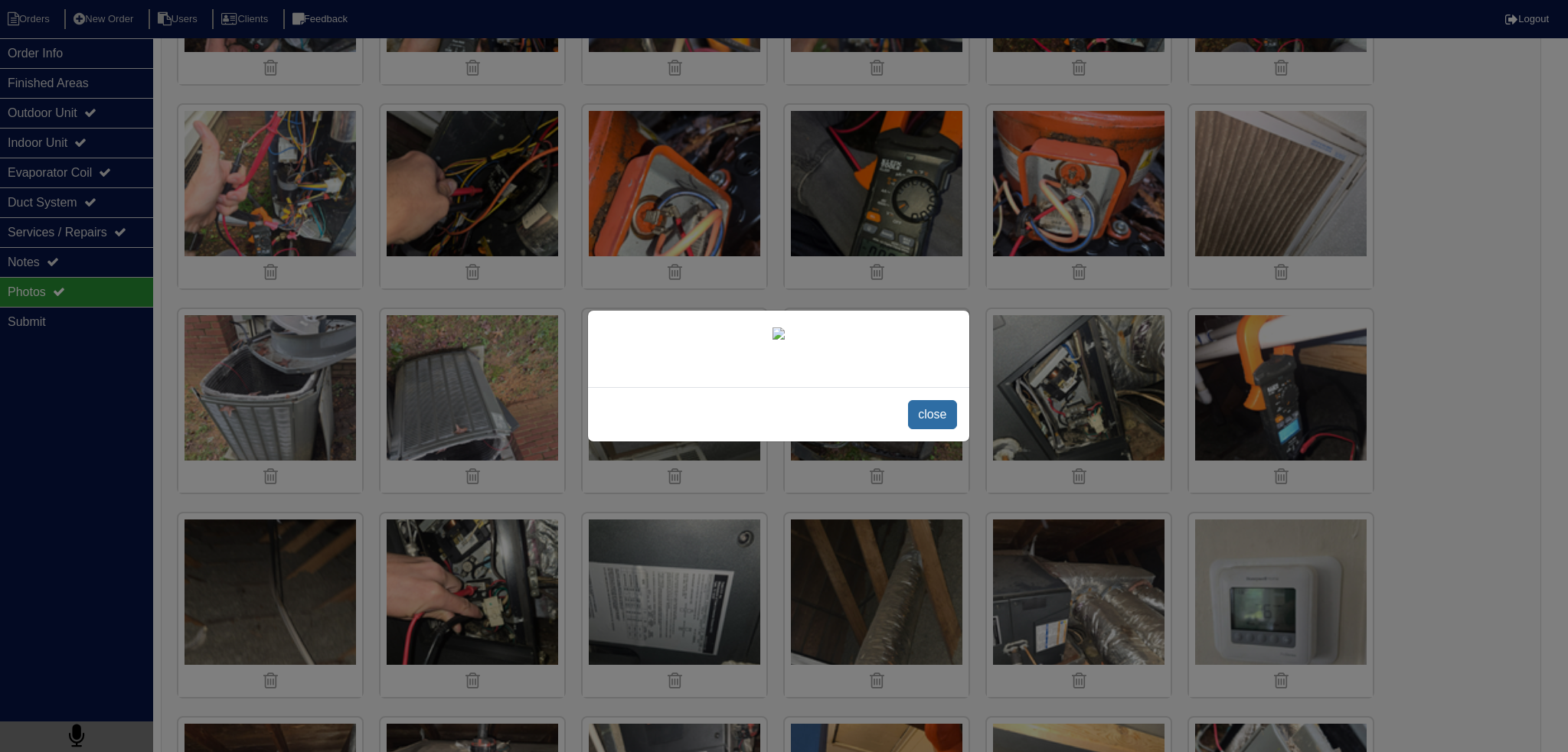
drag, startPoint x: 946, startPoint y: 432, endPoint x: 940, endPoint y: 426, distance: 8.5
click at [946, 432] on div "close" at bounding box center [778, 414] width 381 height 54
click at [936, 422] on span "close" at bounding box center [932, 414] width 48 height 29
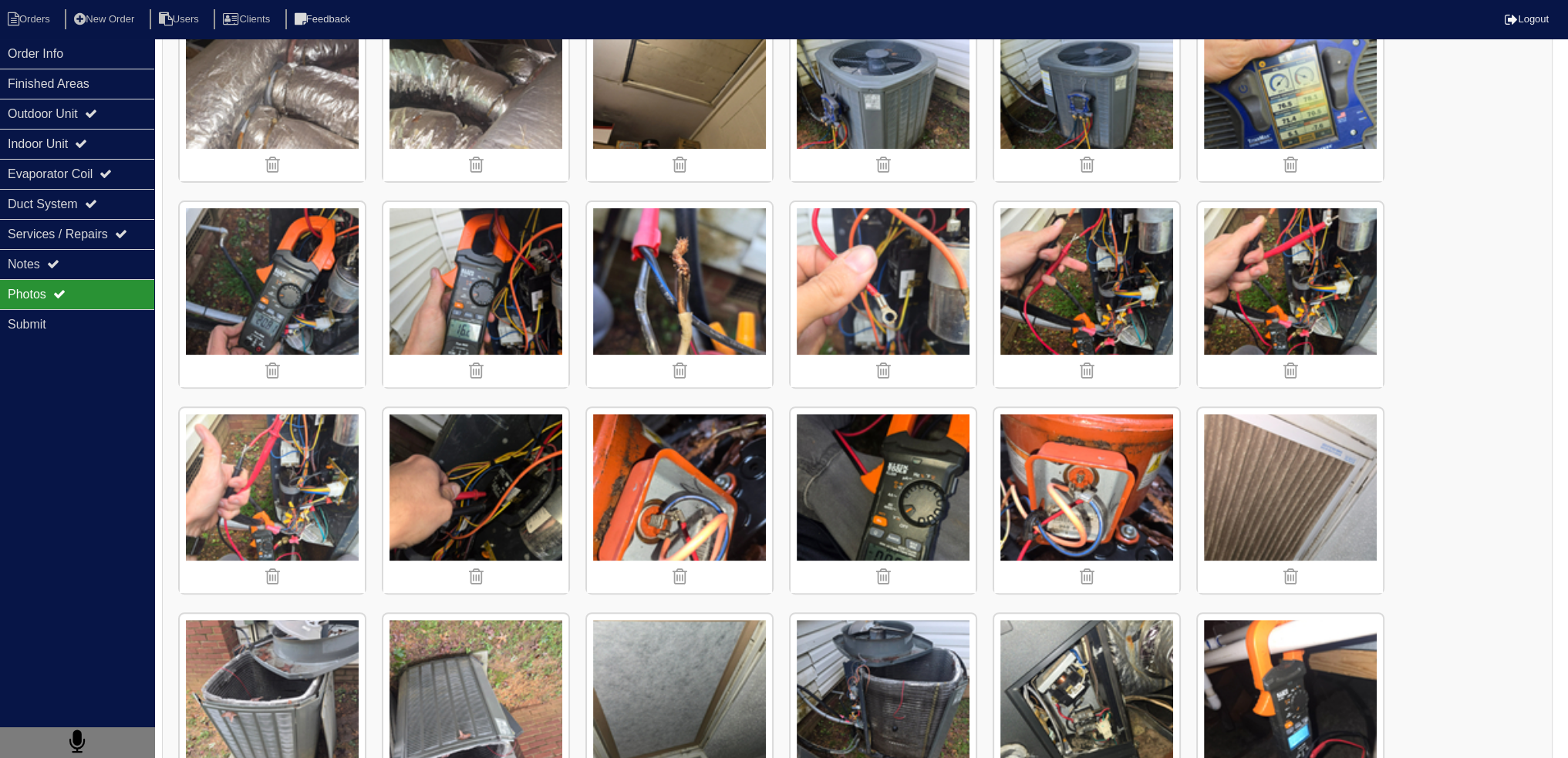
scroll to position [1049, 0]
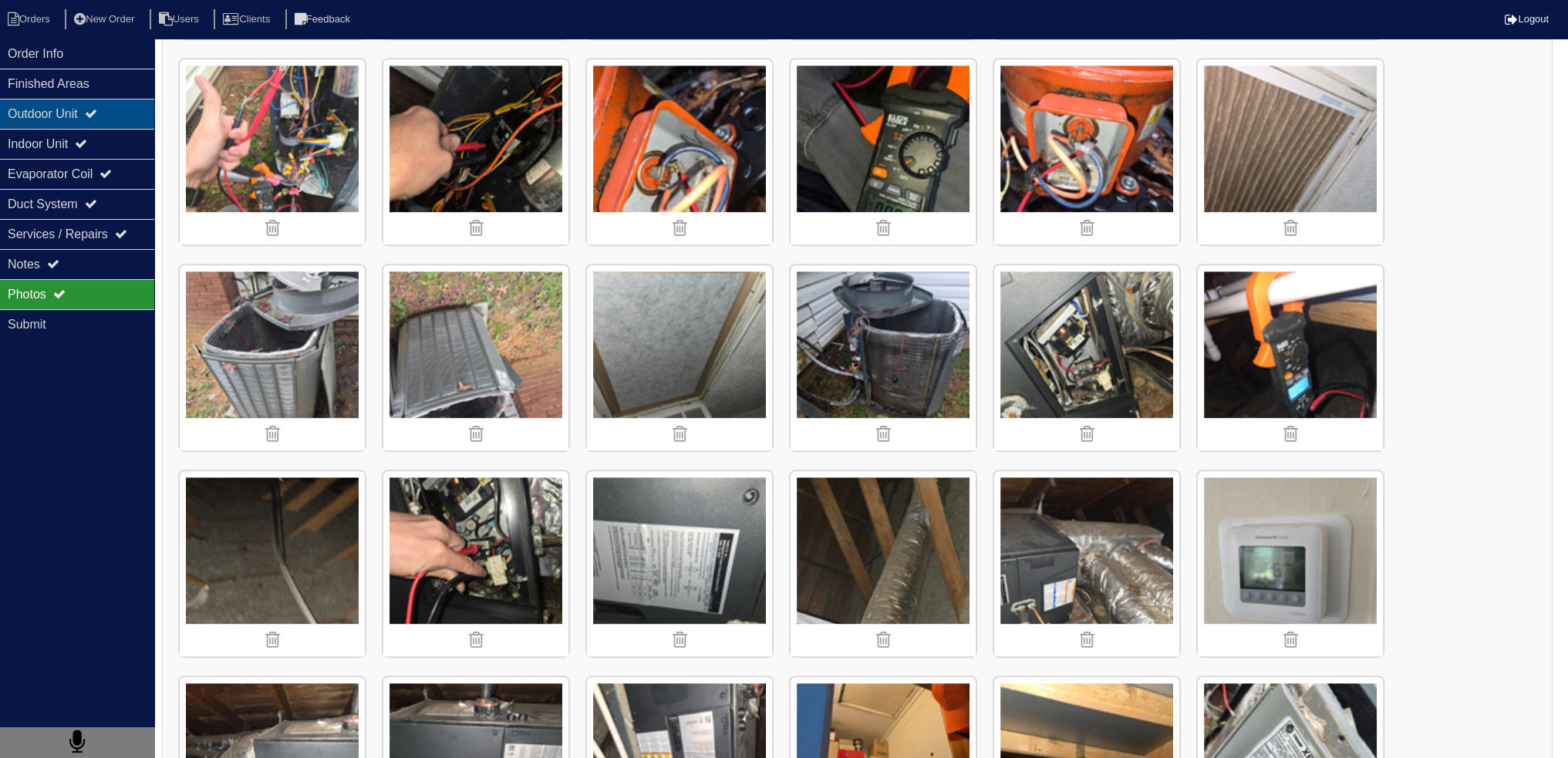
click at [124, 114] on div "Outdoor Unit" at bounding box center [77, 114] width 154 height 30
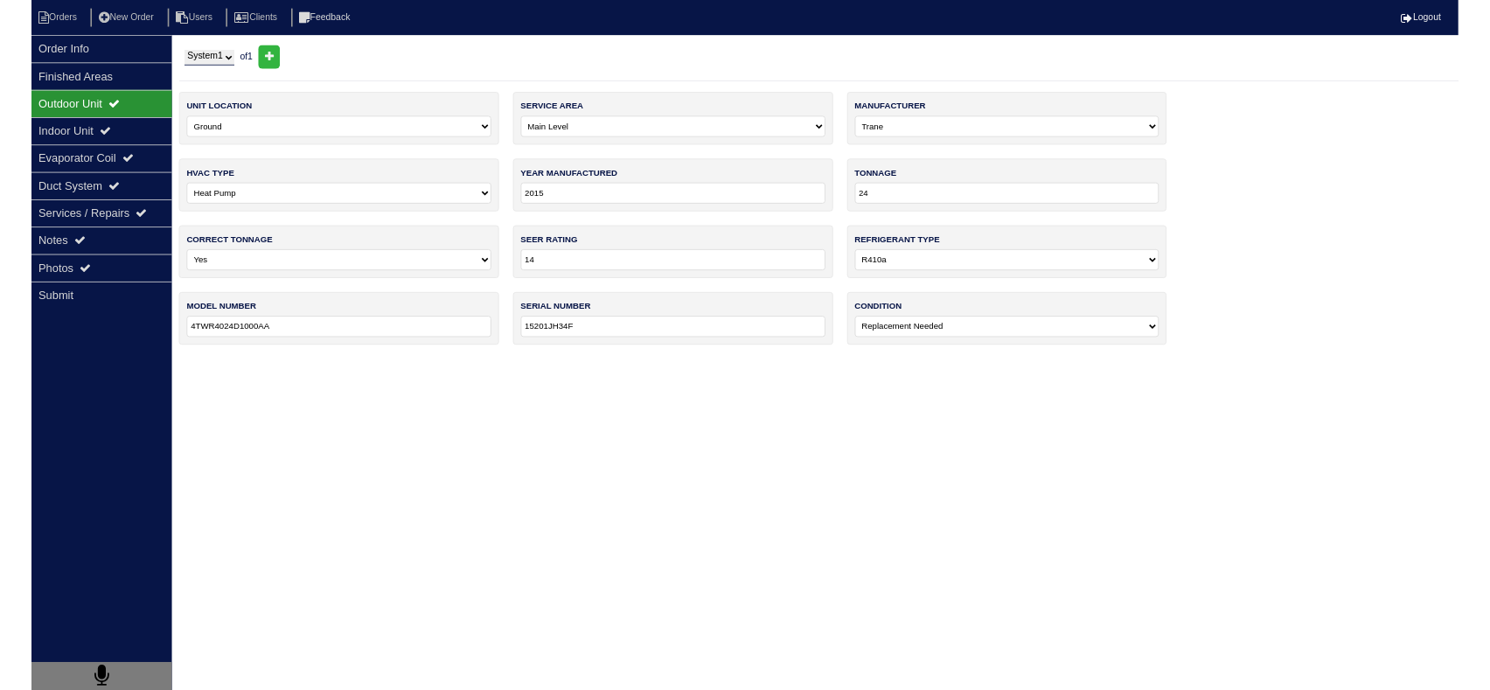
scroll to position [0, 0]
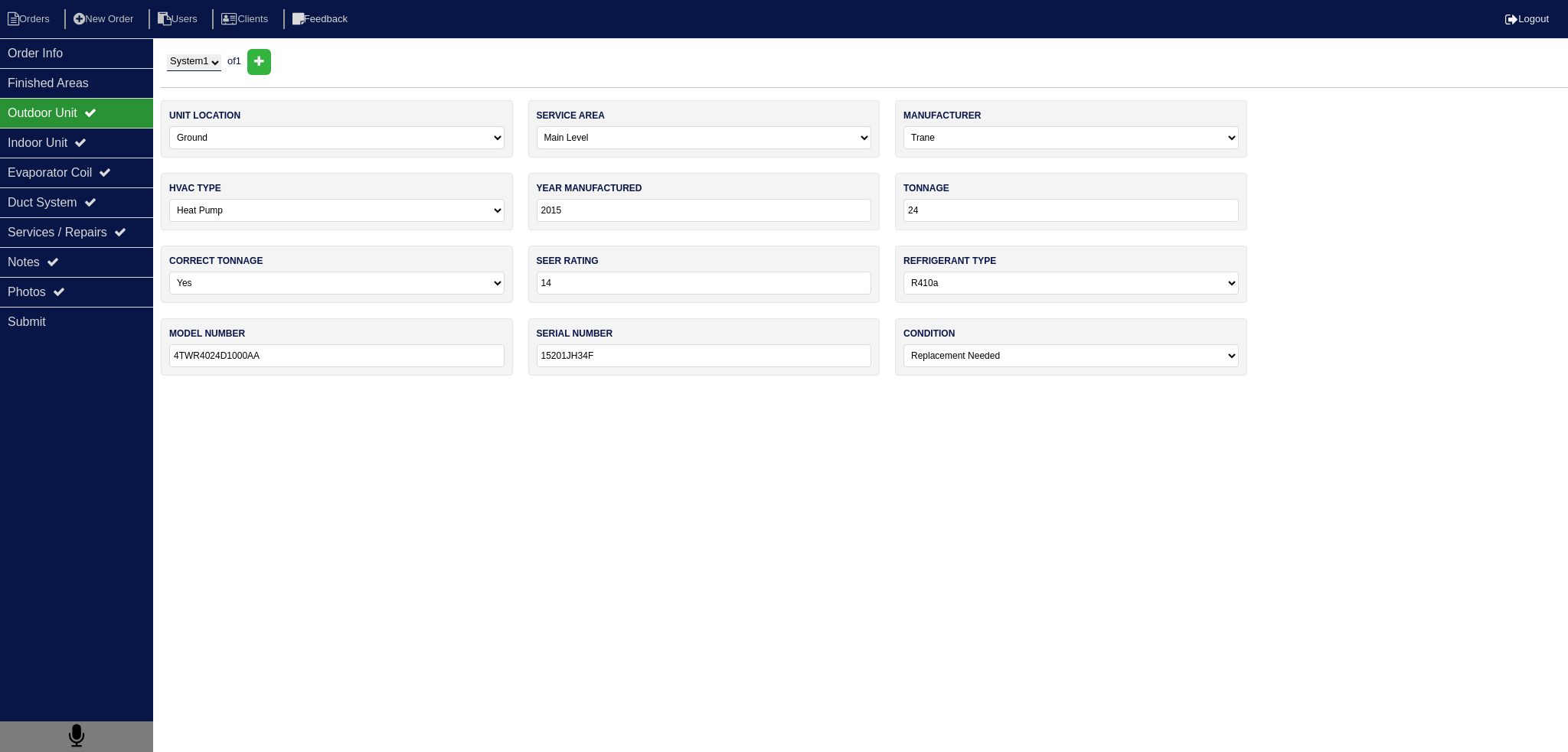
drag, startPoint x: 624, startPoint y: 358, endPoint x: 508, endPoint y: 362, distance: 116.1
click at [508, 362] on div "unit location -select- Ground Rooftop service area -select- Main Level Upstairs…" at bounding box center [865, 246] width 1408 height 291
drag, startPoint x: 524, startPoint y: 357, endPoint x: 540, endPoint y: 355, distance: 16.1
drag, startPoint x: 540, startPoint y: 355, endPoint x: 633, endPoint y: 349, distance: 93.2
click at [631, 335] on div "serial number 15201JH34F" at bounding box center [704, 348] width 352 height 58
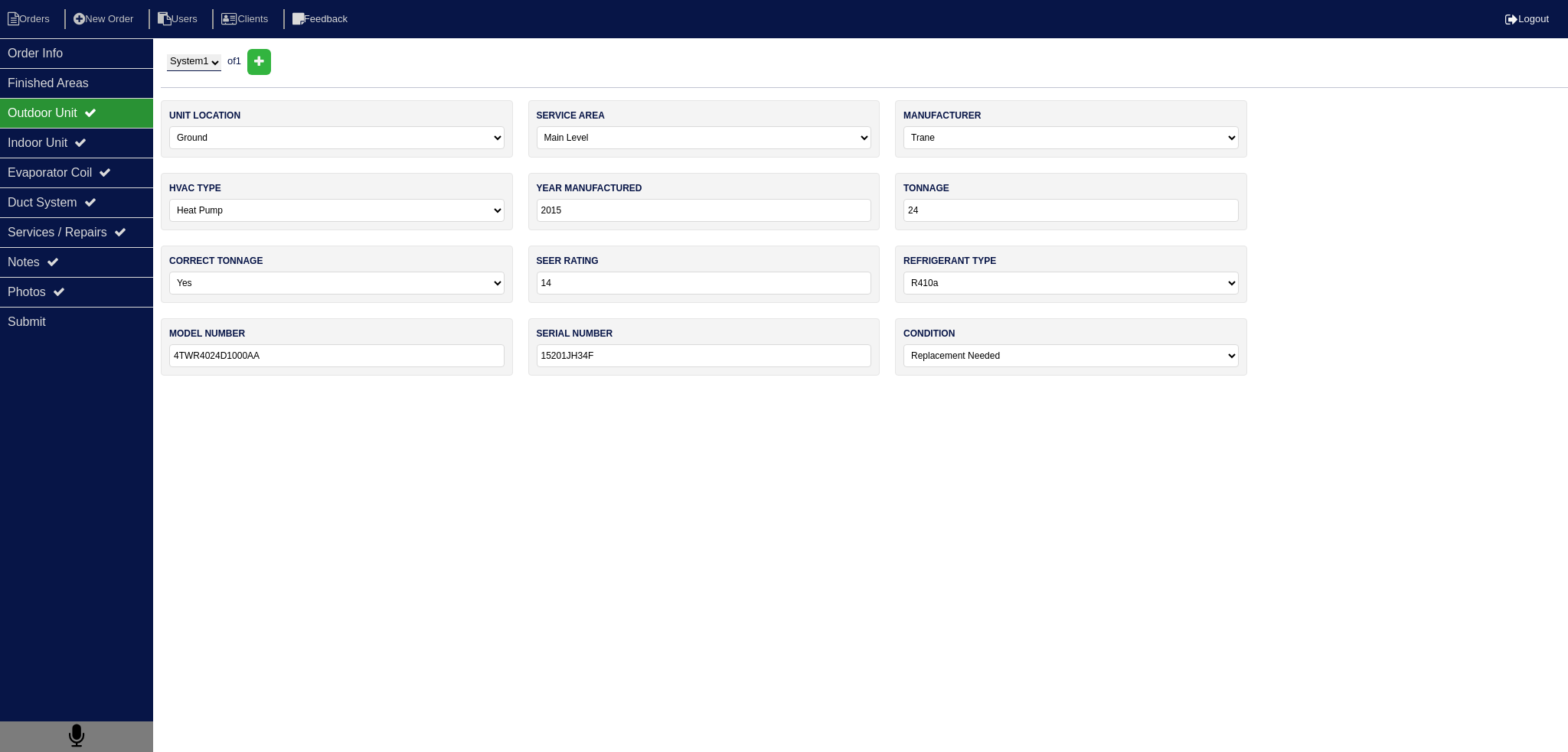
drag, startPoint x: 580, startPoint y: 355, endPoint x: 523, endPoint y: 350, distance: 57.2
click at [515, 350] on div "unit location -select- Ground Rooftop service area -select- Main Level Upstairs…" at bounding box center [865, 246] width 1408 height 291
